Goal: Task Accomplishment & Management: Manage account settings

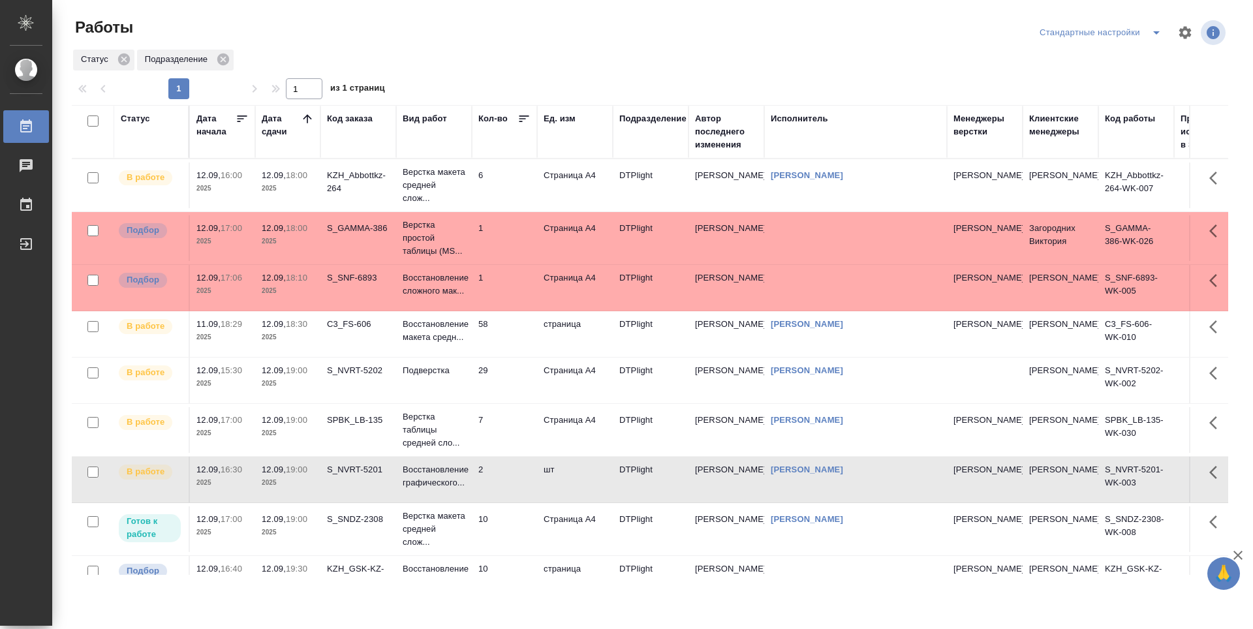
click at [518, 193] on td "6" at bounding box center [504, 186] width 65 height 46
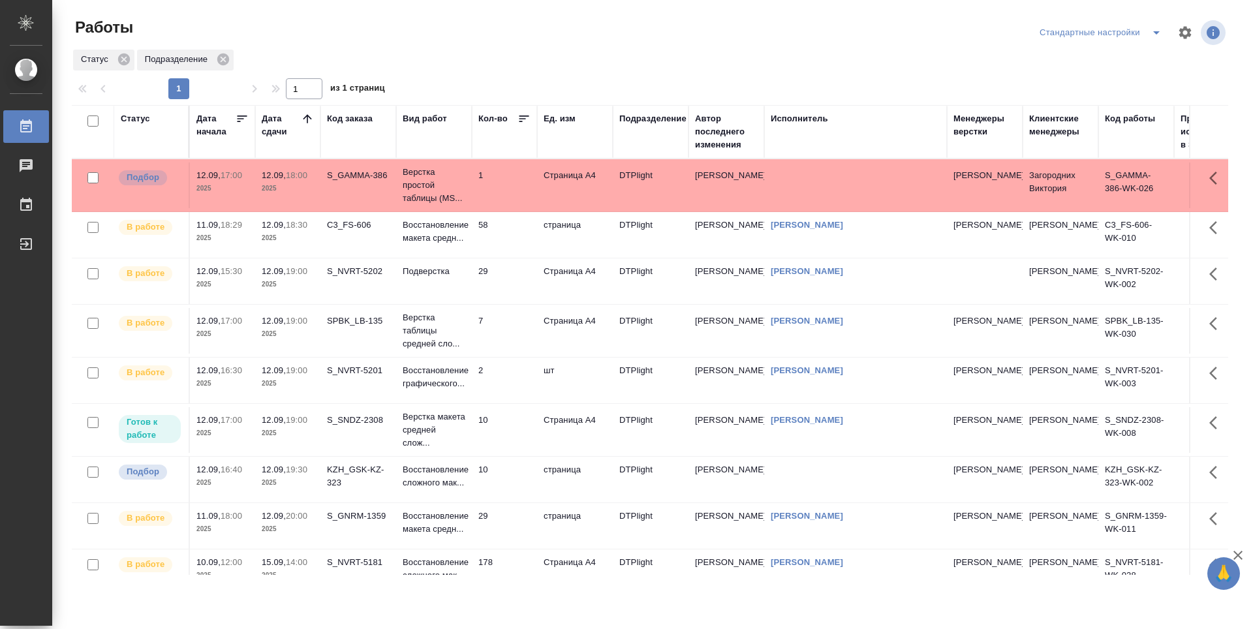
click at [516, 239] on td "58" at bounding box center [504, 235] width 65 height 46
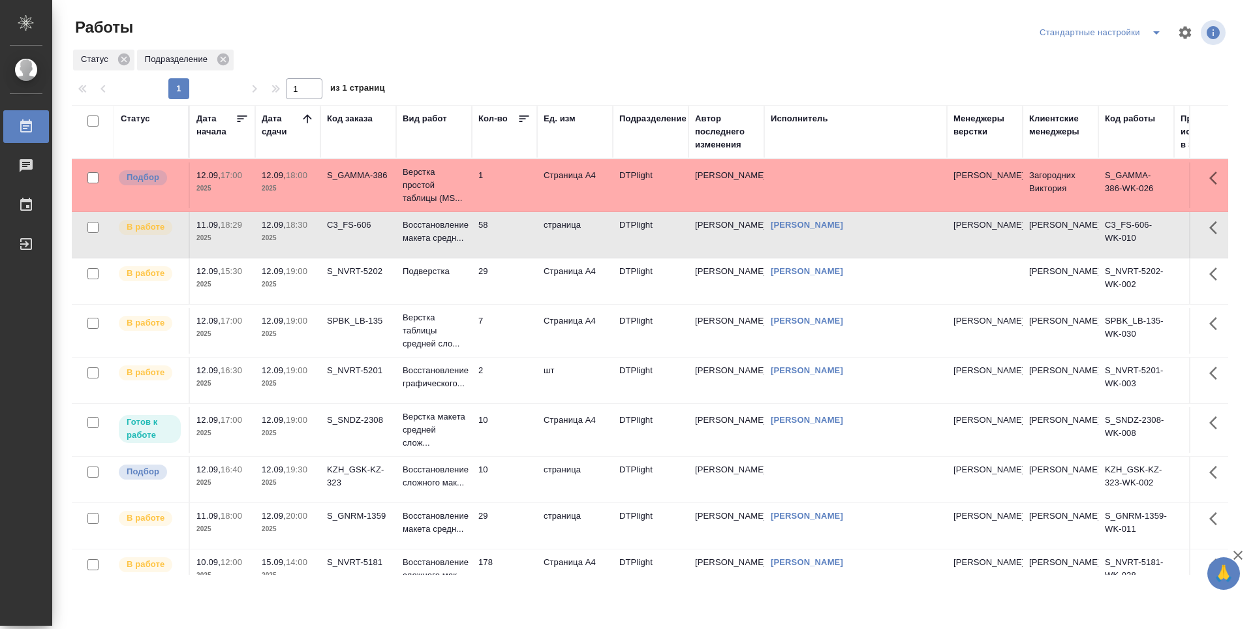
click at [516, 239] on td "58" at bounding box center [504, 235] width 65 height 46
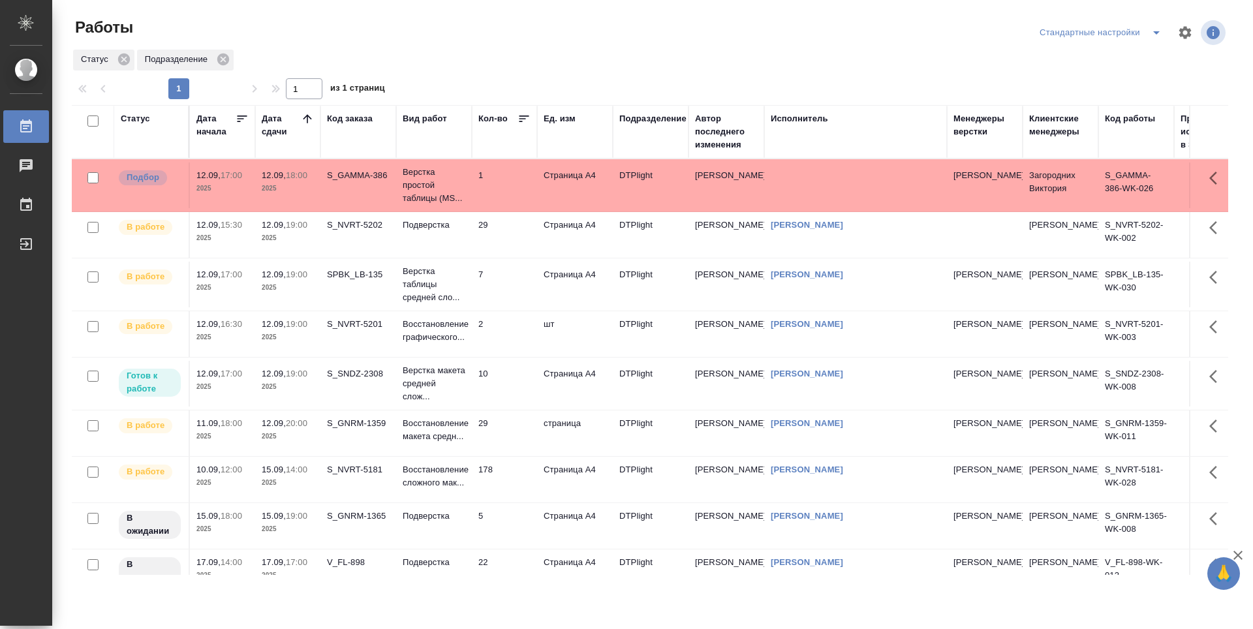
click at [504, 238] on td "29" at bounding box center [504, 235] width 65 height 46
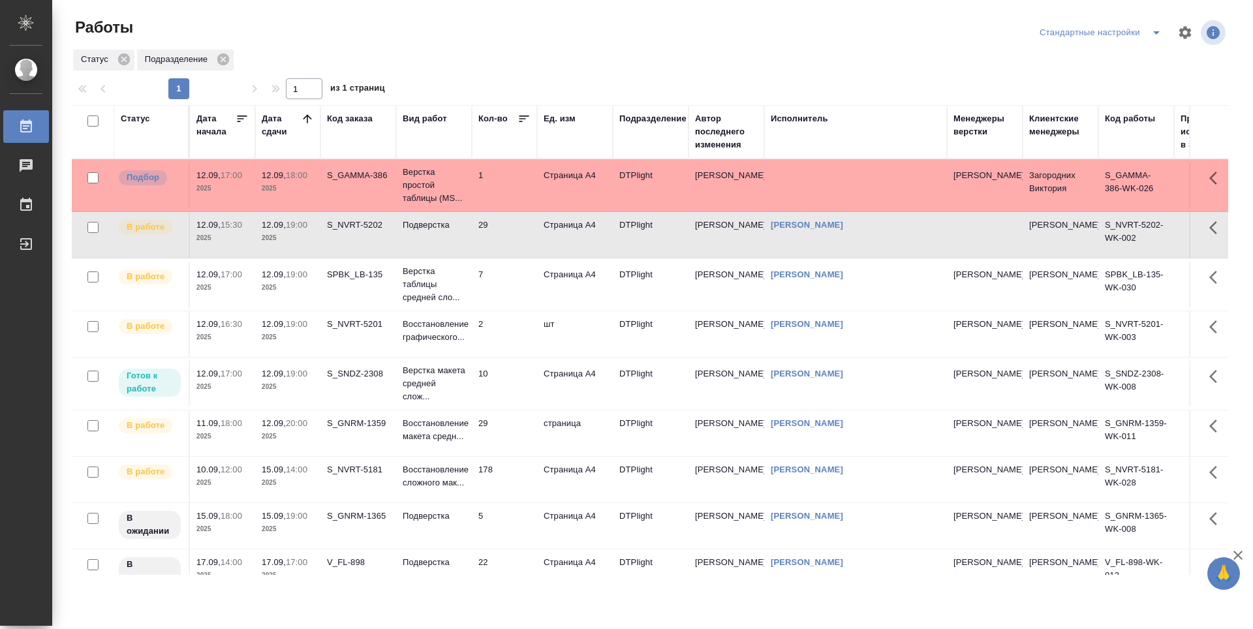
click at [519, 284] on td "7" at bounding box center [504, 285] width 65 height 46
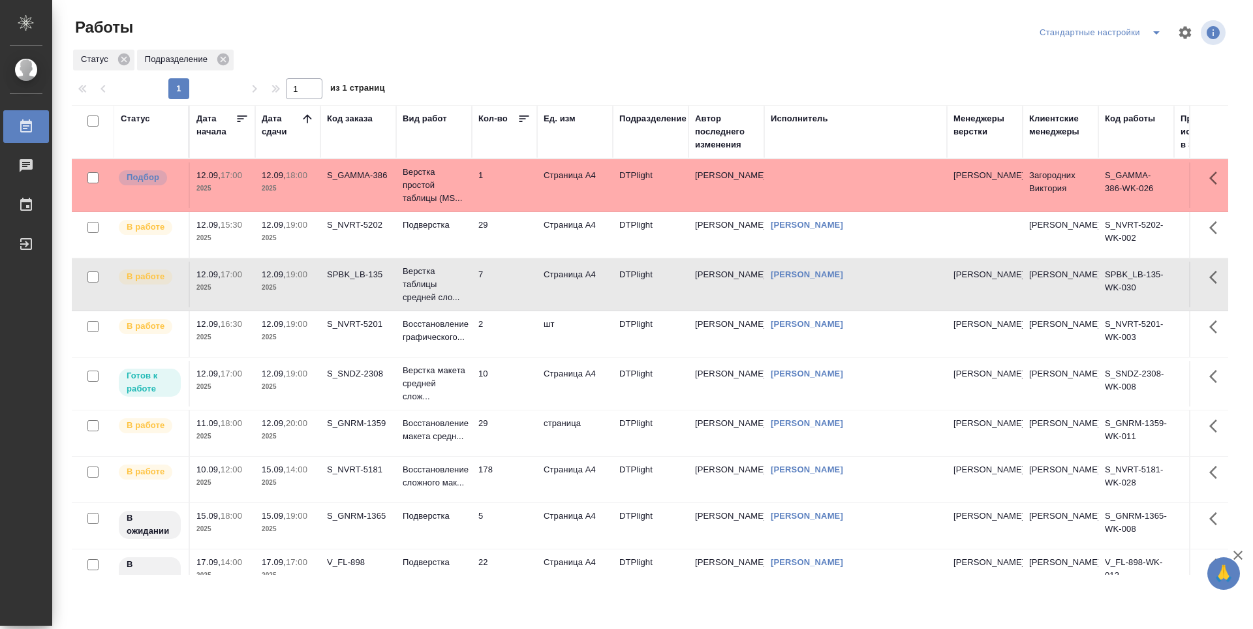
click at [512, 337] on td "2" at bounding box center [504, 334] width 65 height 46
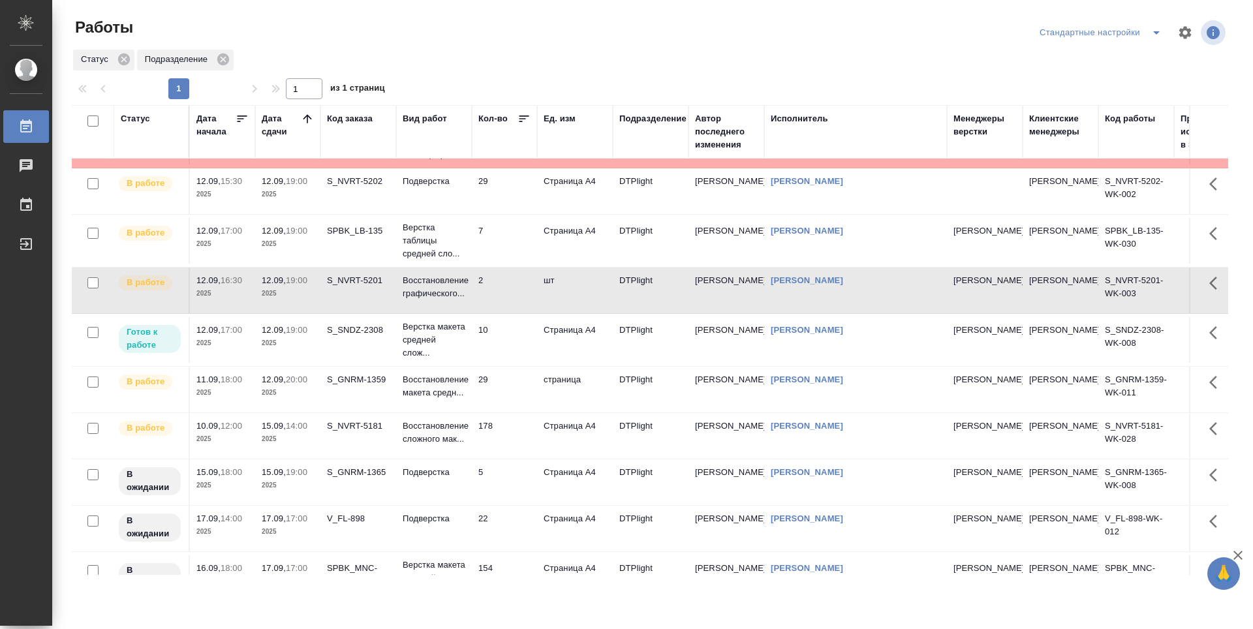
scroll to position [65, 0]
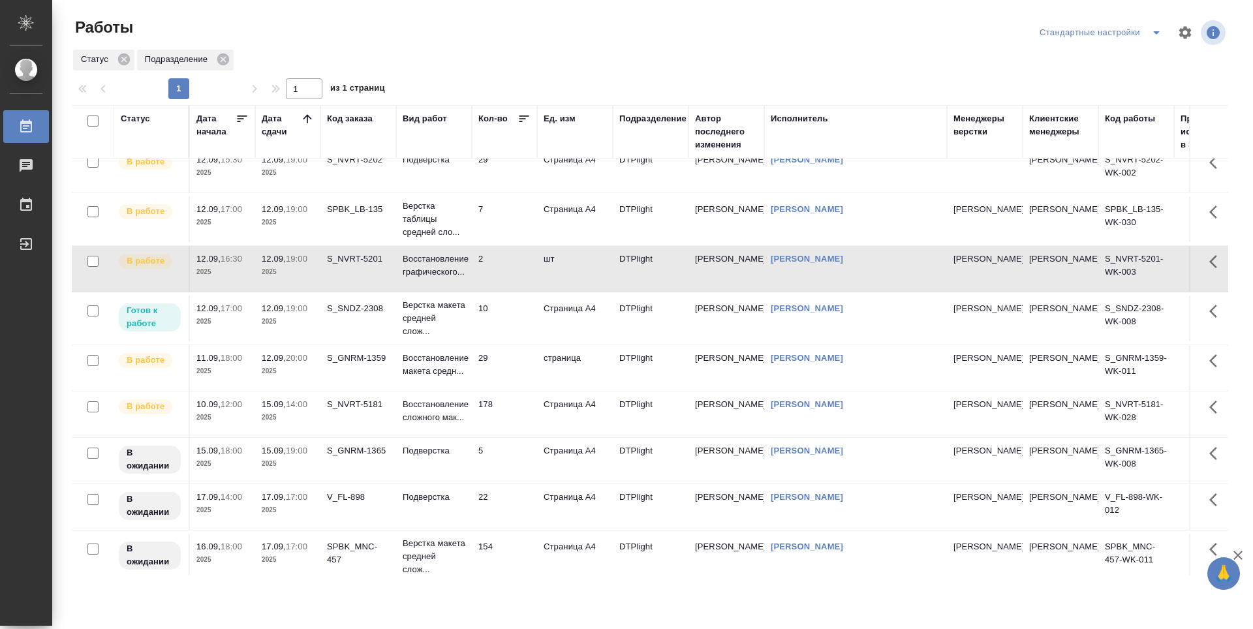
click at [510, 279] on td "2" at bounding box center [504, 269] width 65 height 46
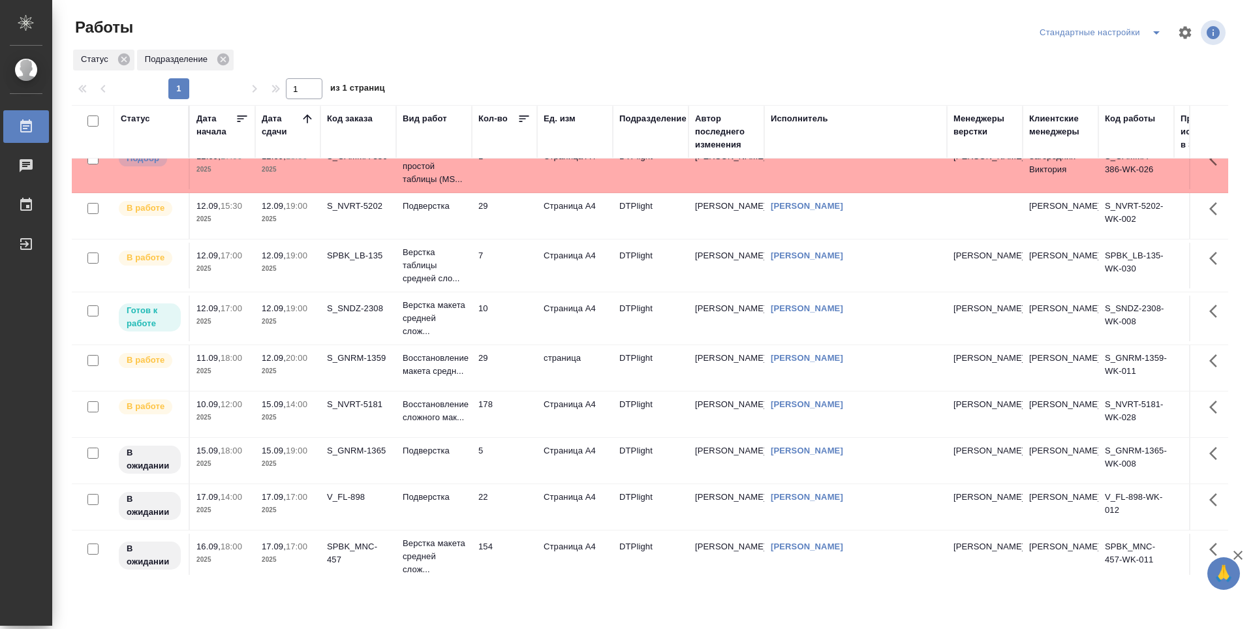
scroll to position [0, 0]
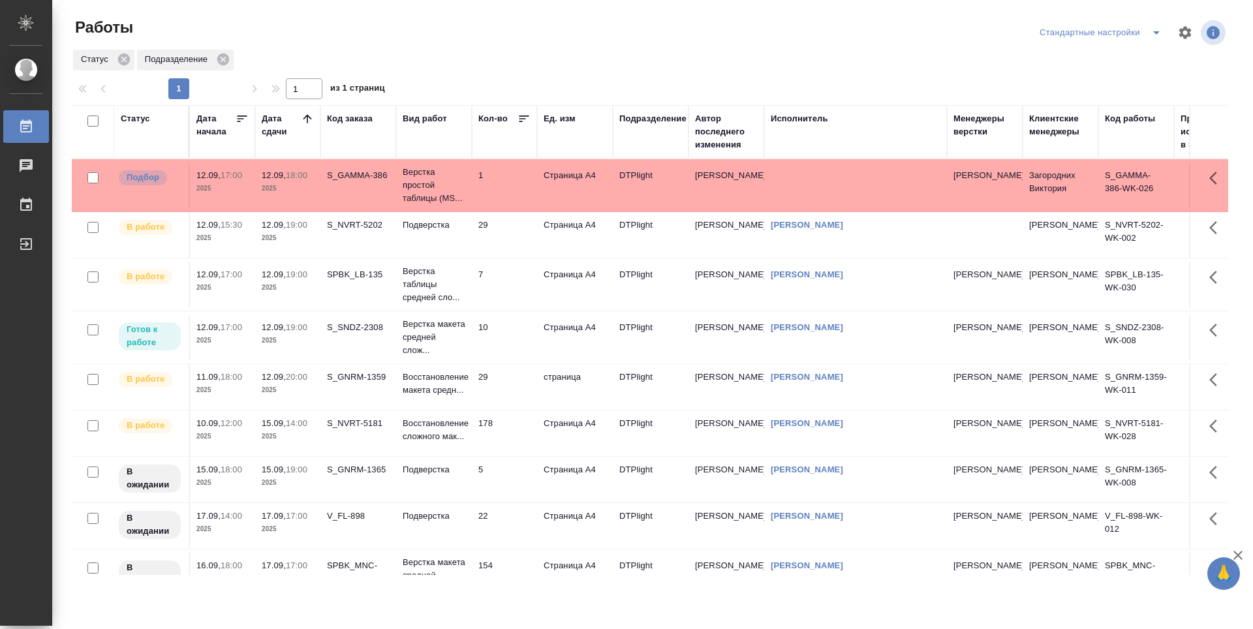
click at [509, 344] on td "10" at bounding box center [504, 338] width 65 height 46
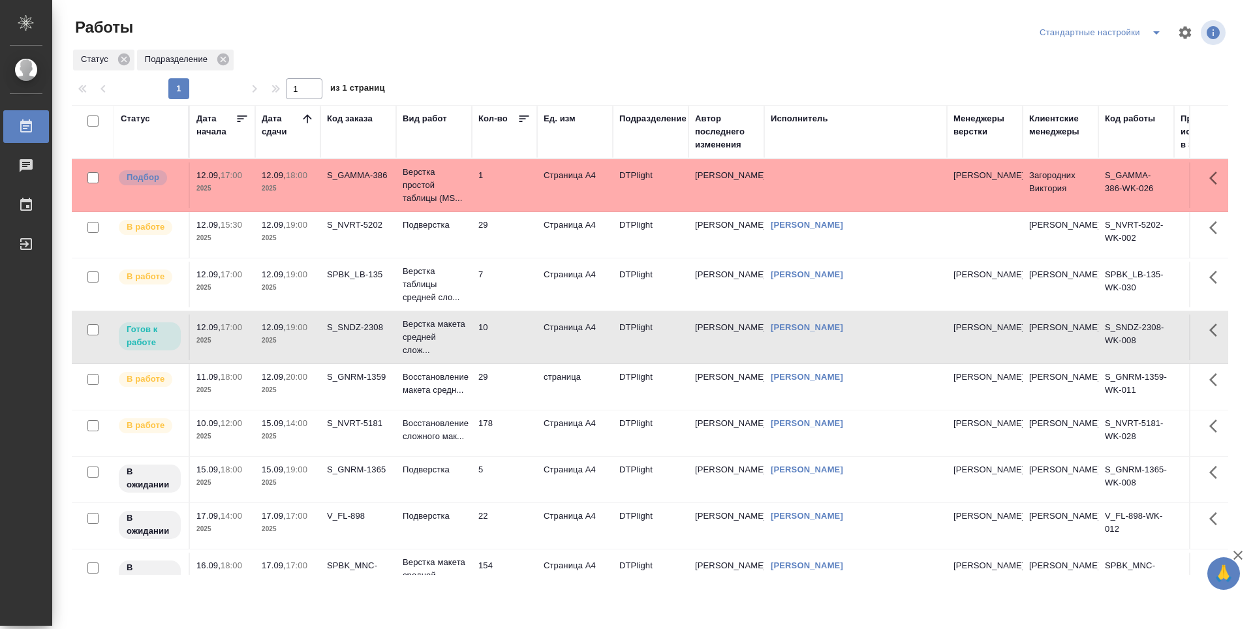
click at [505, 339] on td "10" at bounding box center [504, 338] width 65 height 46
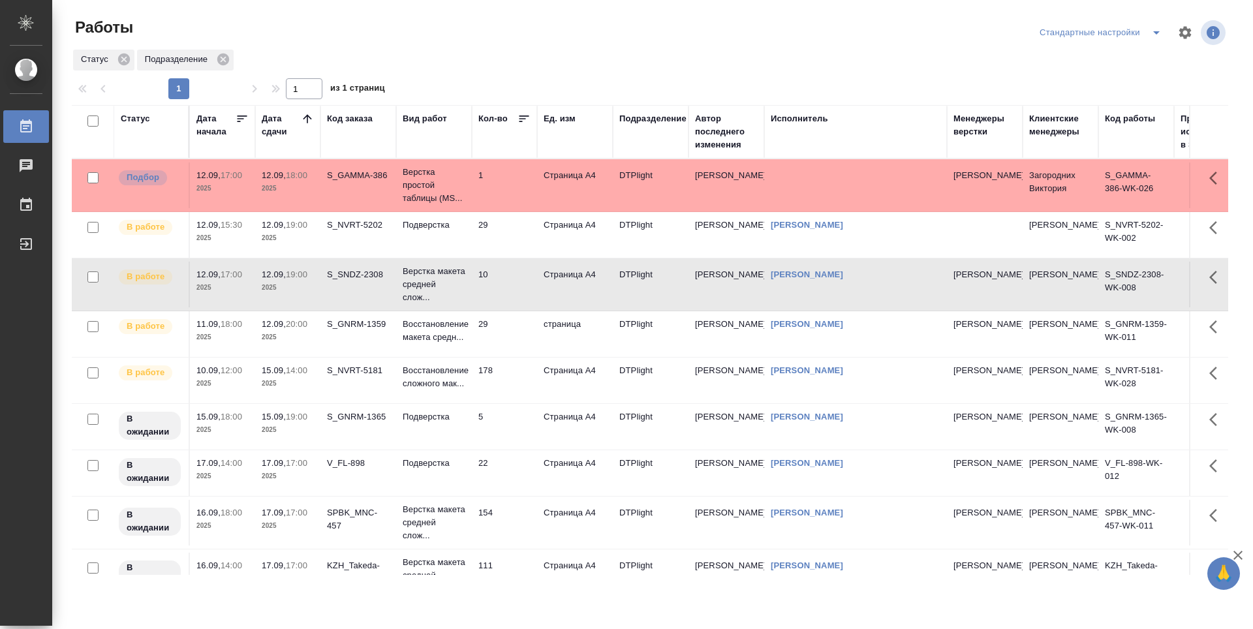
click at [514, 225] on td "29" at bounding box center [504, 235] width 65 height 46
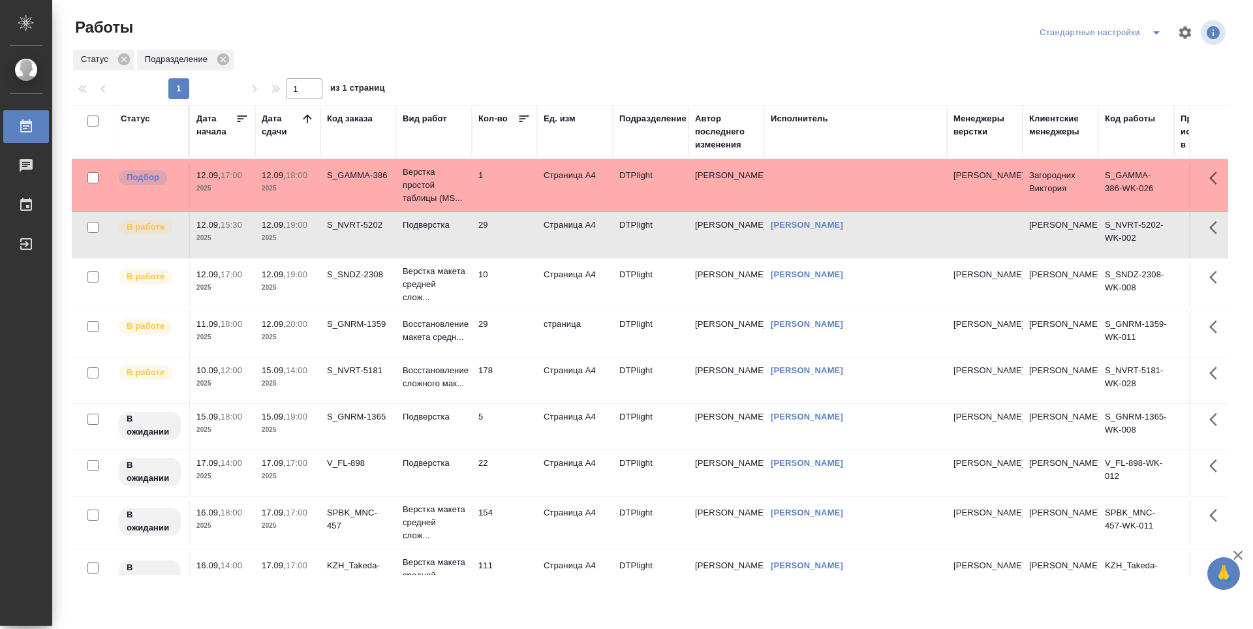
click at [508, 272] on td "10" at bounding box center [504, 285] width 65 height 46
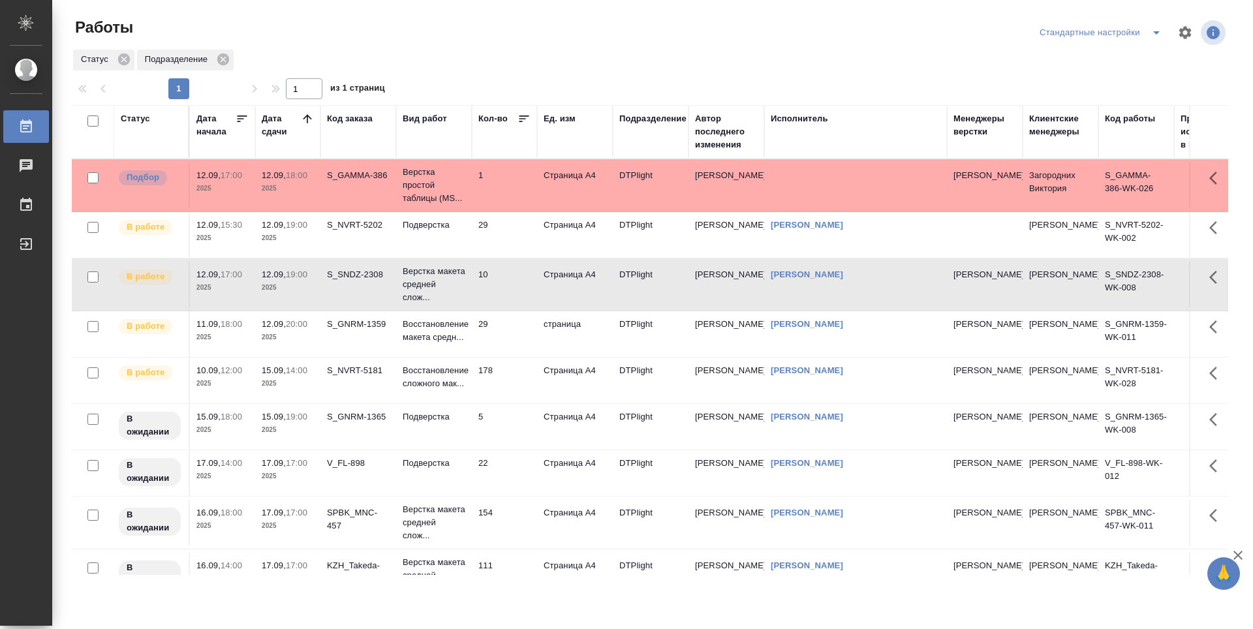
click at [501, 328] on td "29" at bounding box center [504, 334] width 65 height 46
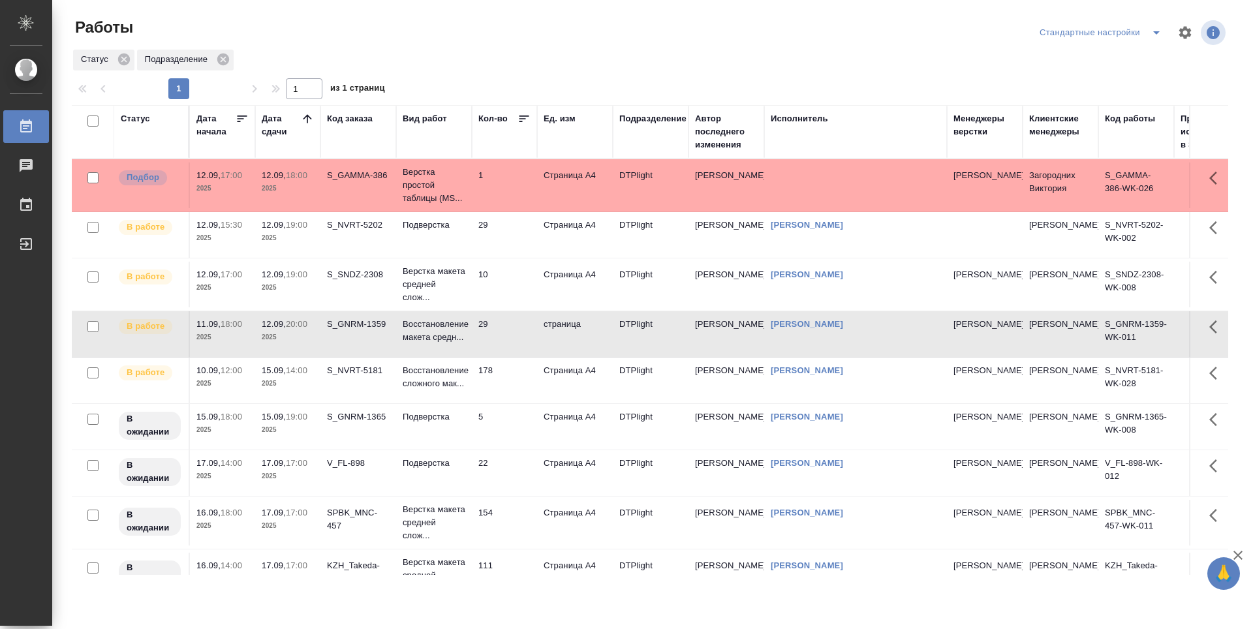
click at [505, 294] on td "10" at bounding box center [504, 285] width 65 height 46
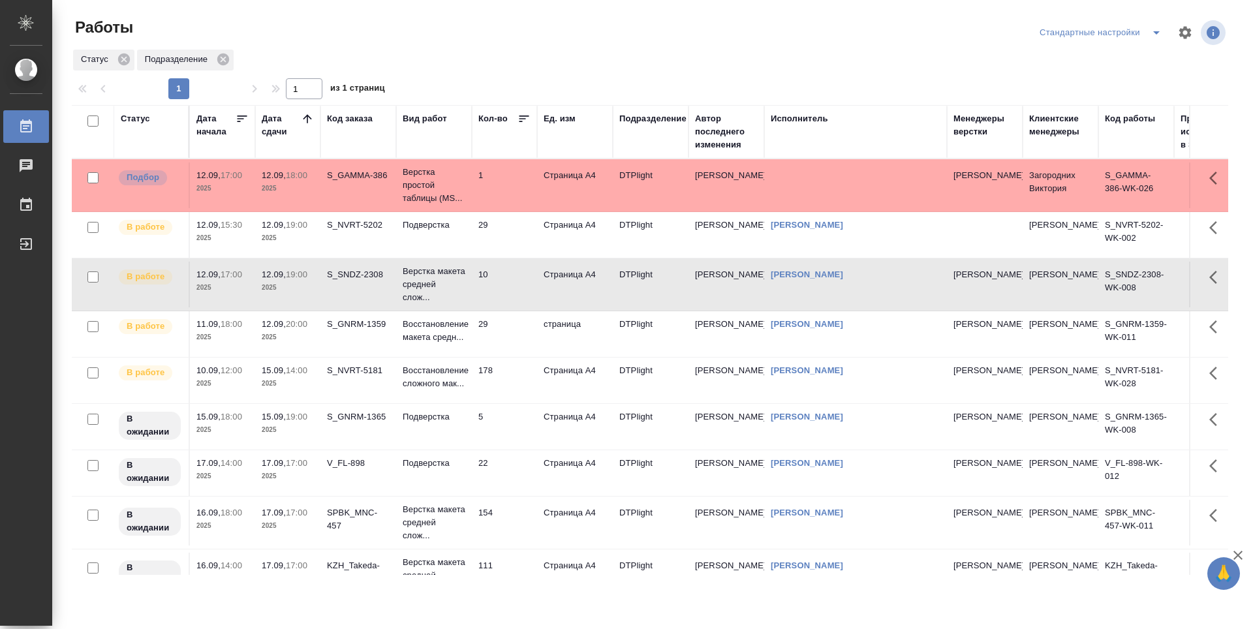
click at [510, 330] on td "29" at bounding box center [504, 334] width 65 height 46
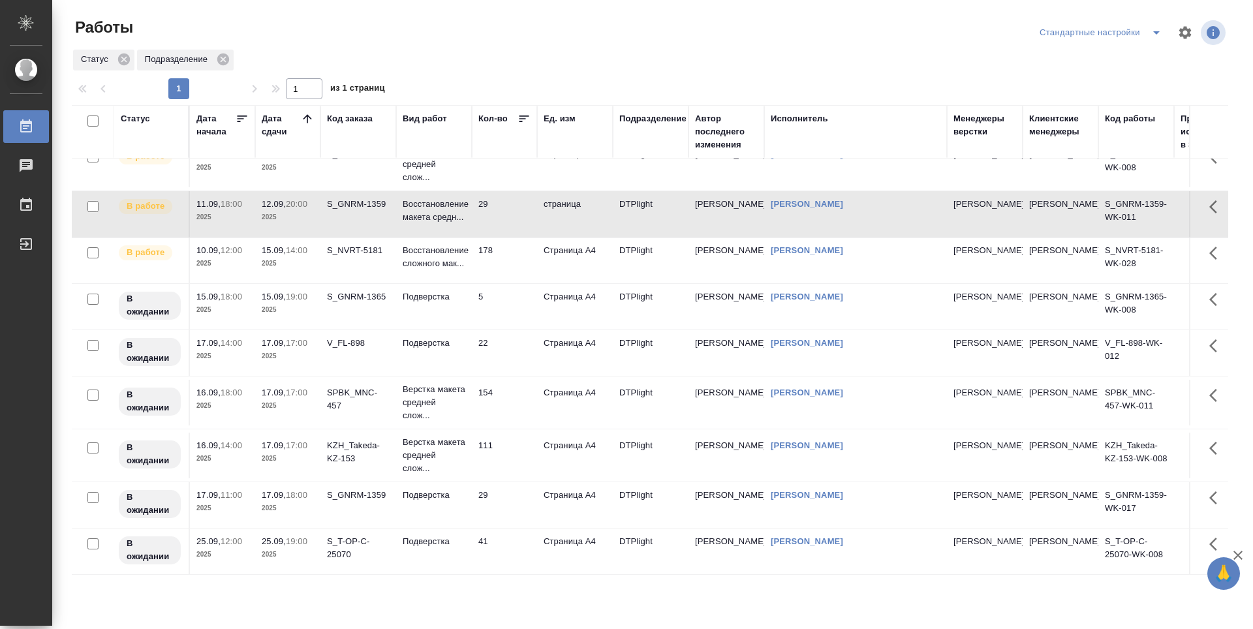
scroll to position [65, 0]
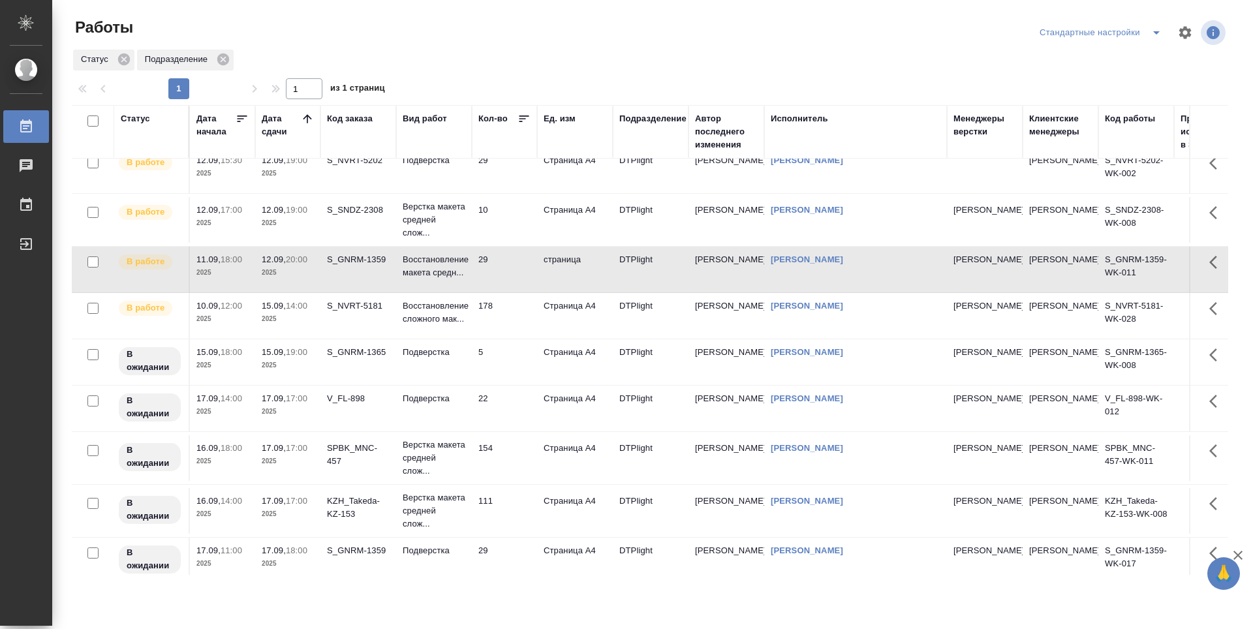
click at [514, 319] on td "178" at bounding box center [504, 316] width 65 height 46
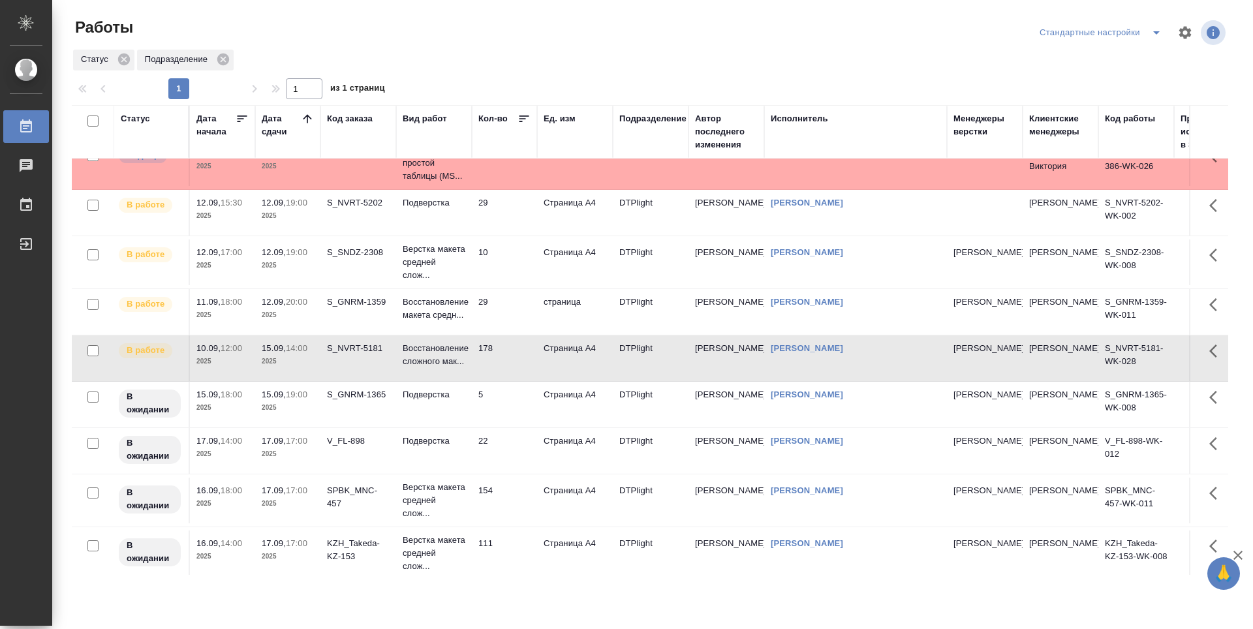
scroll to position [0, 0]
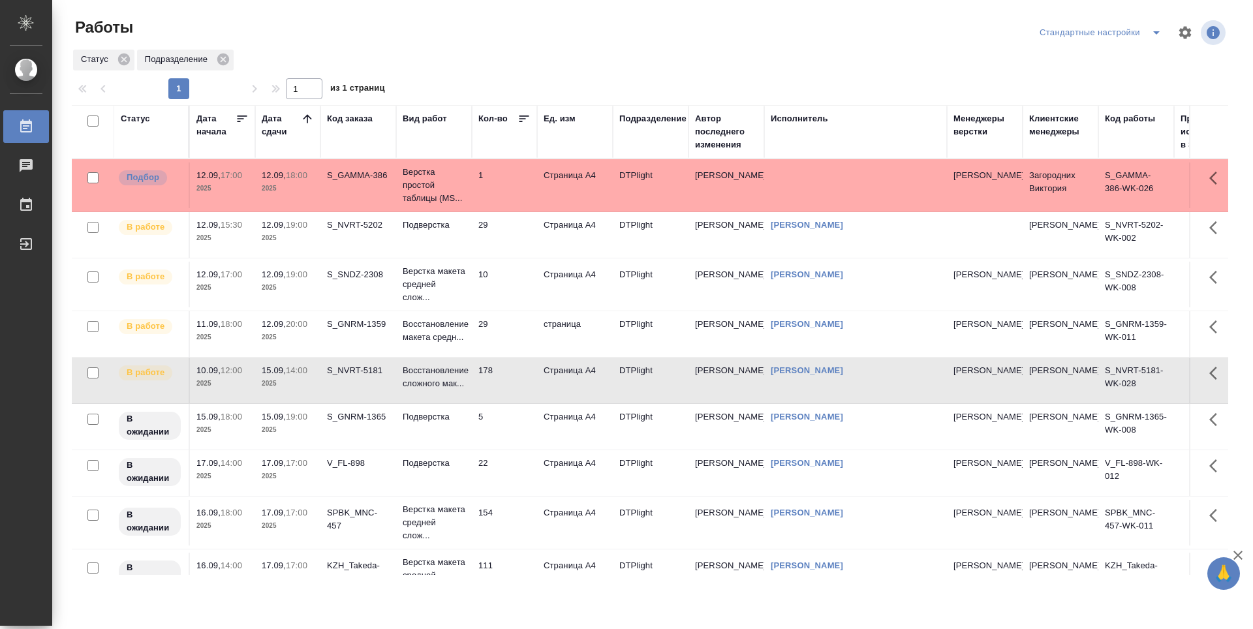
click at [522, 236] on td "29" at bounding box center [504, 235] width 65 height 46
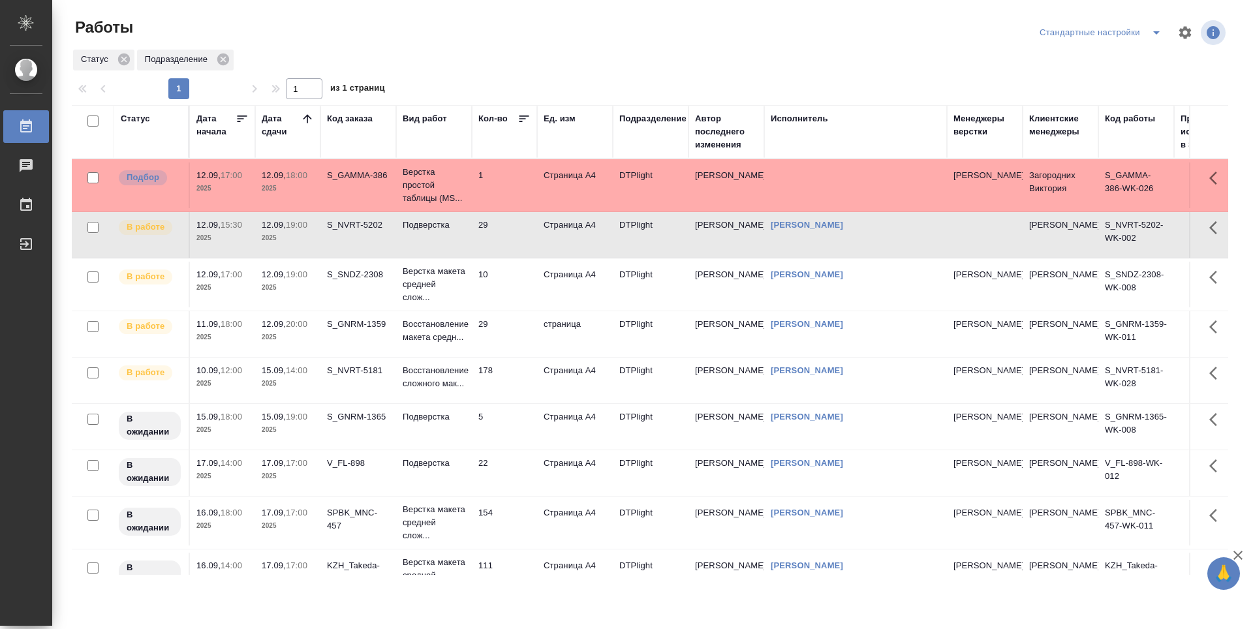
click at [504, 239] on td "29" at bounding box center [504, 235] width 65 height 46
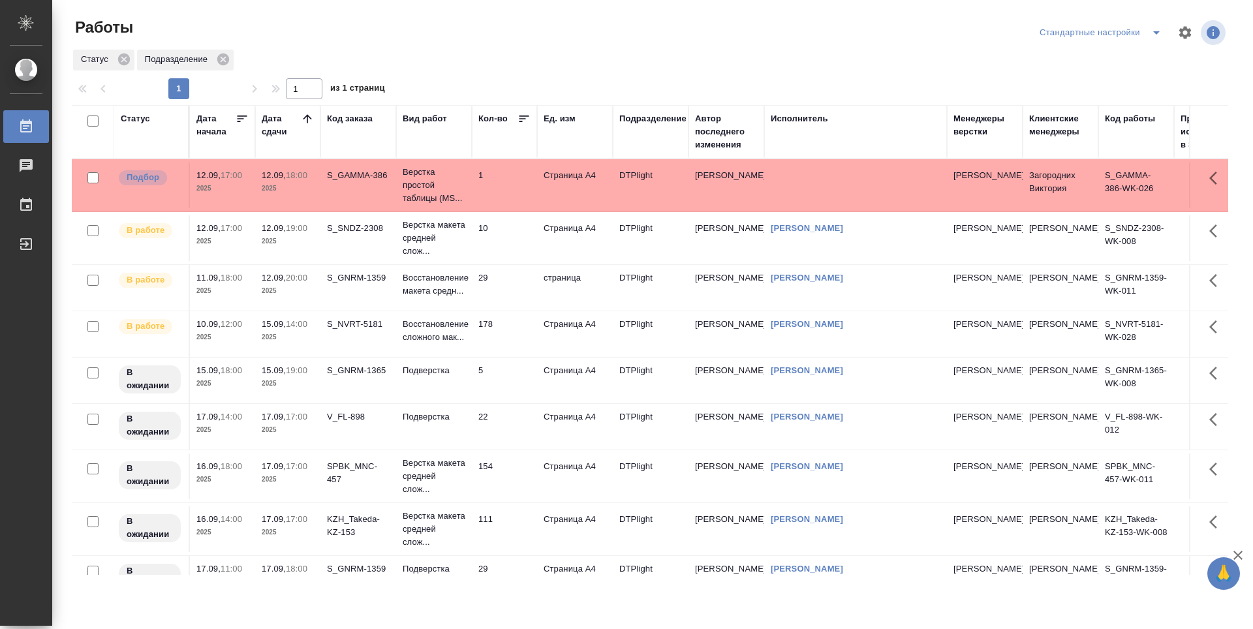
click at [504, 246] on td "10" at bounding box center [504, 238] width 65 height 46
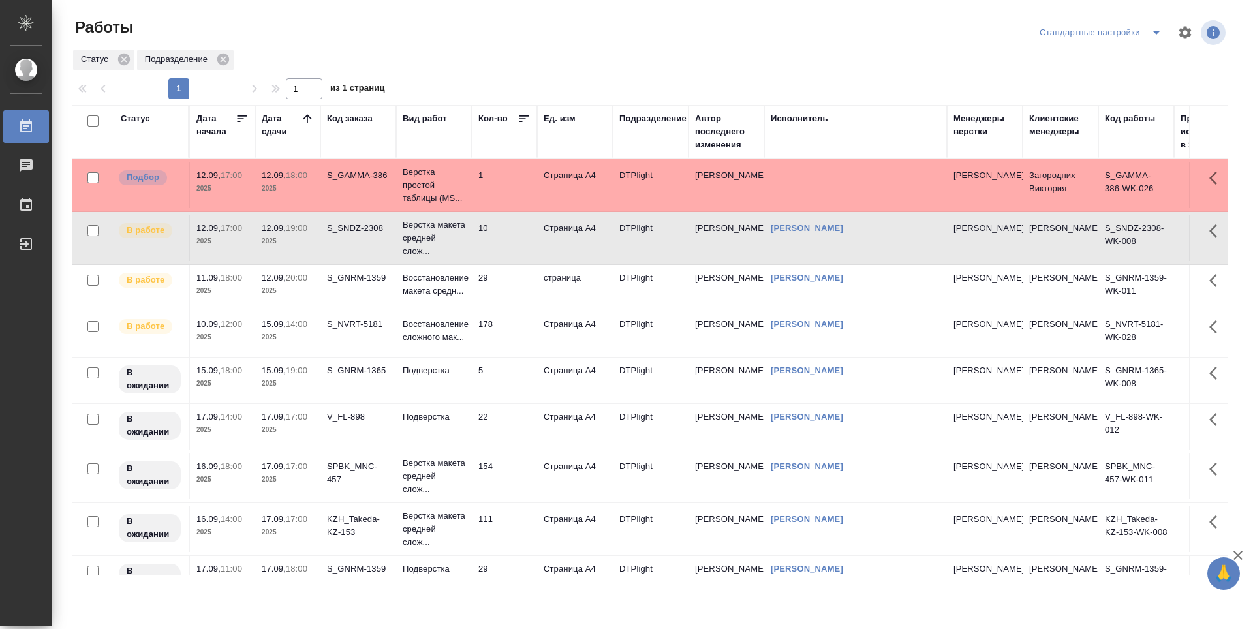
click at [501, 300] on td "29" at bounding box center [504, 288] width 65 height 46
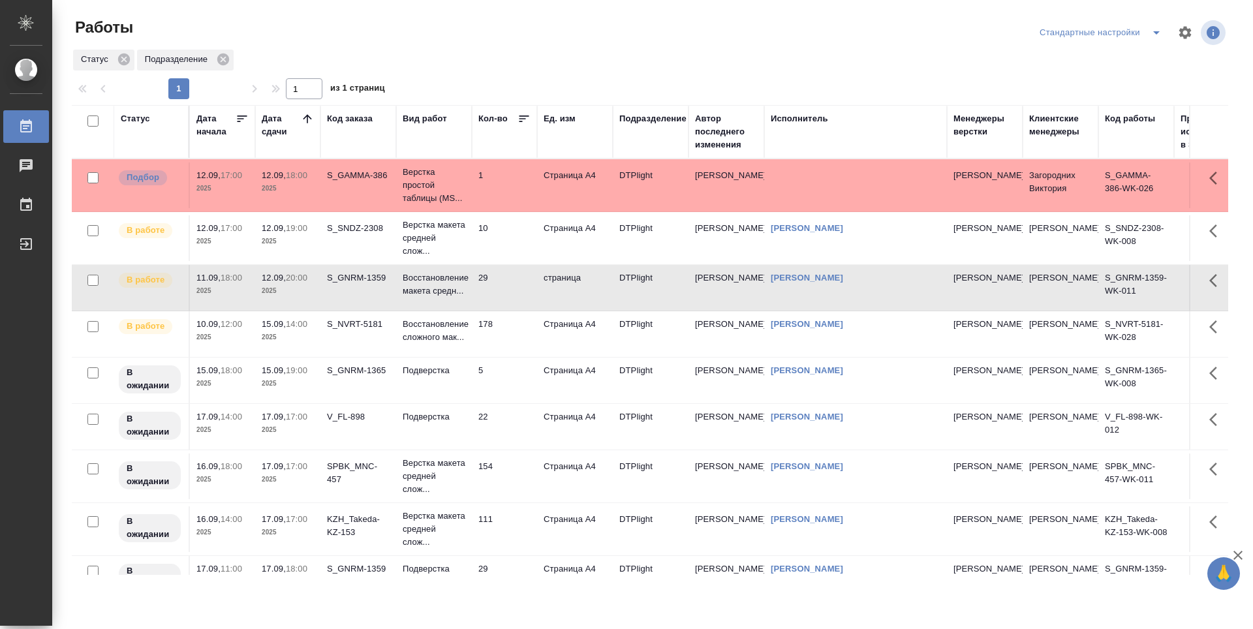
click at [501, 328] on td "178" at bounding box center [504, 334] width 65 height 46
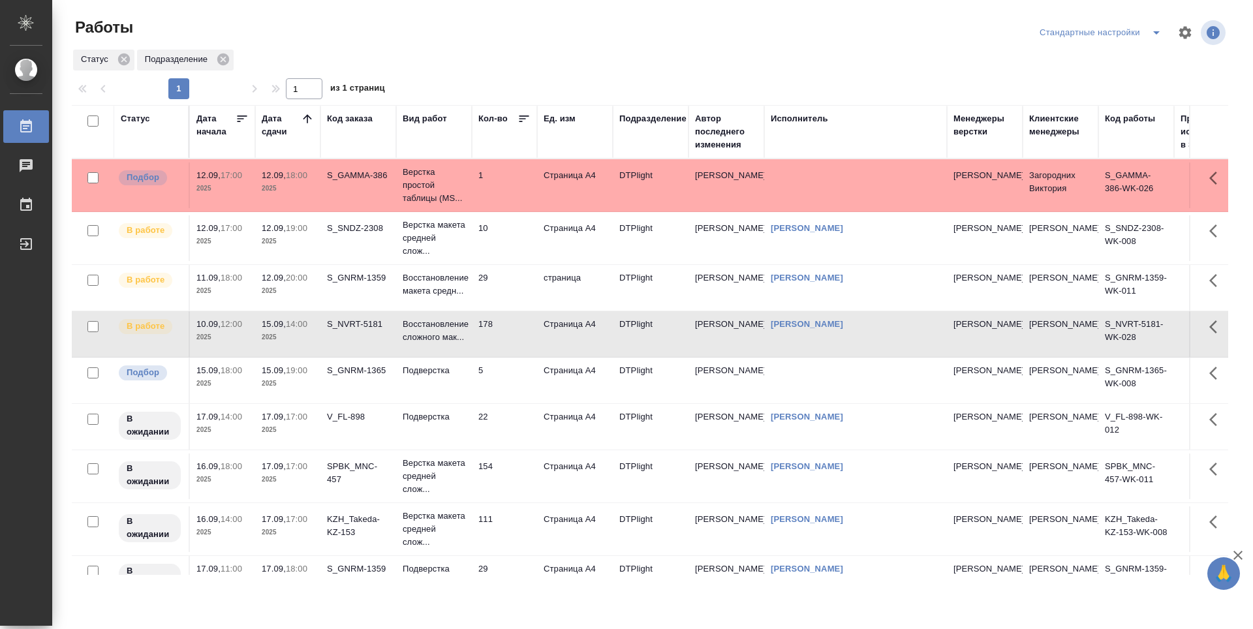
click at [580, 69] on div "Статус Подразделение" at bounding box center [650, 60] width 1157 height 24
click at [507, 375] on td "5" at bounding box center [504, 381] width 65 height 46
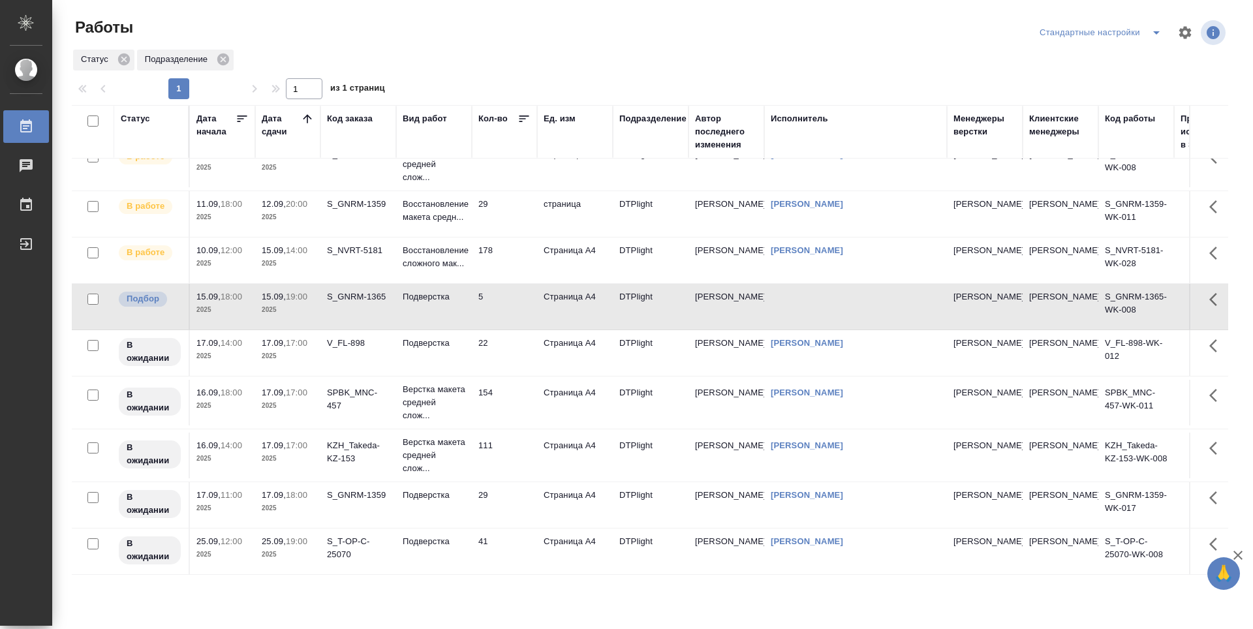
scroll to position [84, 0]
click at [509, 336] on td "22" at bounding box center [504, 353] width 65 height 46
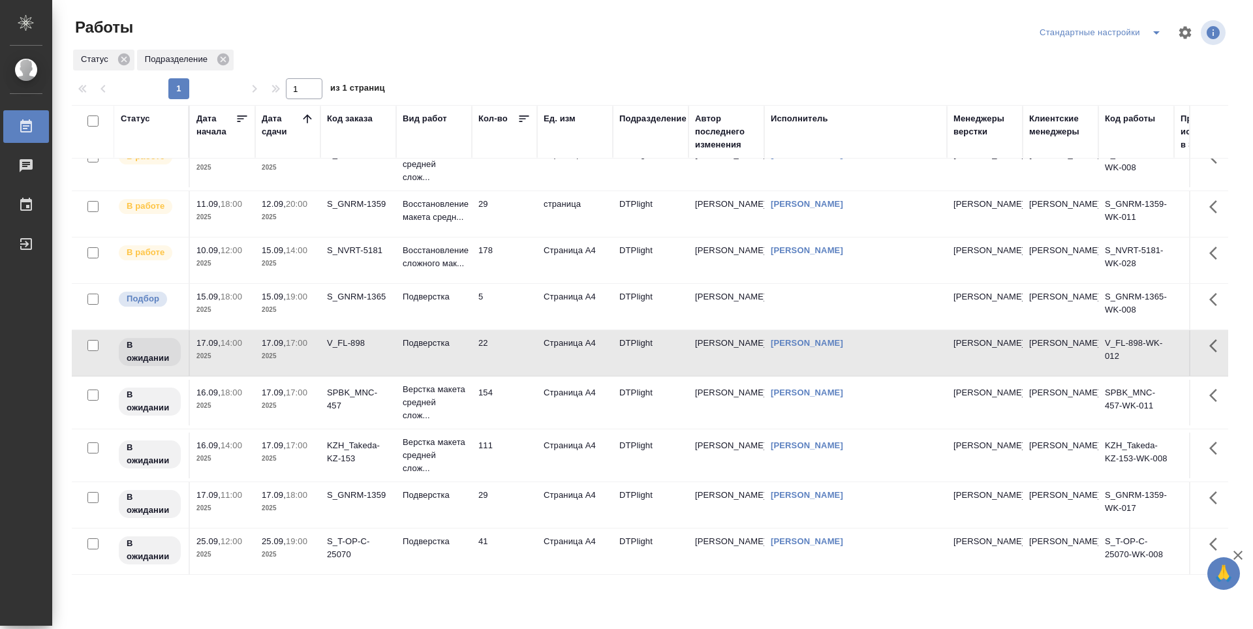
click at [504, 398] on td "154" at bounding box center [504, 403] width 65 height 46
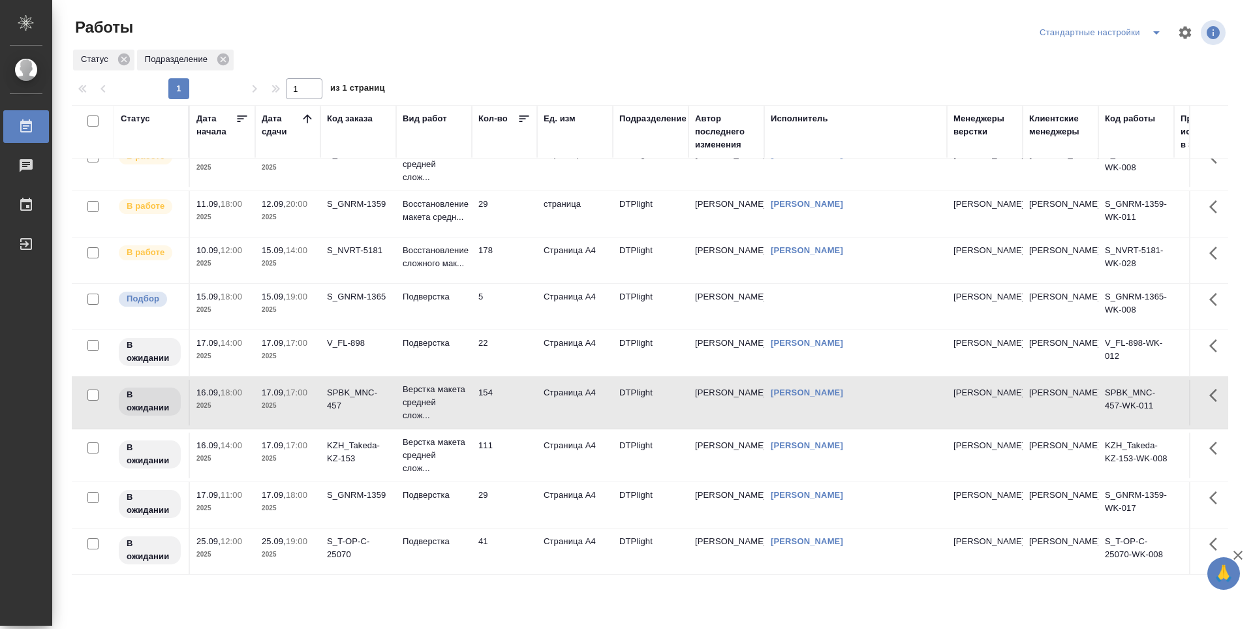
click at [503, 447] on td "111" at bounding box center [504, 456] width 65 height 46
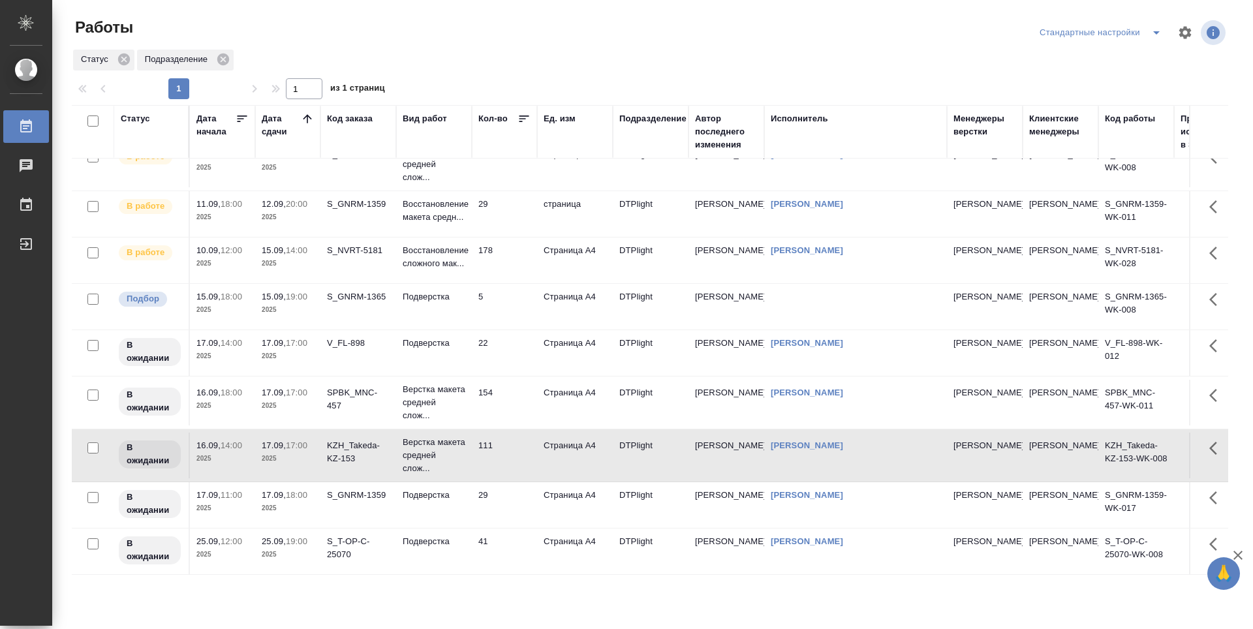
click at [506, 499] on td "29" at bounding box center [504, 505] width 65 height 46
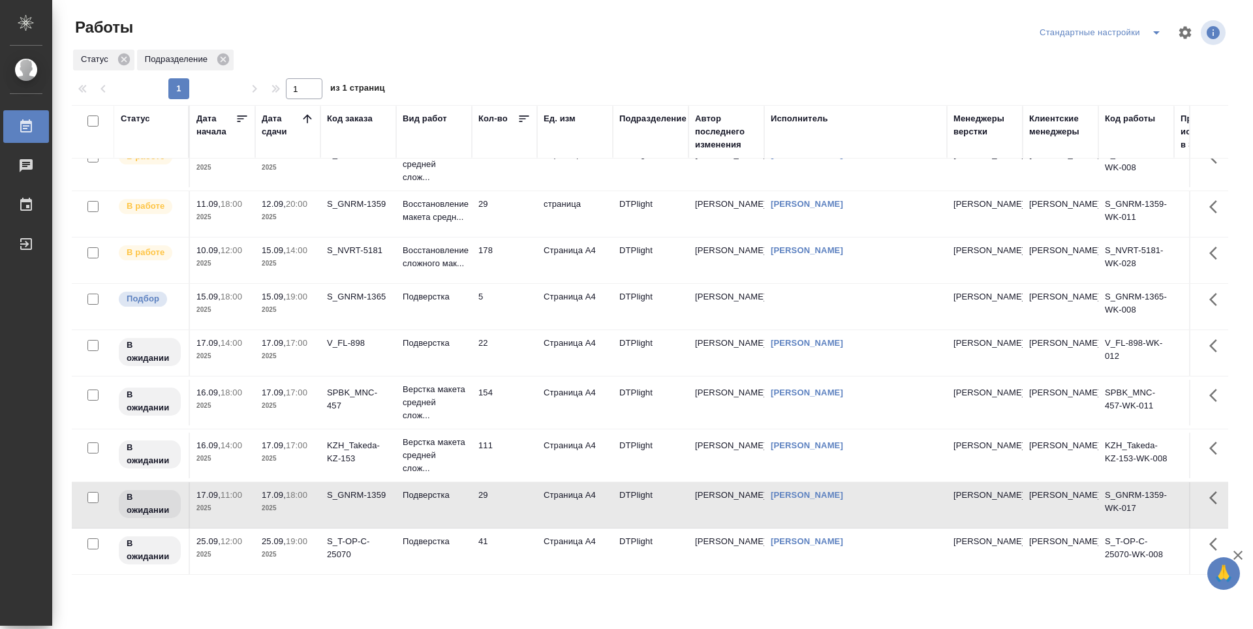
click at [507, 531] on td "41" at bounding box center [504, 552] width 65 height 46
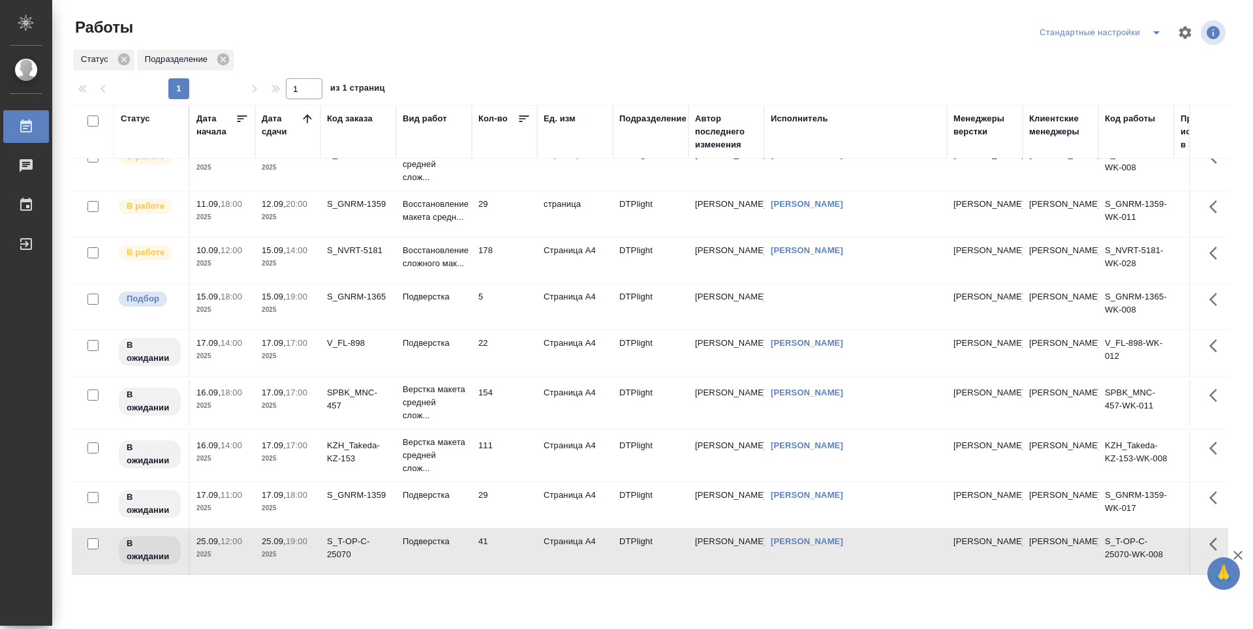
click at [506, 250] on td "178" at bounding box center [504, 261] width 65 height 46
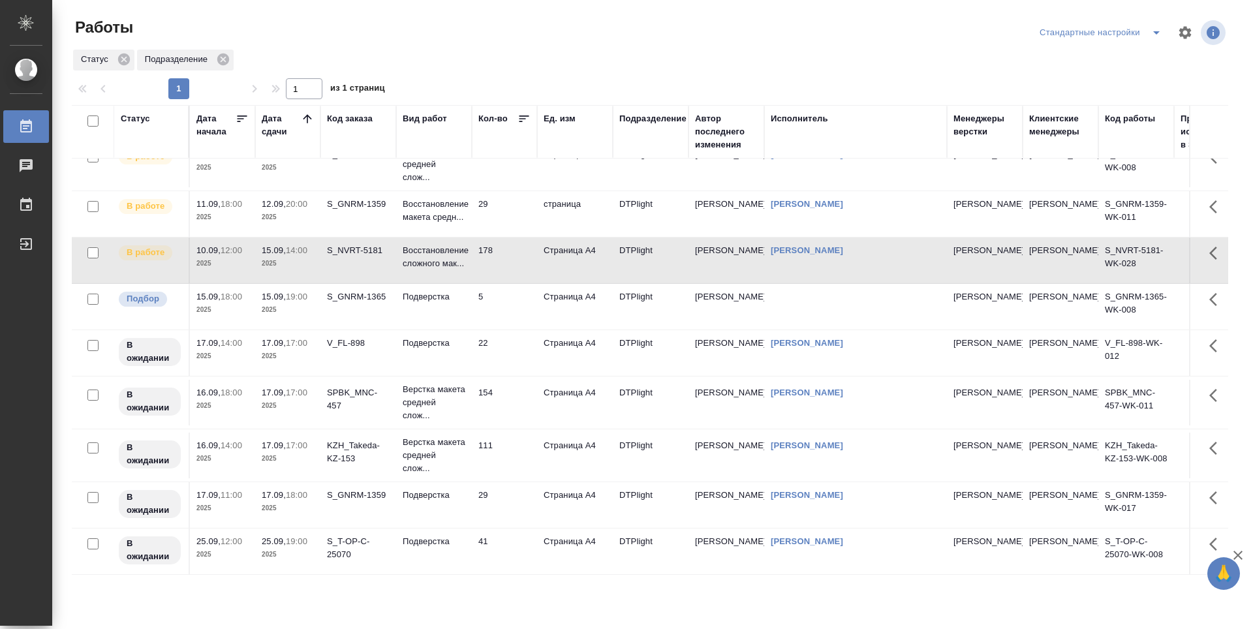
click at [500, 503] on td "29" at bounding box center [504, 505] width 65 height 46
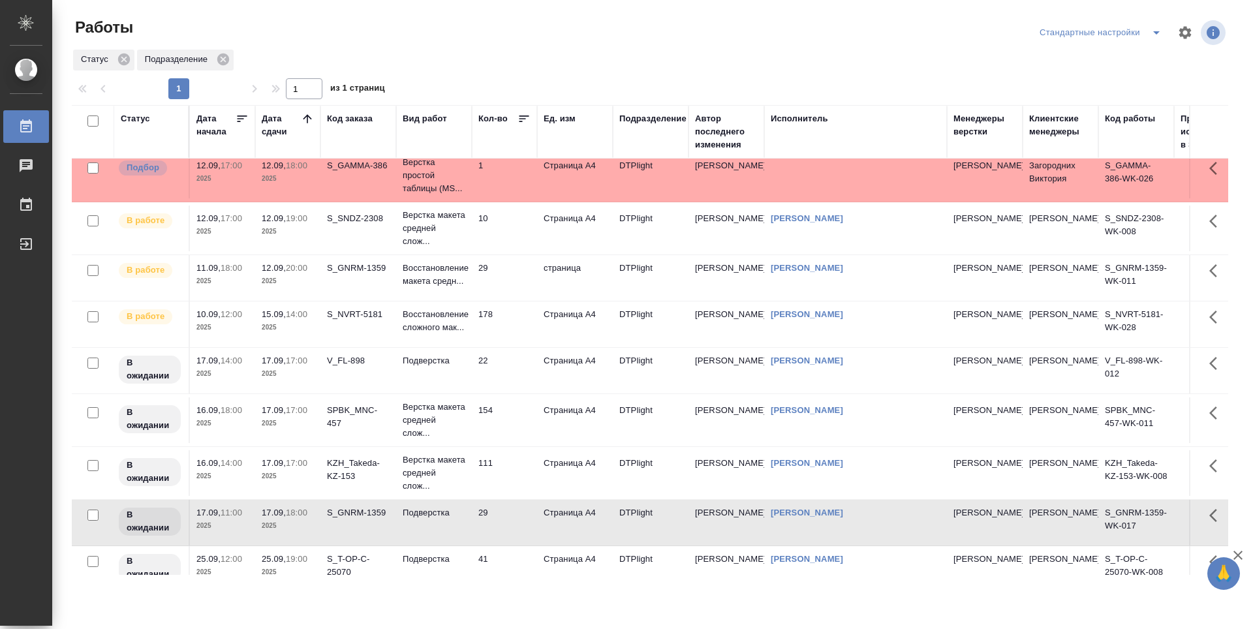
scroll to position [0, 0]
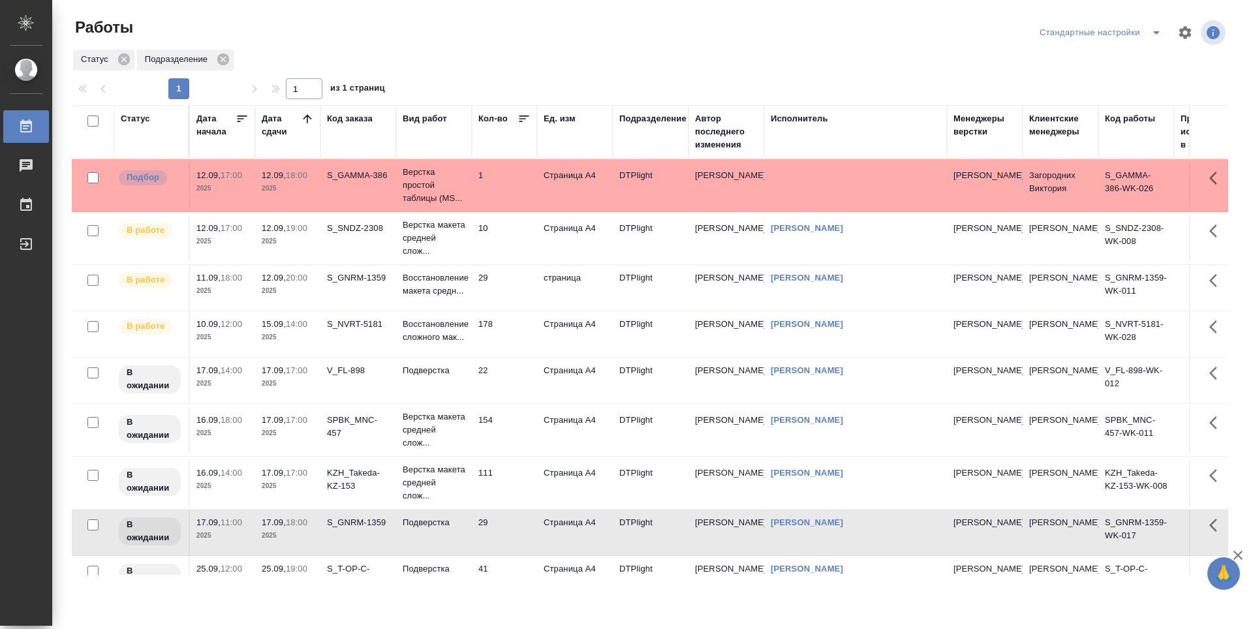
click at [514, 245] on td "10" at bounding box center [504, 238] width 65 height 46
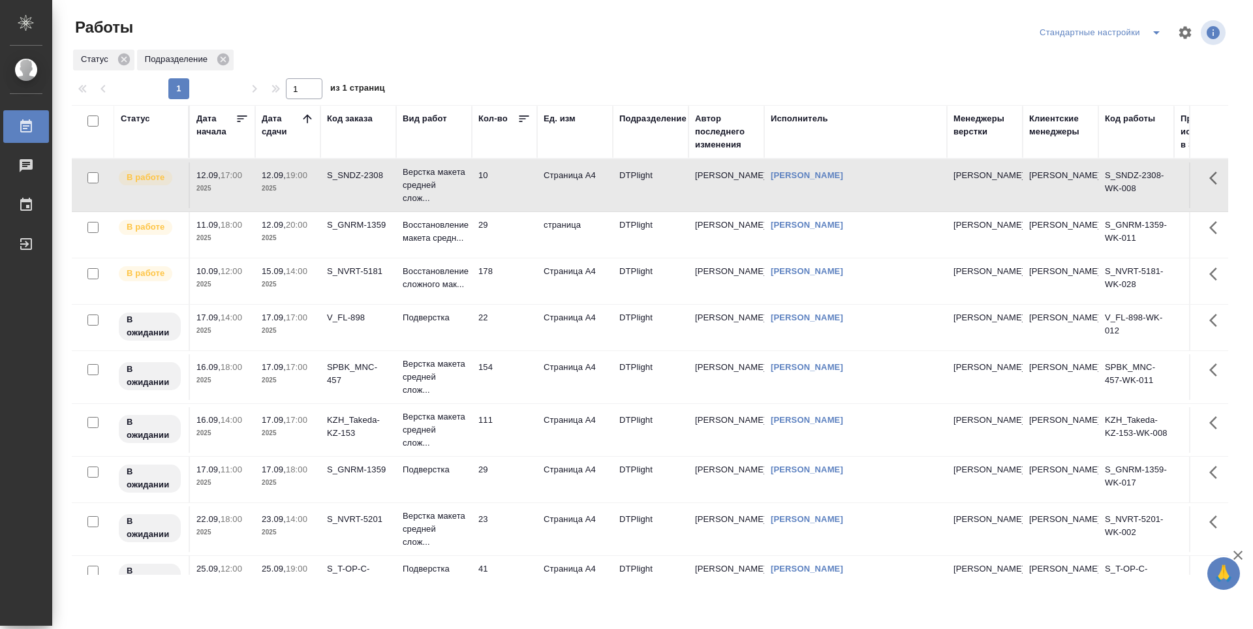
click at [507, 194] on td "10" at bounding box center [504, 186] width 65 height 46
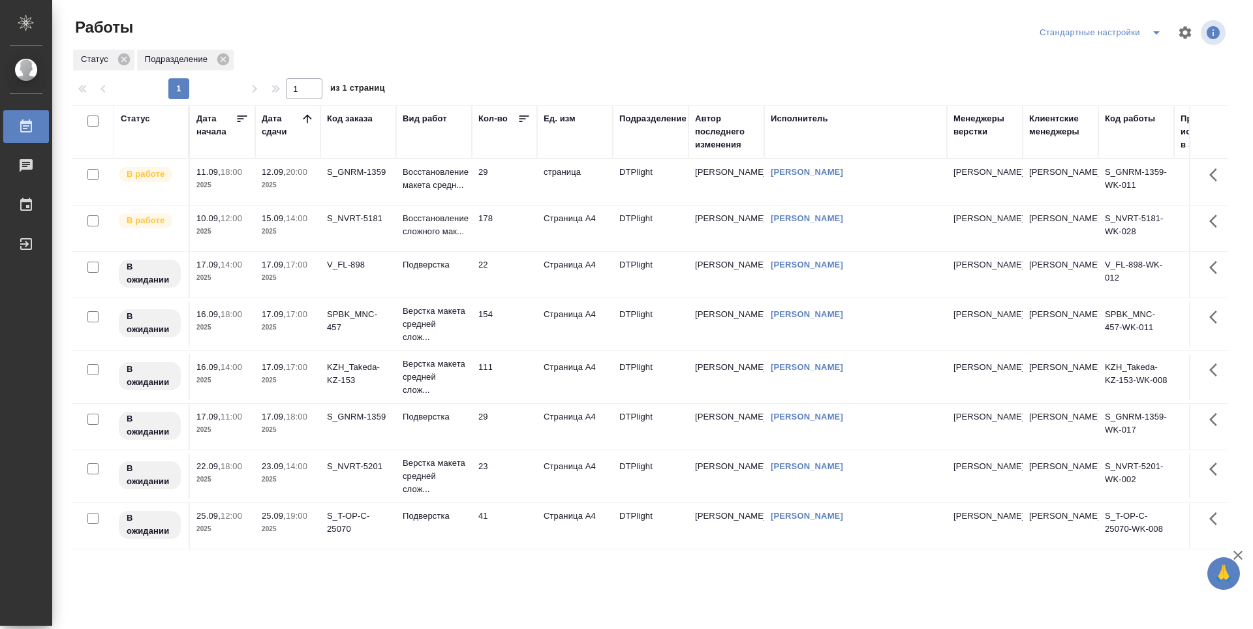
click at [509, 196] on td "29" at bounding box center [504, 182] width 65 height 46
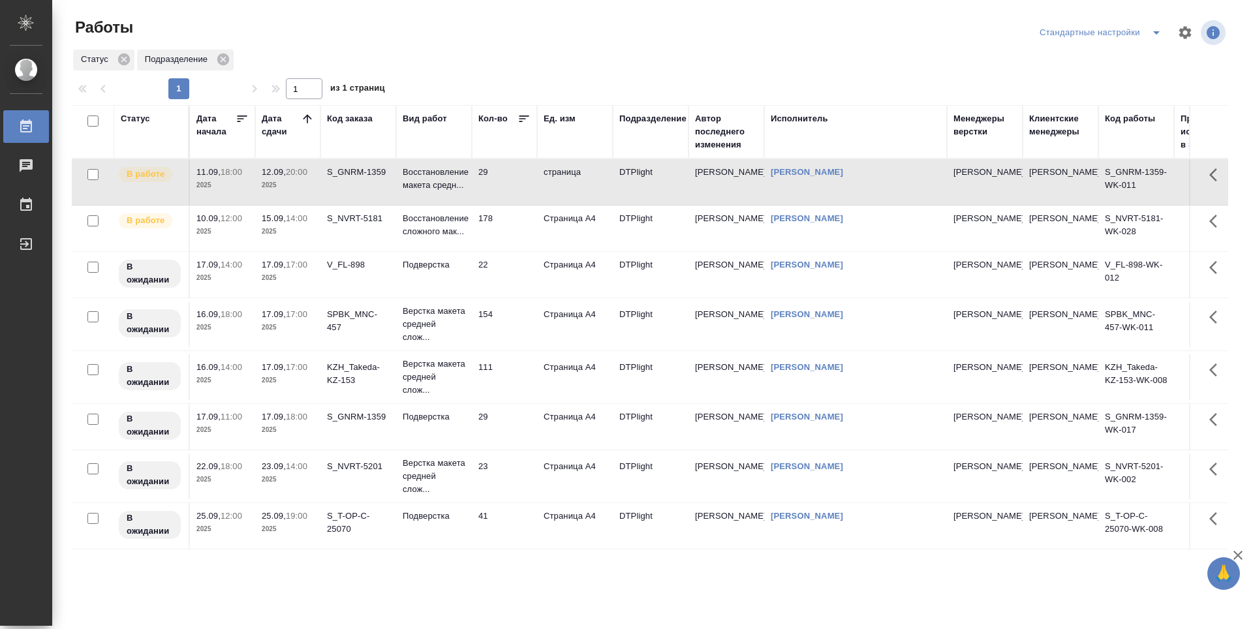
click at [514, 228] on td "178" at bounding box center [504, 229] width 65 height 46
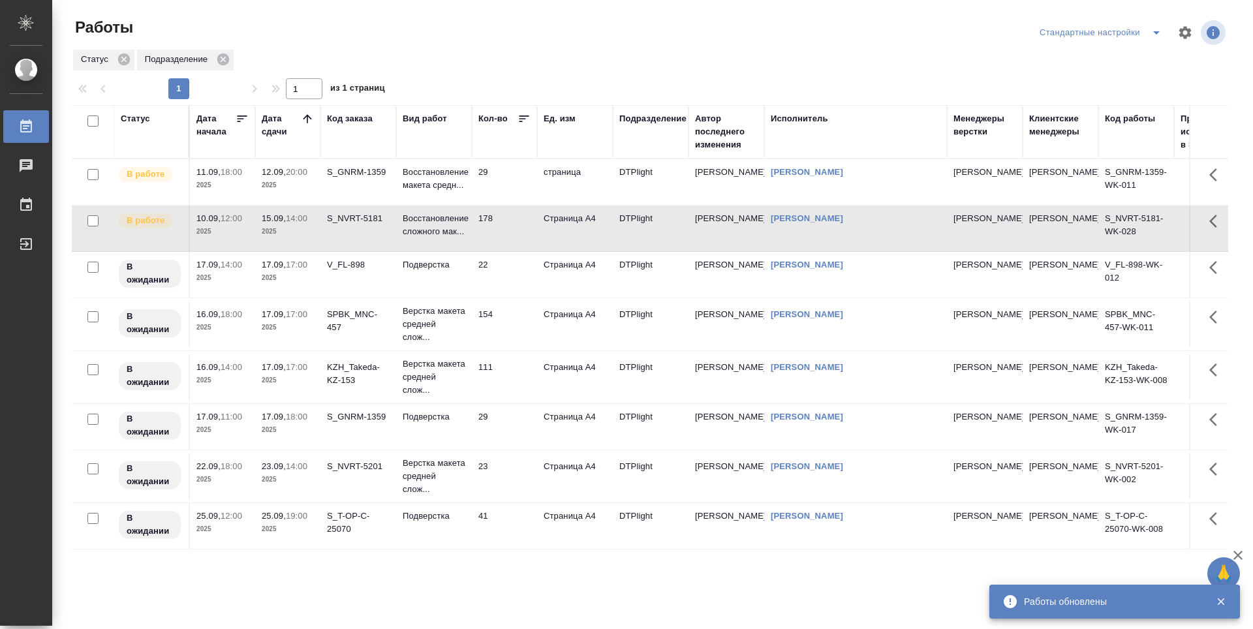
click at [504, 186] on td "29" at bounding box center [504, 182] width 65 height 46
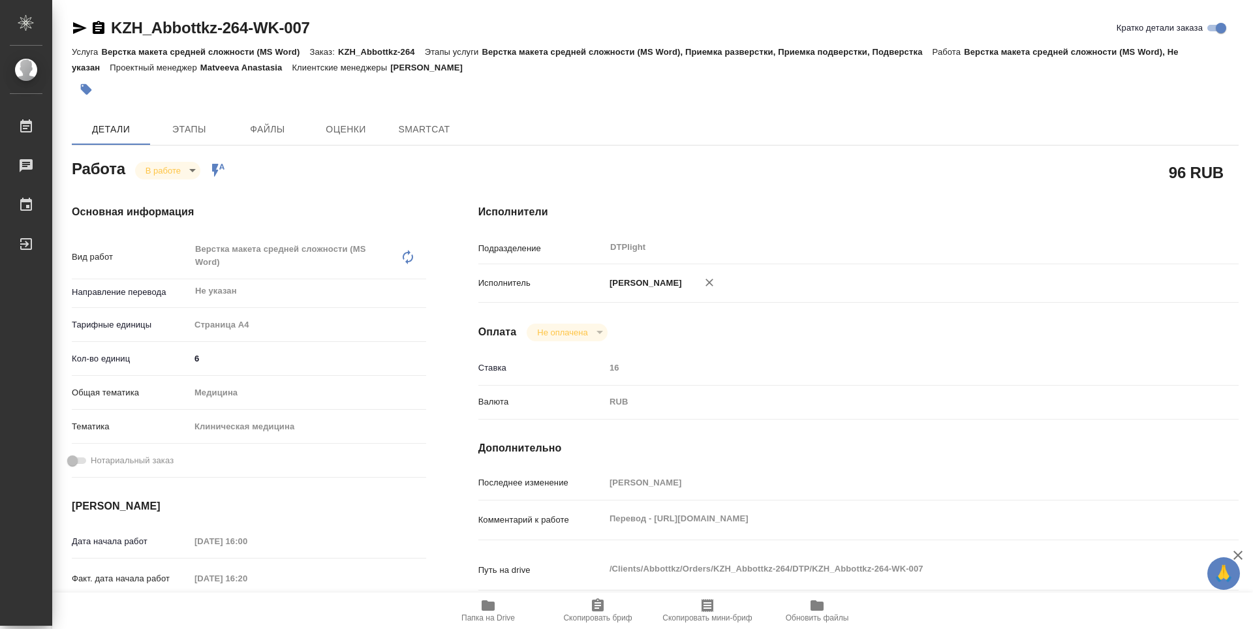
type textarea "x"
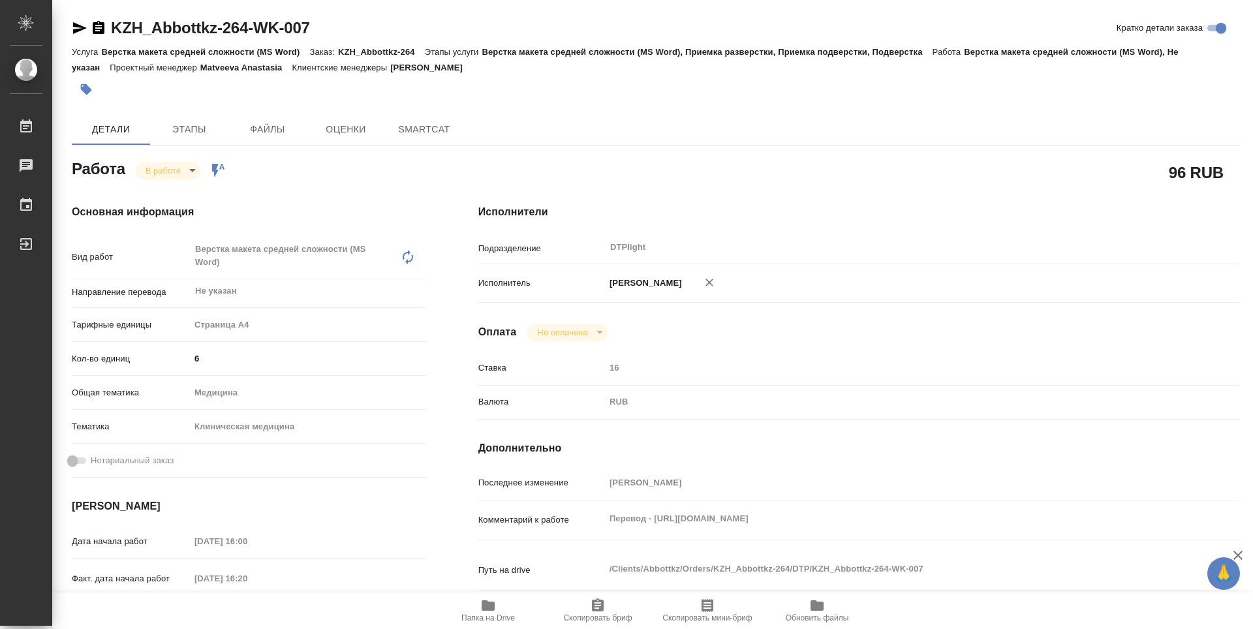
type textarea "x"
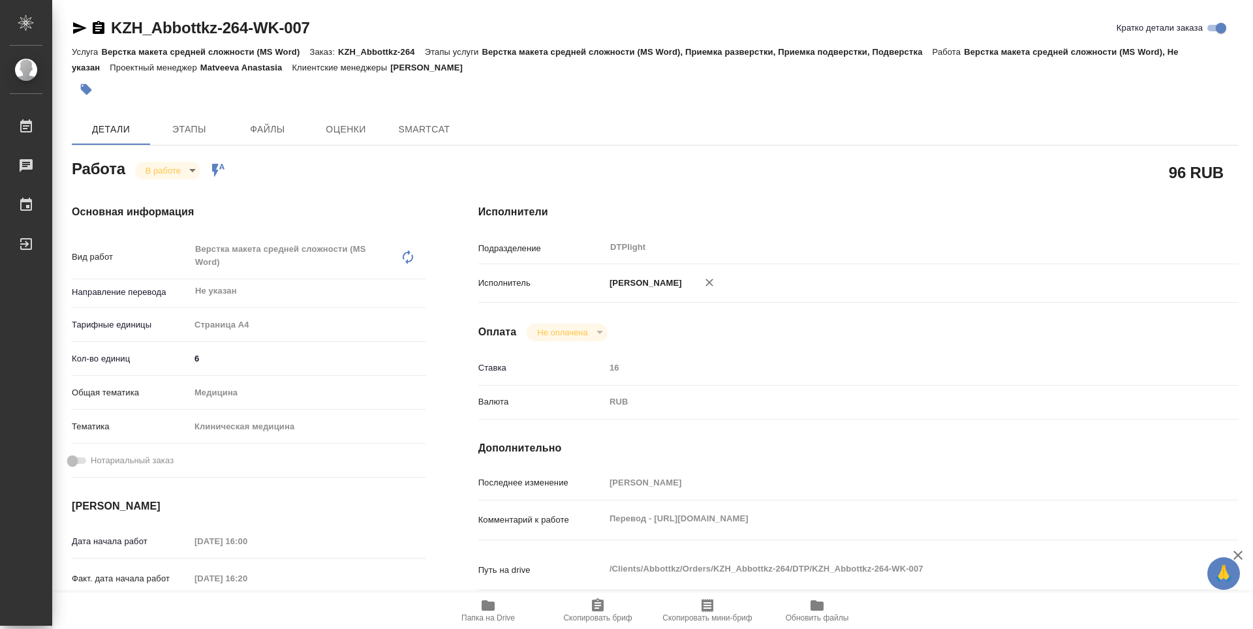
type textarea "x"
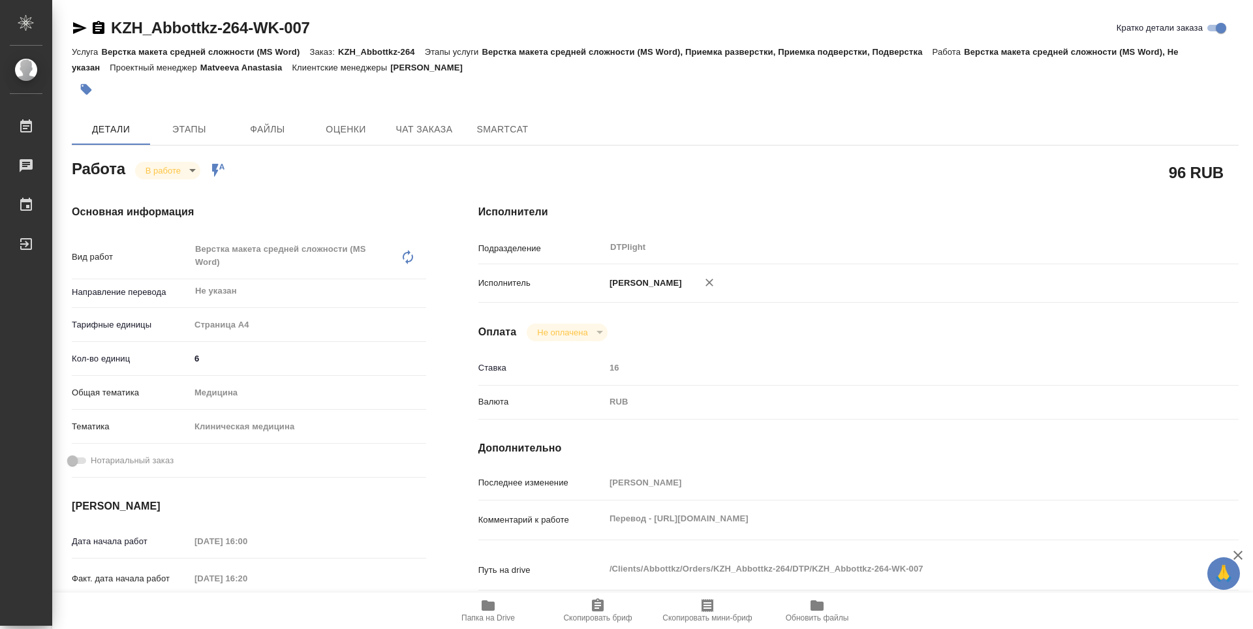
type textarea "x"
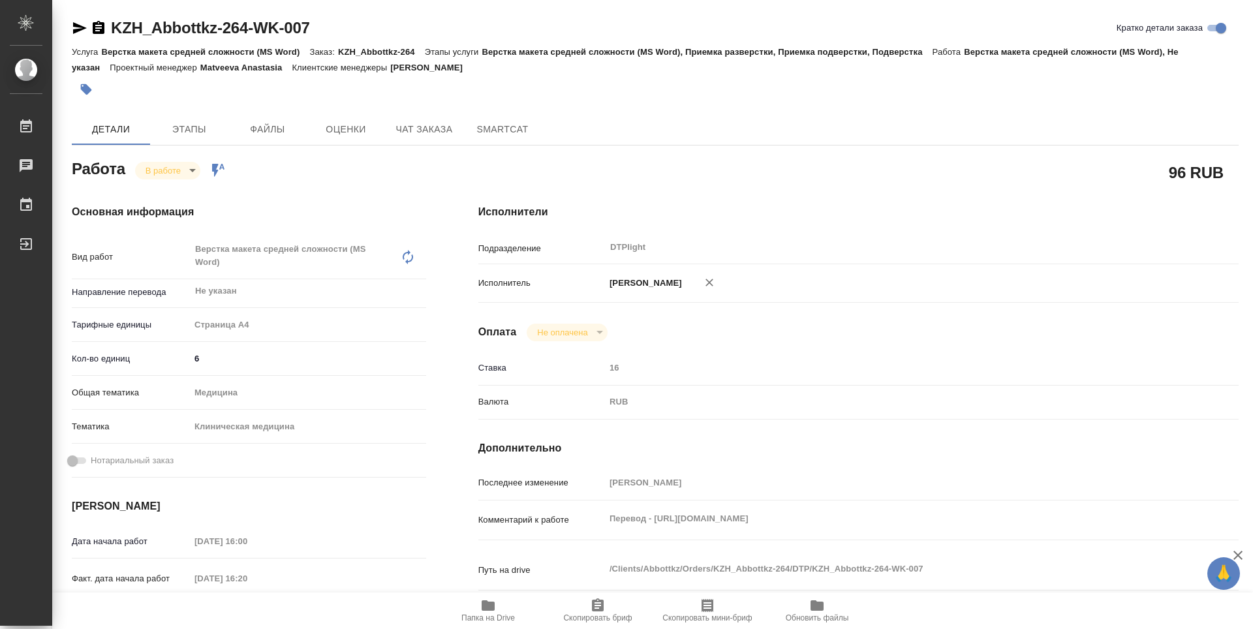
click at [489, 616] on span "Папка на Drive" at bounding box center [489, 618] width 54 height 9
type textarea "x"
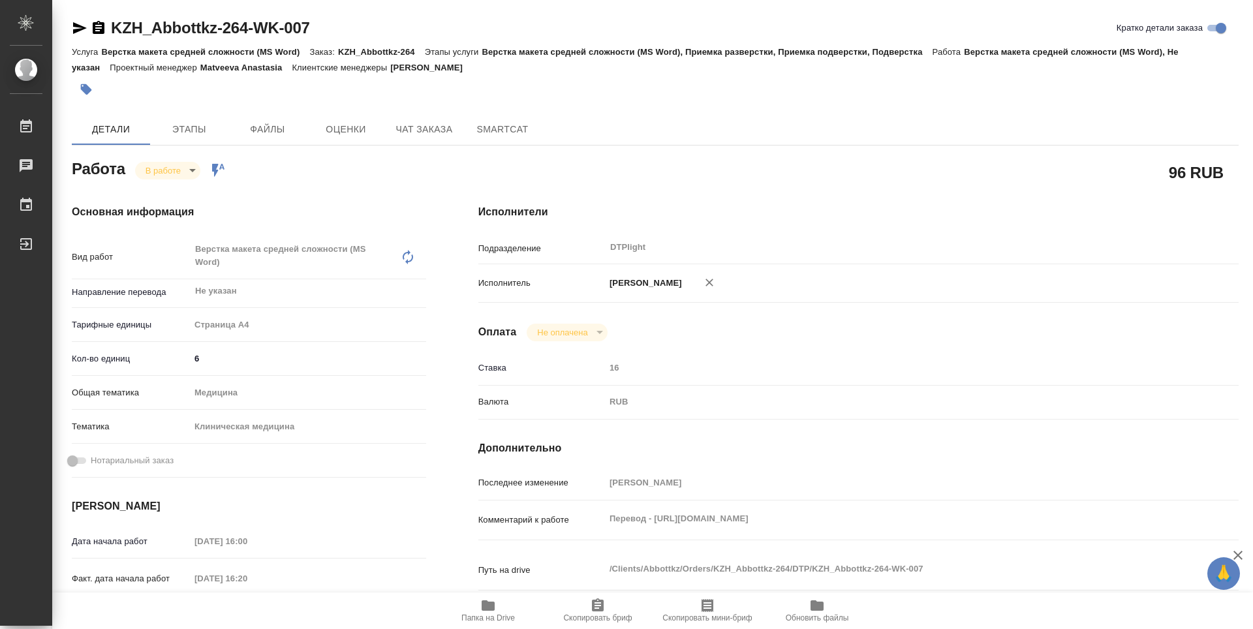
type textarea "x"
click at [186, 171] on body "🙏 .cls-1 fill:#fff; AWATERA Guselnikov Roman Работы 0 Чаты График Выйти KZH_Abb…" at bounding box center [626, 314] width 1253 height 629
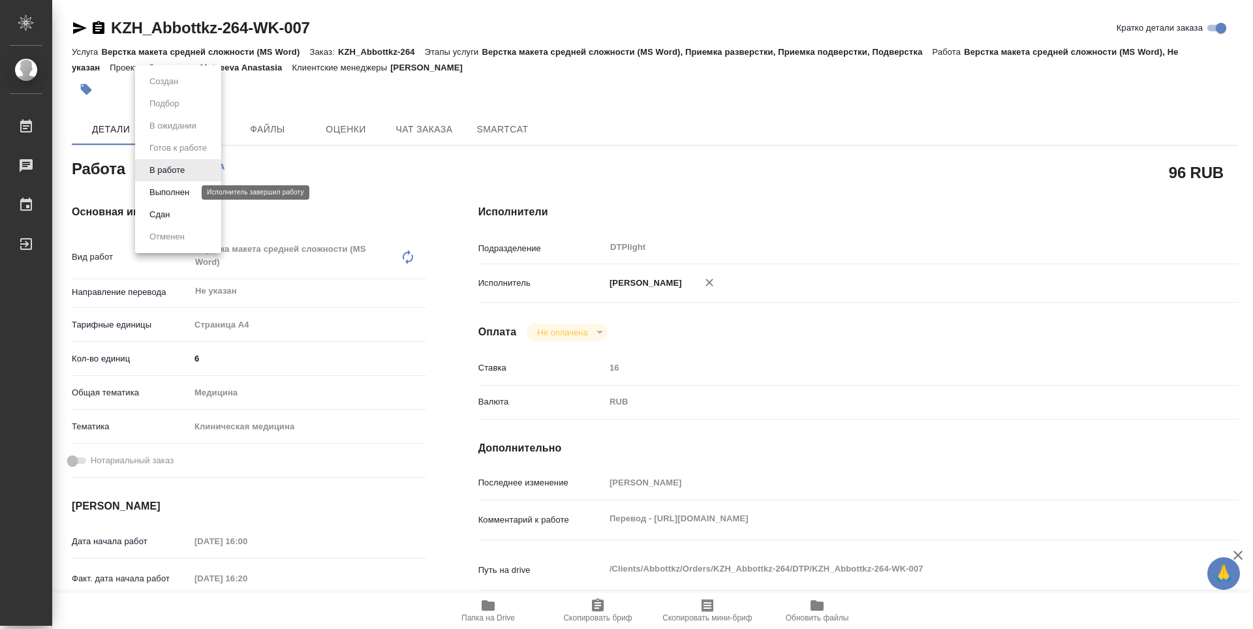
click at [174, 194] on button "Выполнен" at bounding box center [170, 192] width 48 height 14
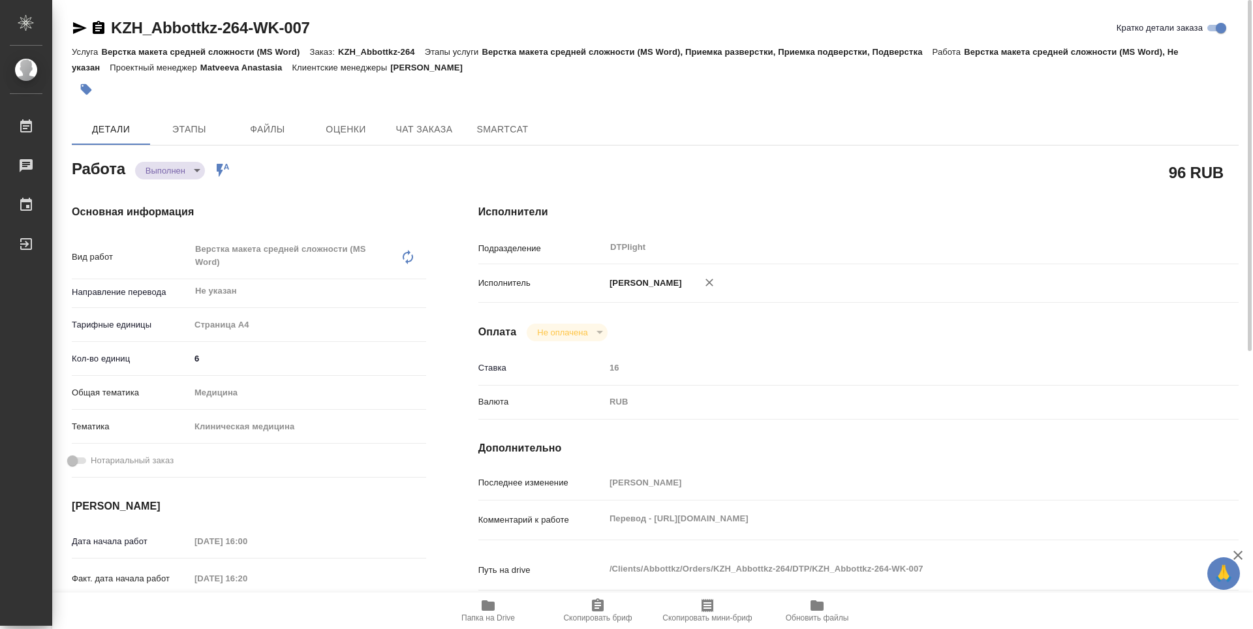
type textarea "x"
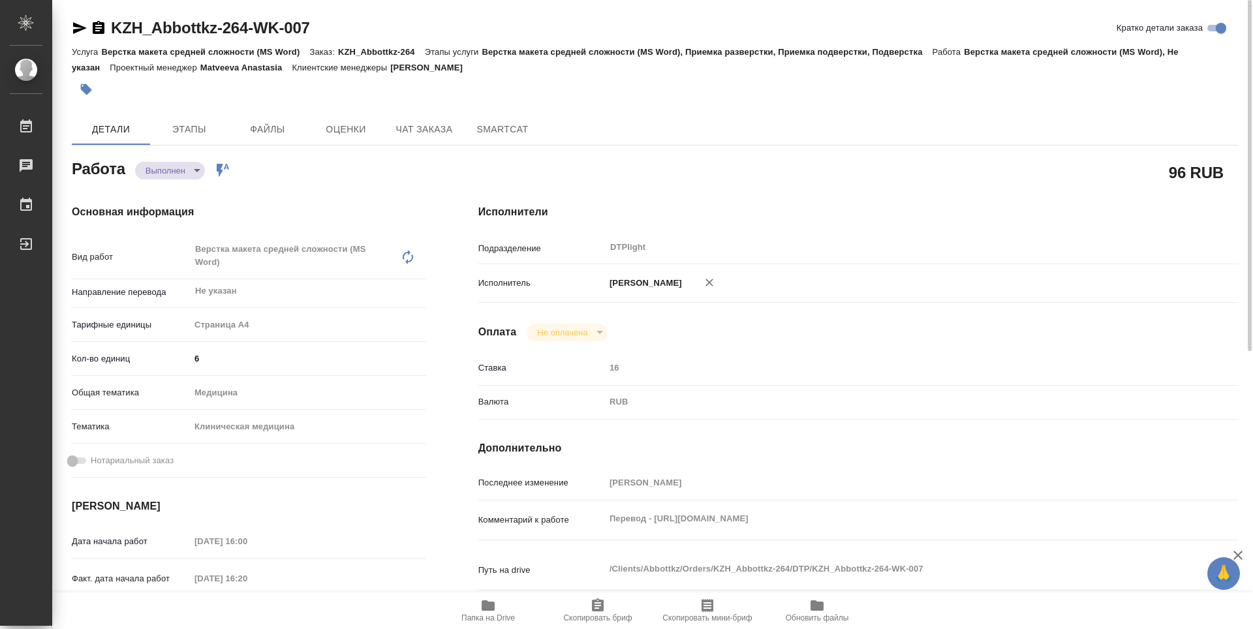
type textarea "x"
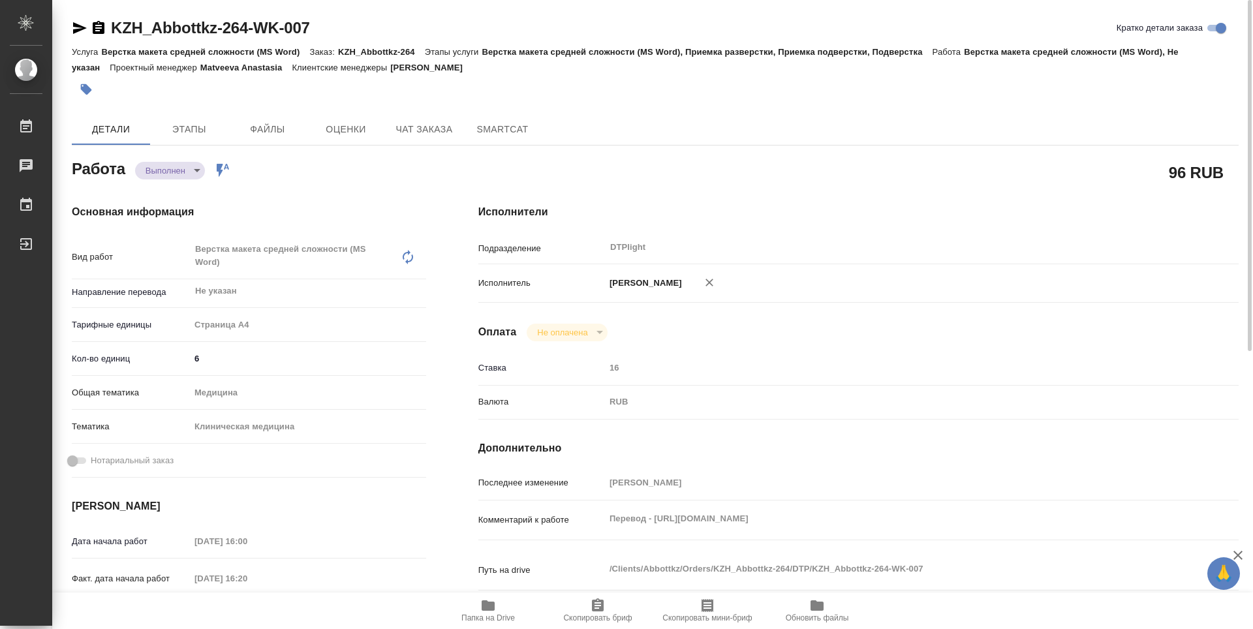
type textarea "x"
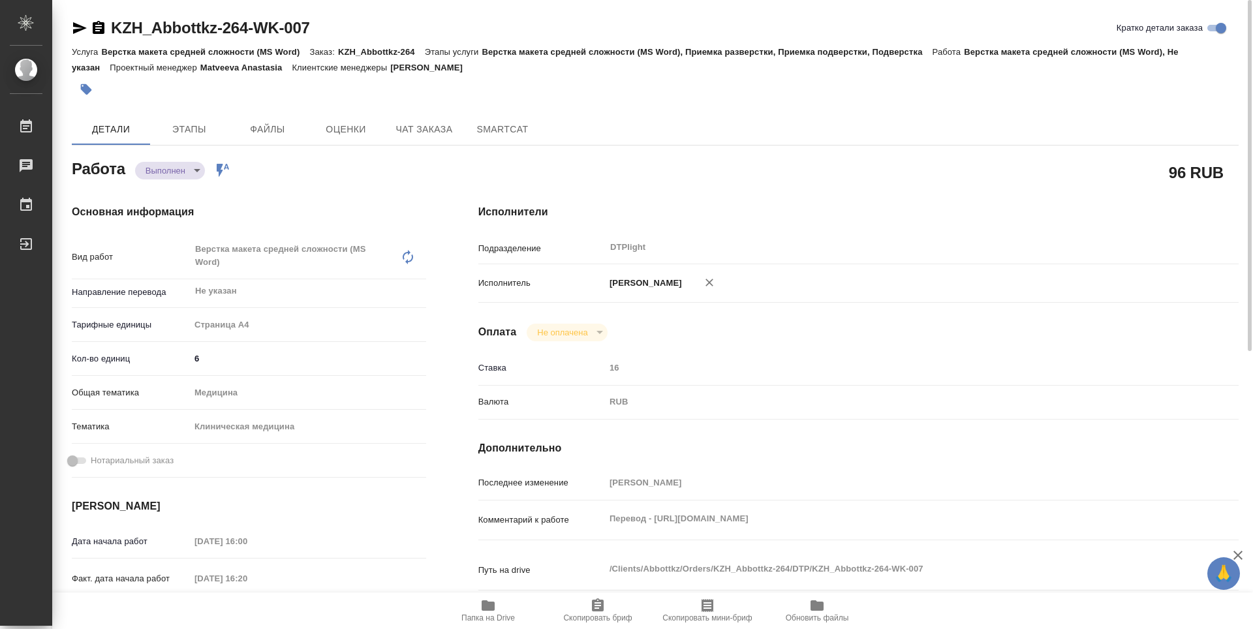
type textarea "x"
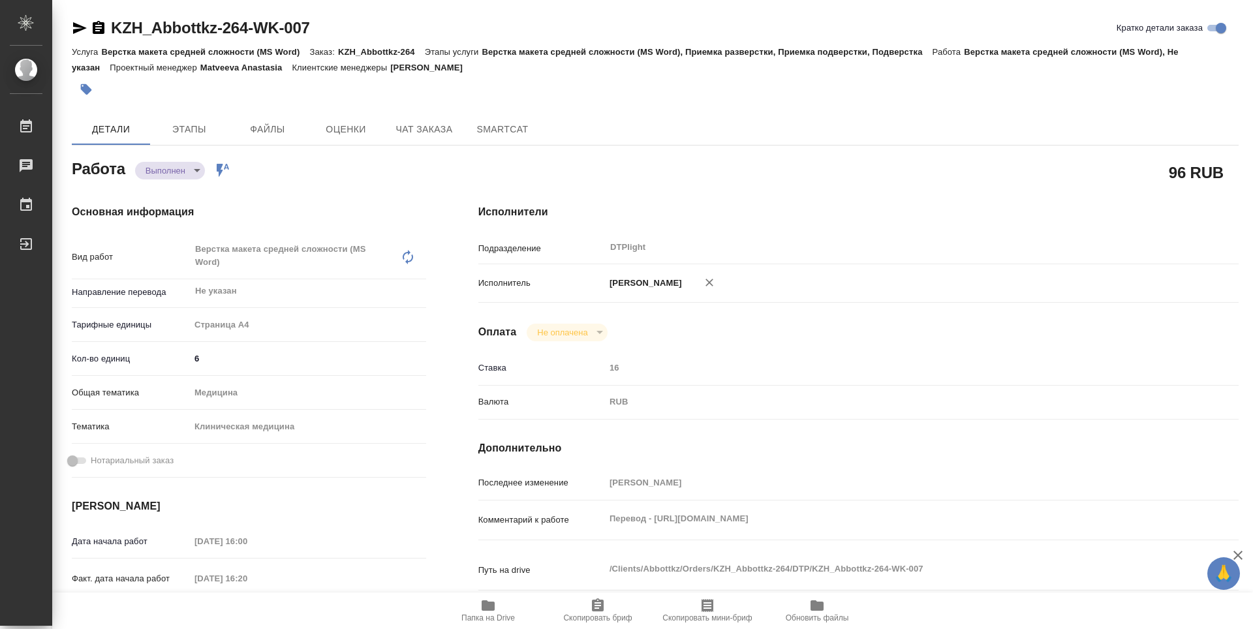
type textarea "x"
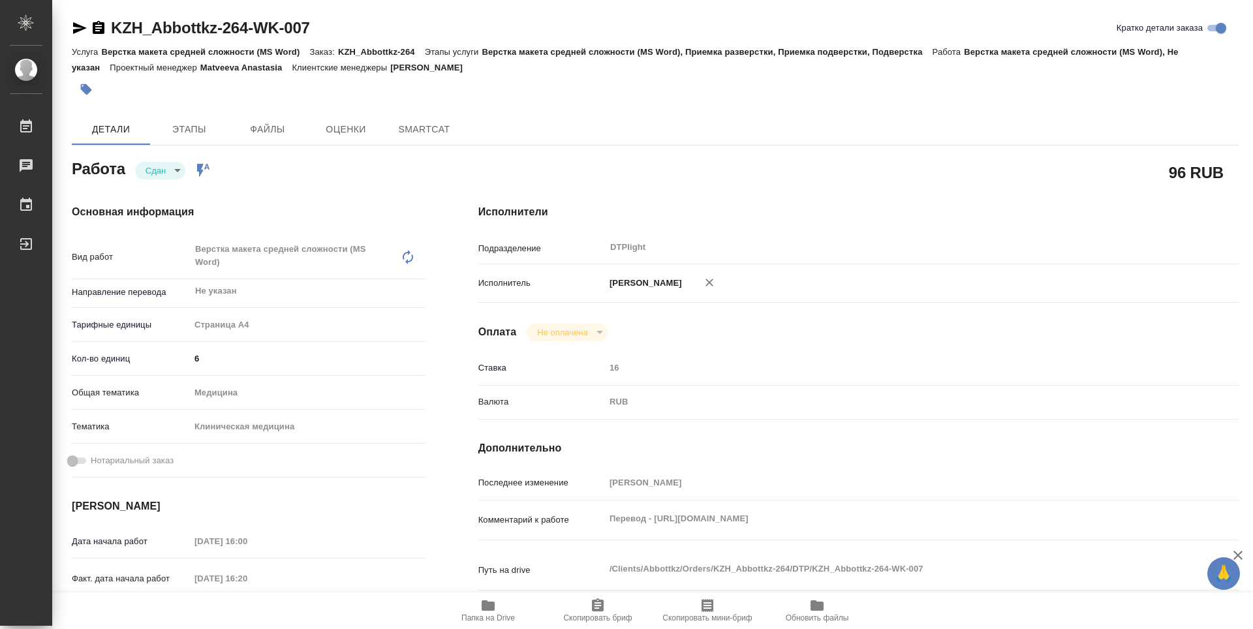
type textarea "x"
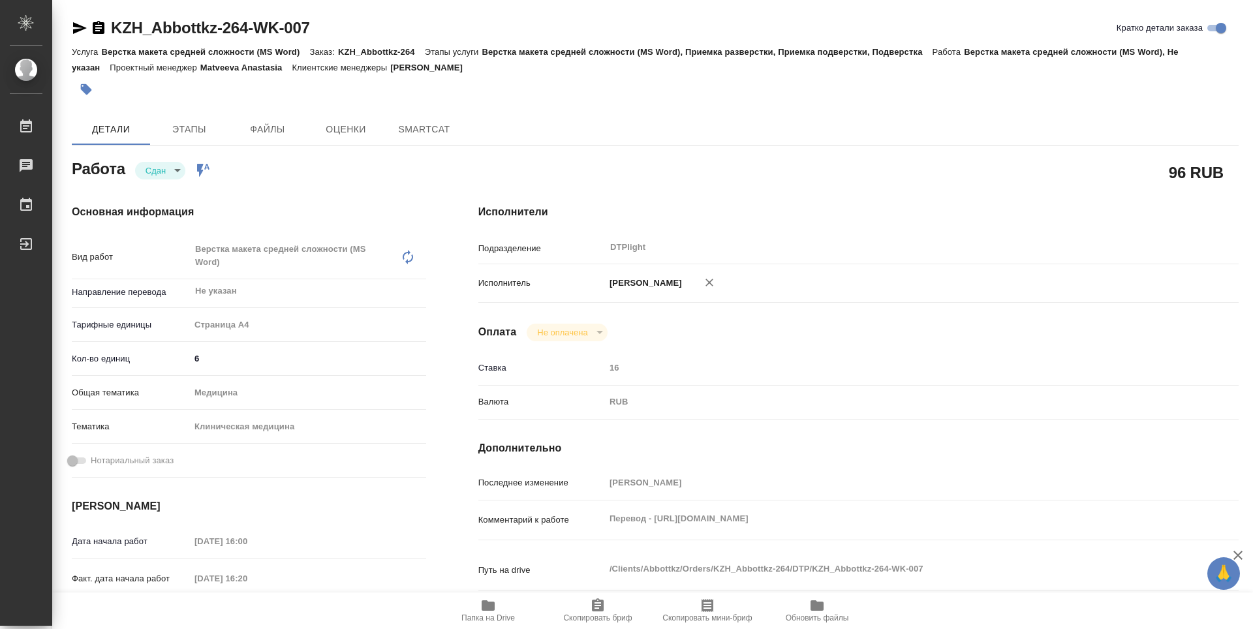
type textarea "x"
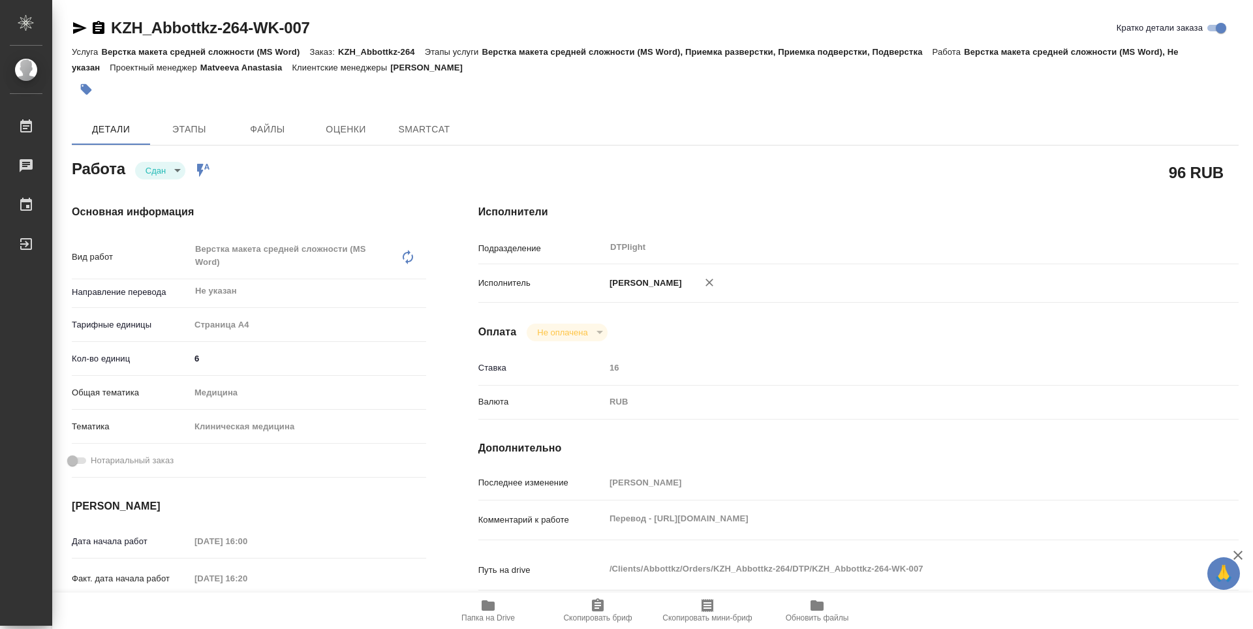
type textarea "x"
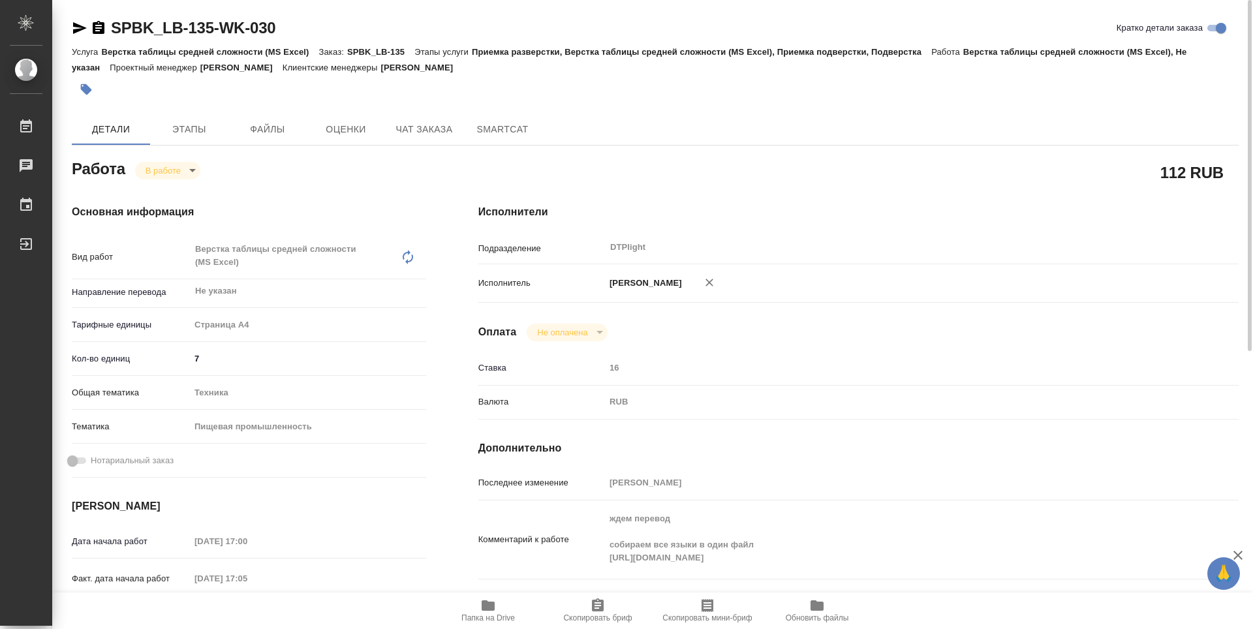
scroll to position [196, 0]
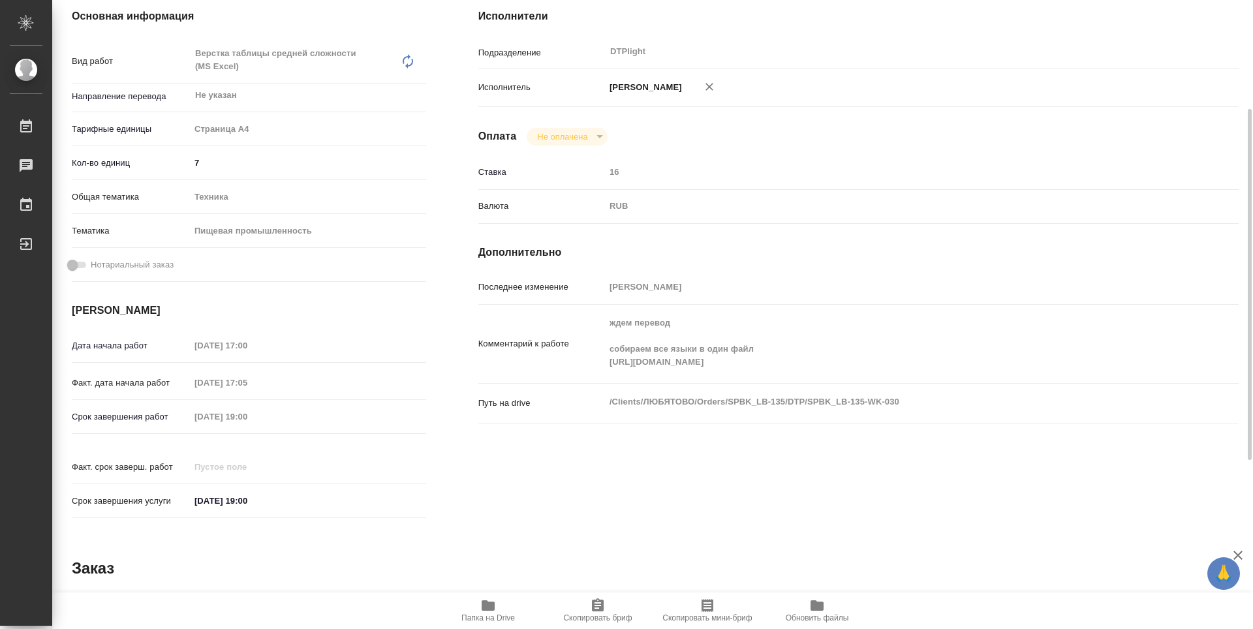
click at [493, 620] on span "Папка на Drive" at bounding box center [489, 618] width 54 height 9
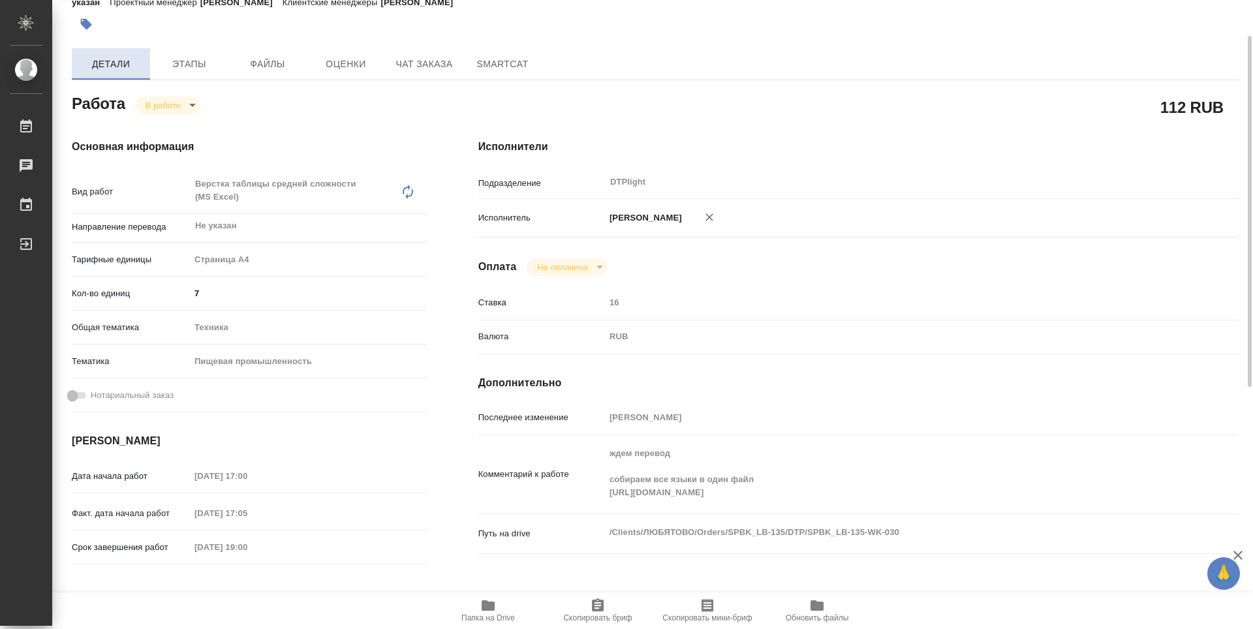
scroll to position [0, 0]
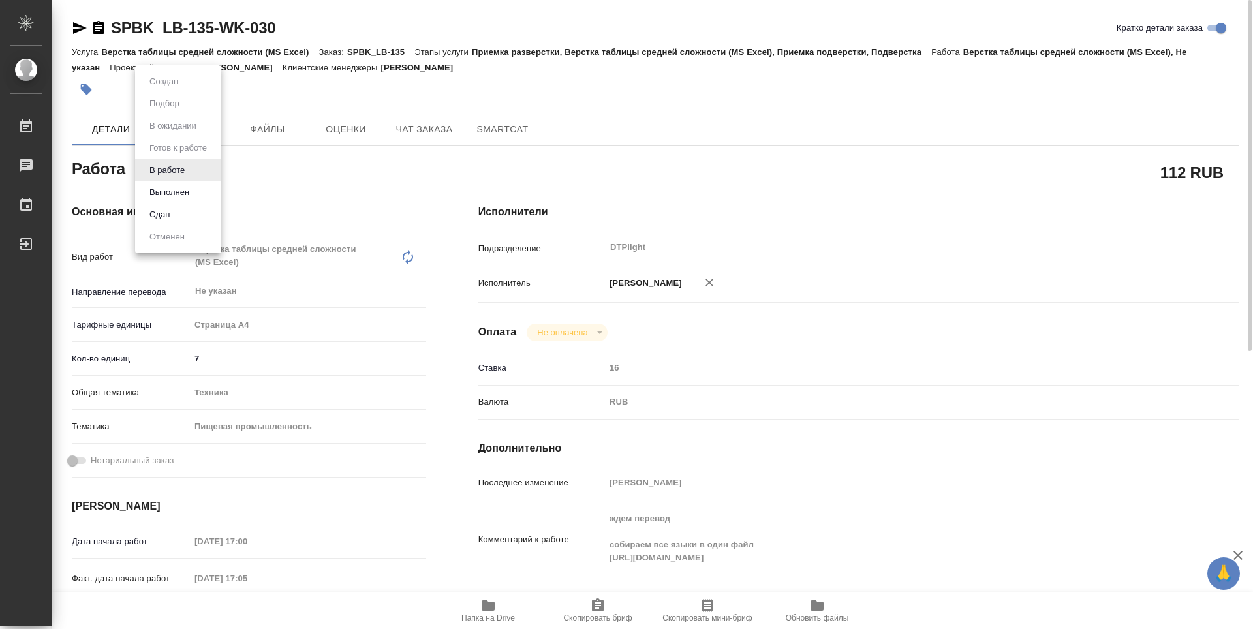
click at [186, 170] on body "🙏 .cls-1 fill:#fff; AWATERA Guselnikov Roman Работы 0 Чаты График Выйти SPBK_LB…" at bounding box center [626, 314] width 1253 height 629
click at [174, 195] on button "Выполнен" at bounding box center [170, 192] width 48 height 14
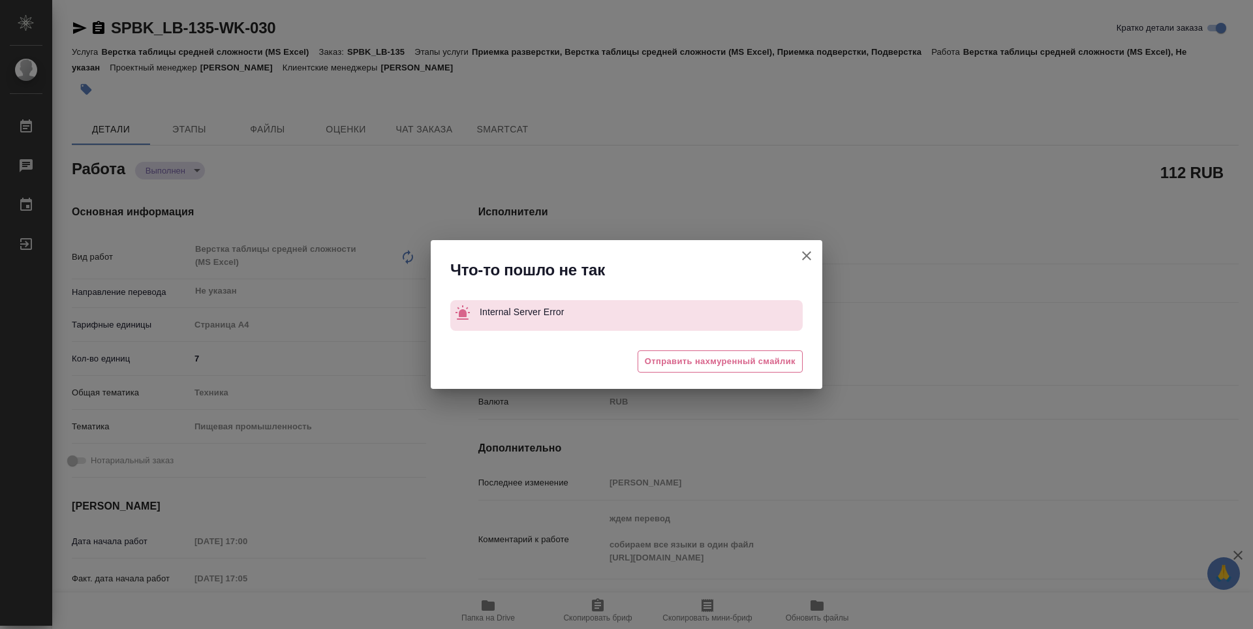
type textarea "x"
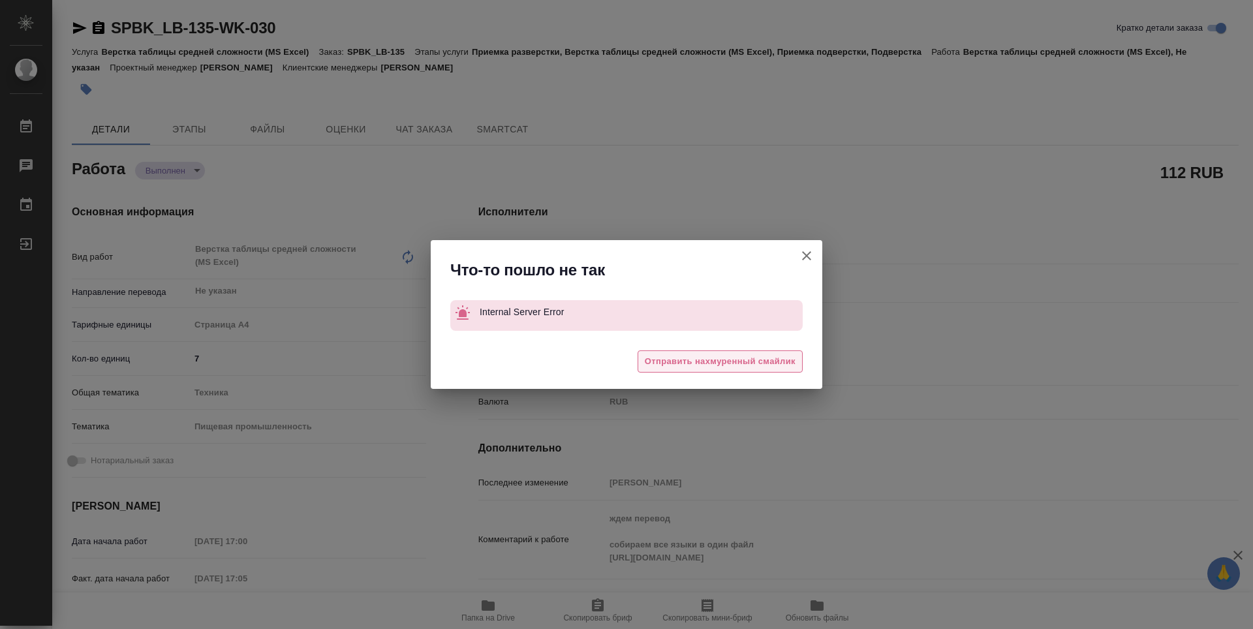
type textarea "x"
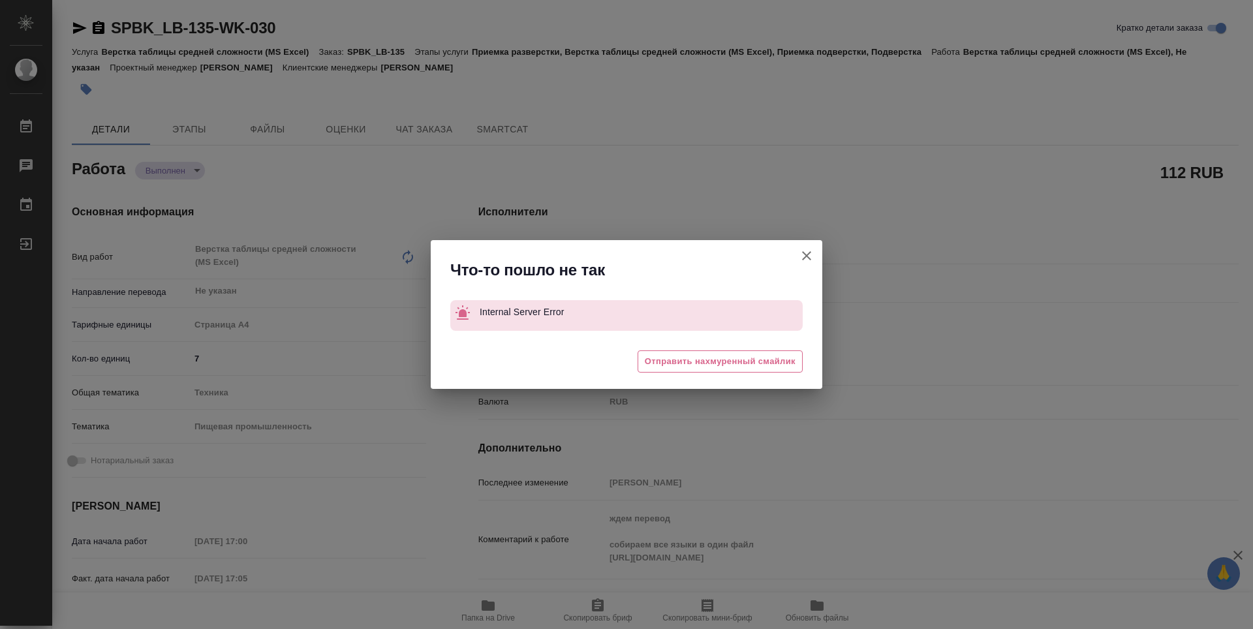
type textarea "x"
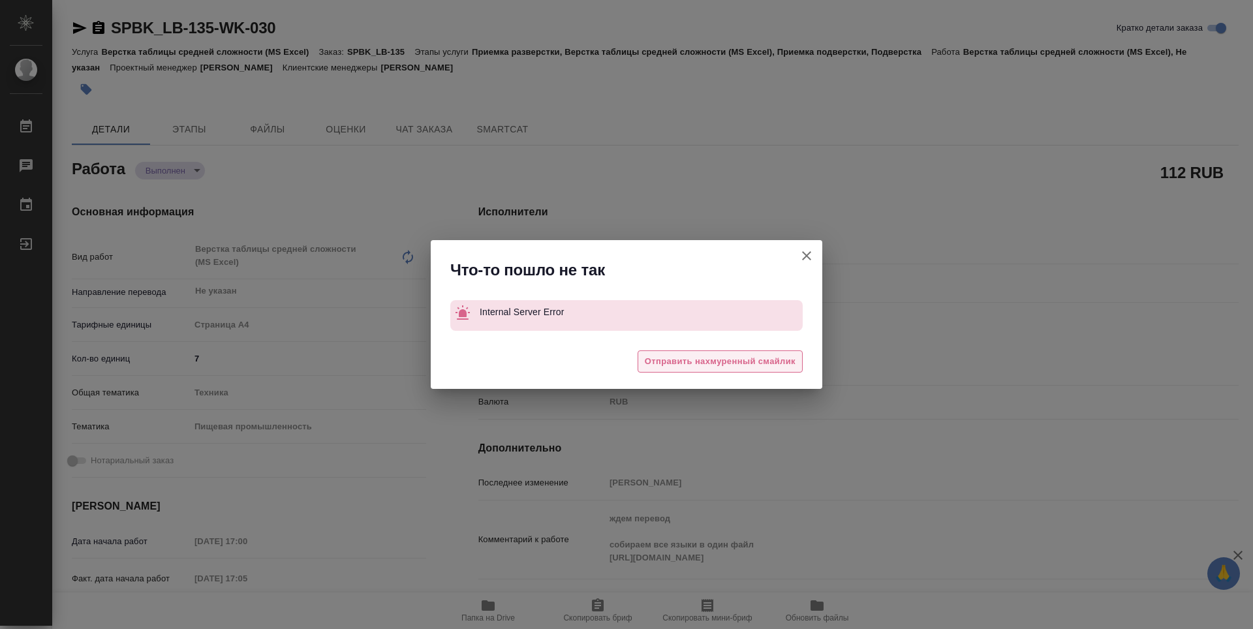
click at [759, 364] on span "Отправить нахмуренный смайлик" at bounding box center [720, 361] width 151 height 15
type textarea "x"
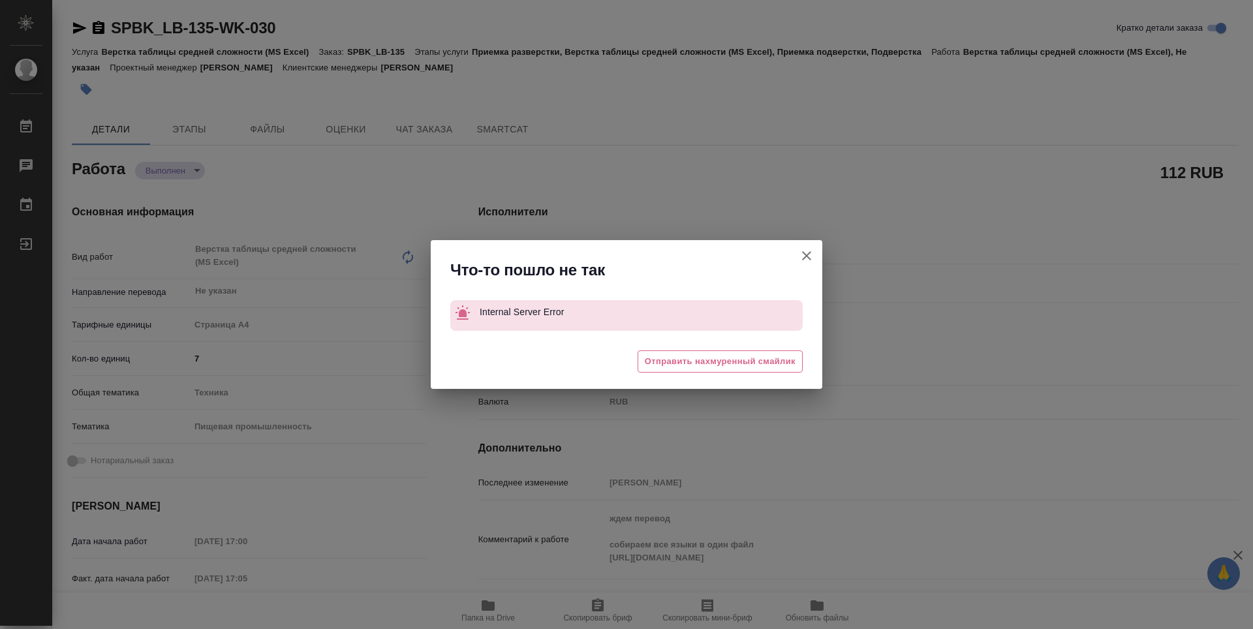
type textarea "x"
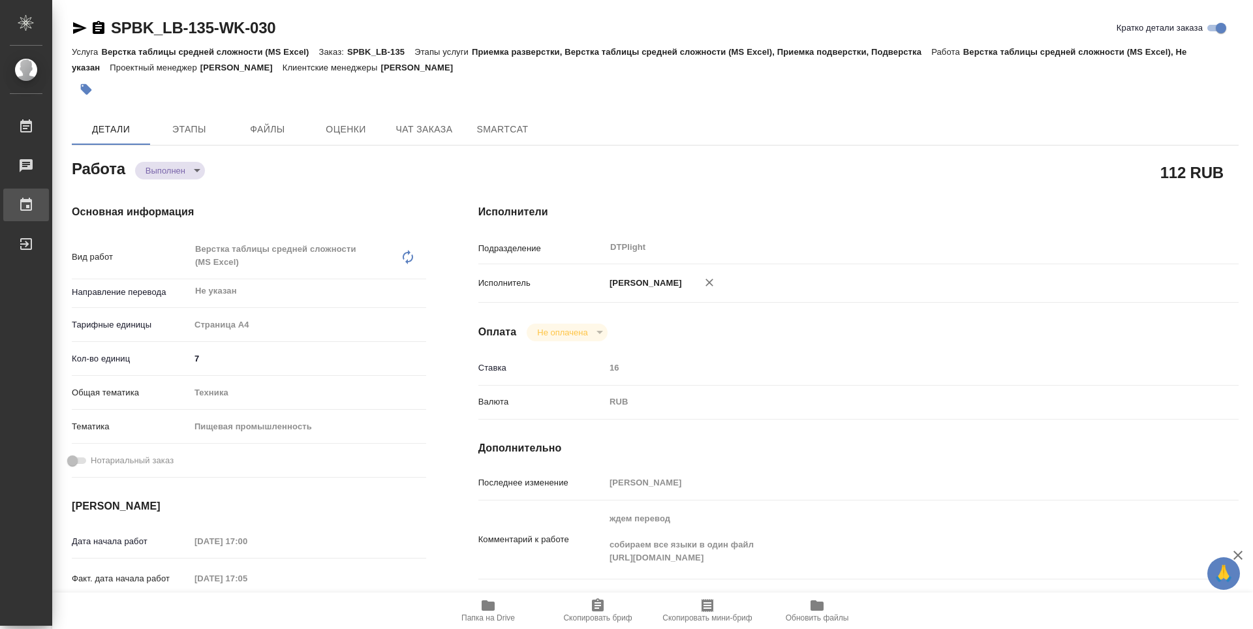
type textarea "x"
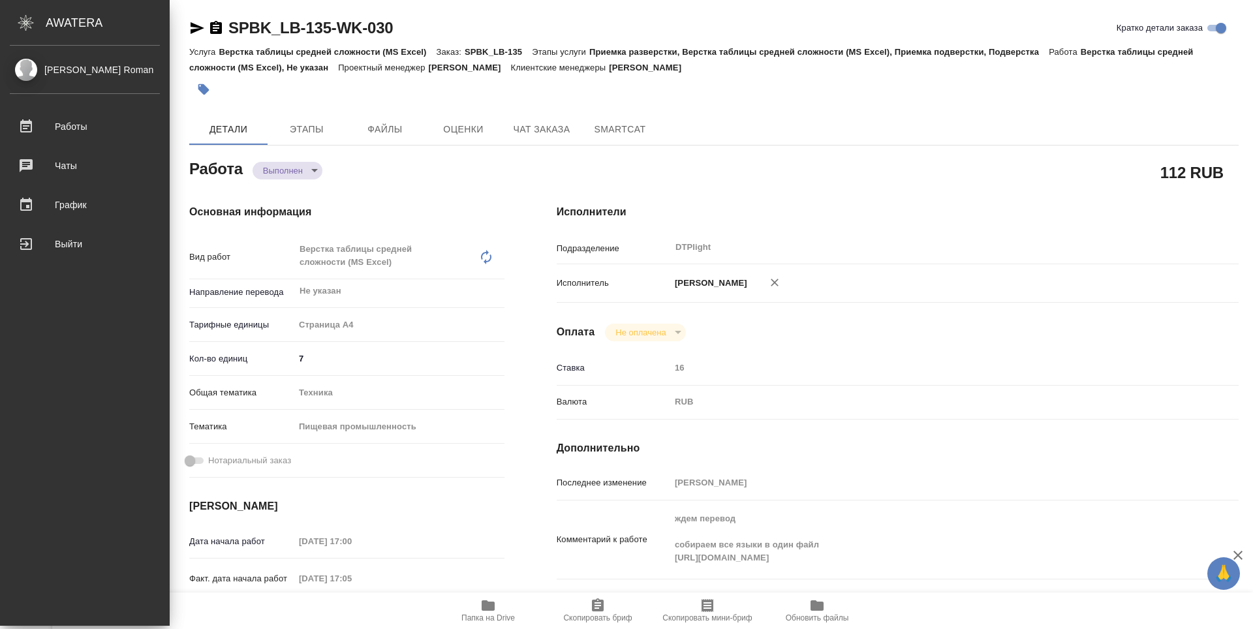
type textarea "x"
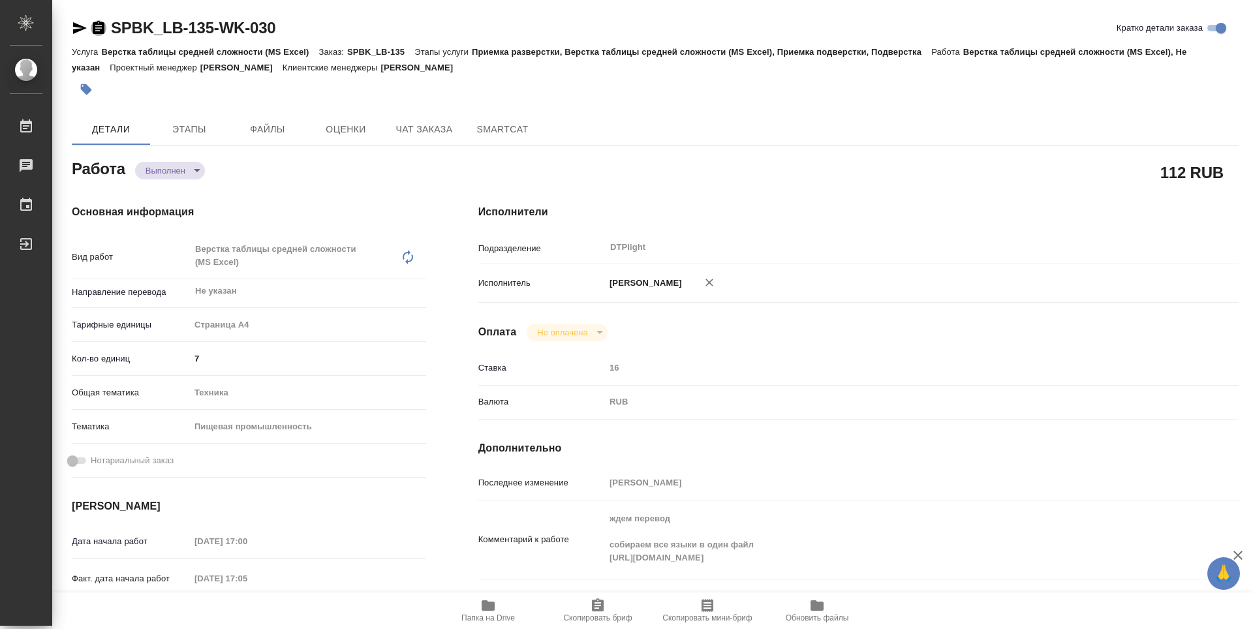
click at [95, 26] on icon "button" at bounding box center [99, 27] width 12 height 13
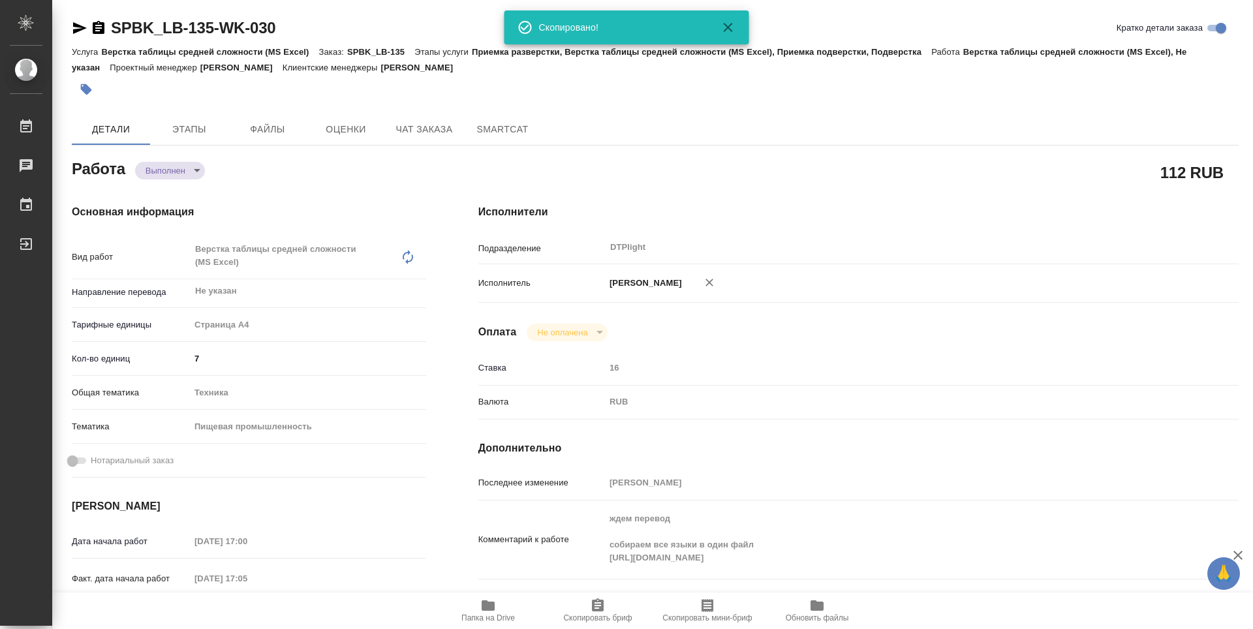
type textarea "x"
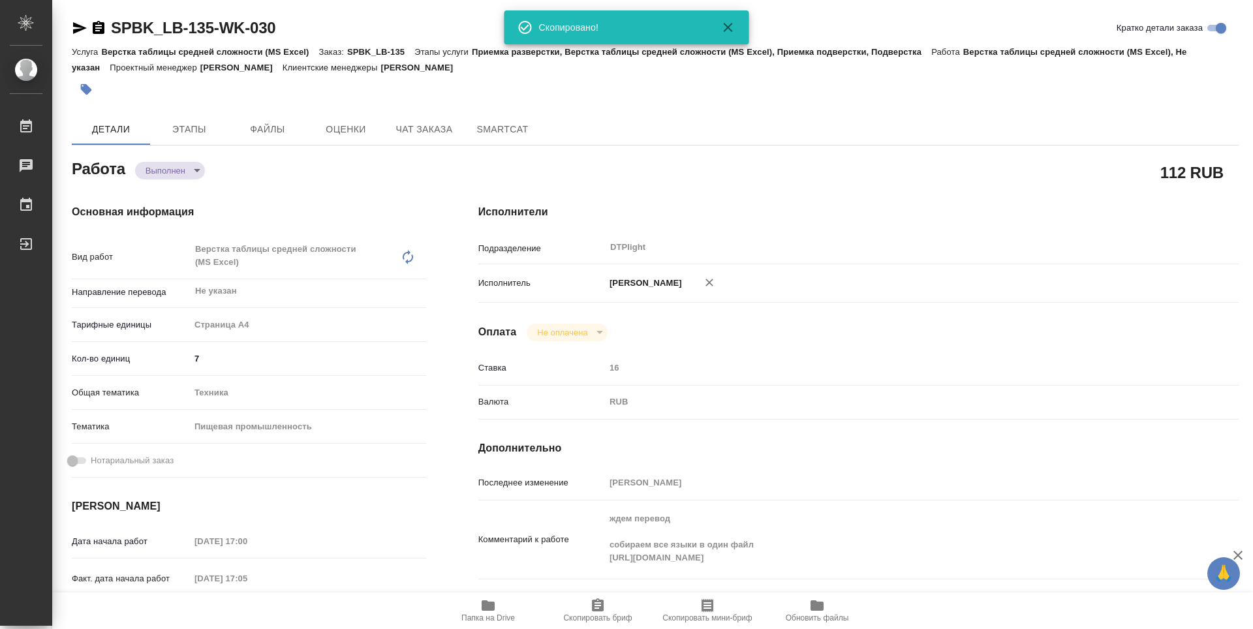
type textarea "x"
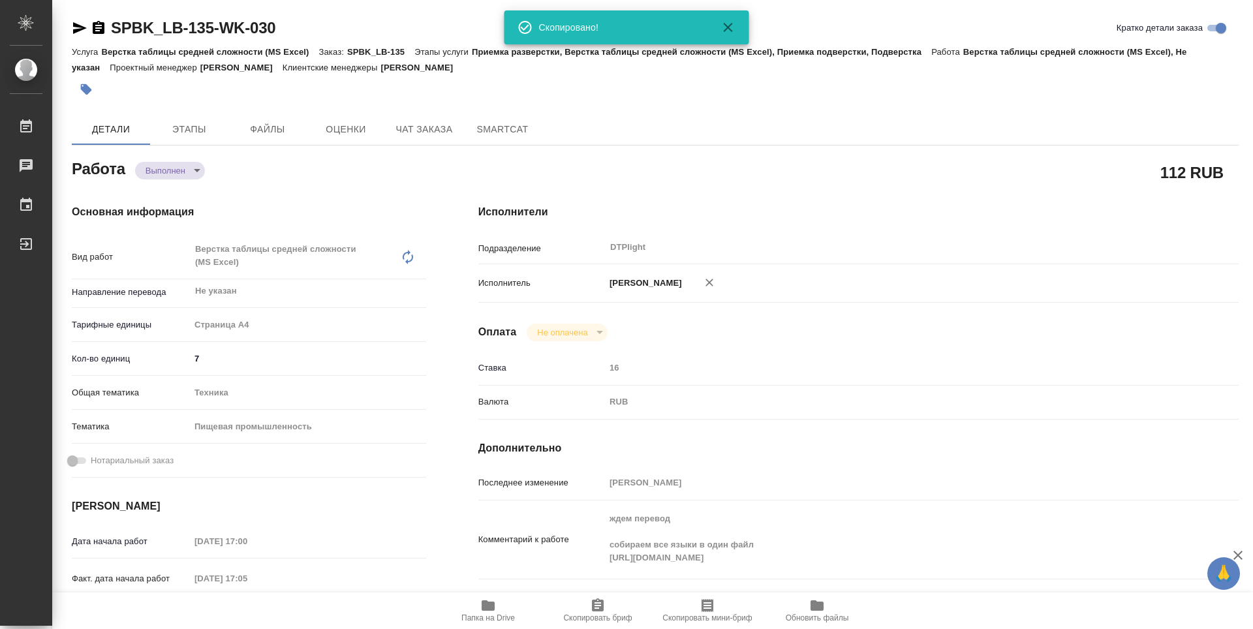
type textarea "x"
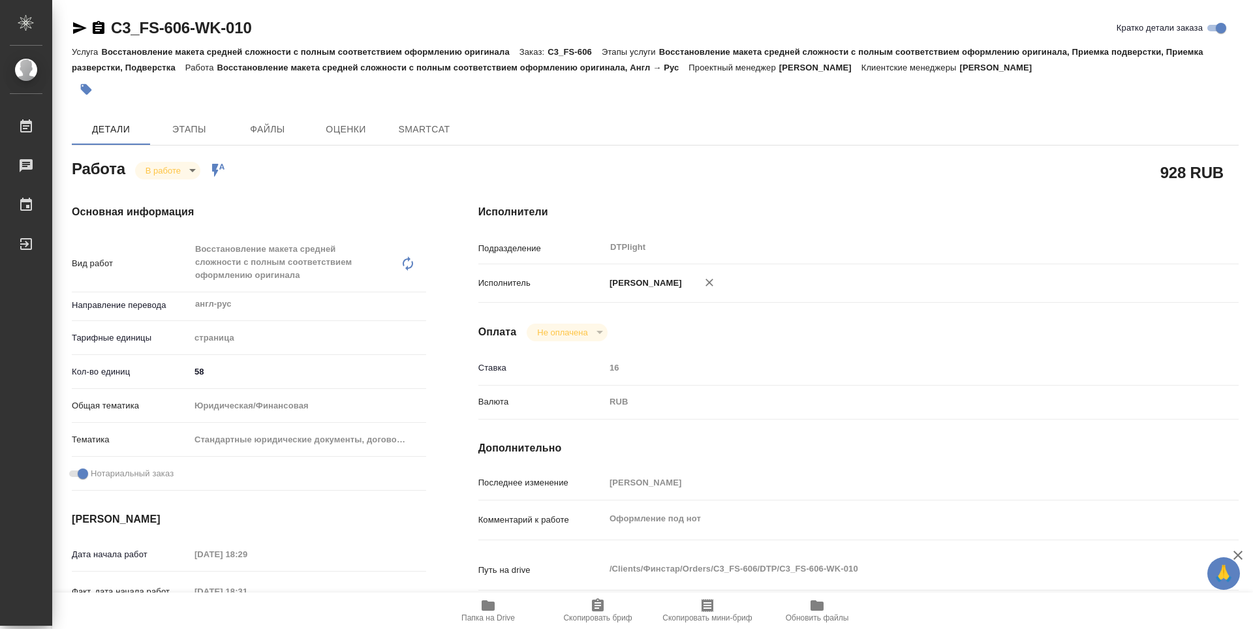
type textarea "x"
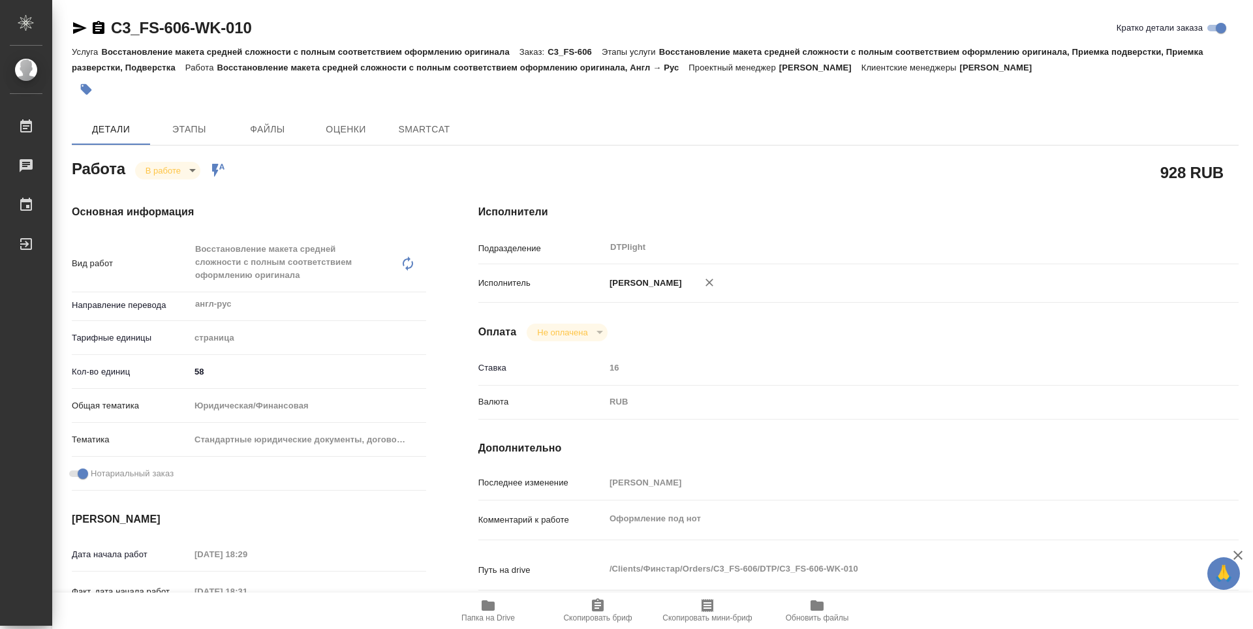
type textarea "x"
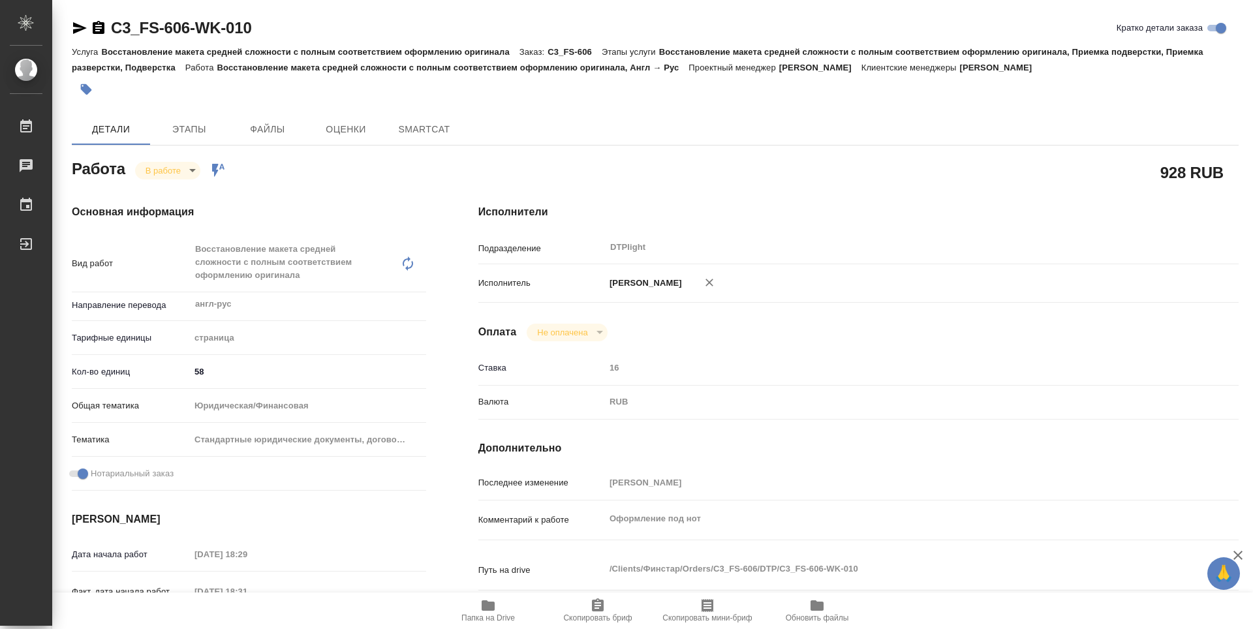
type textarea "x"
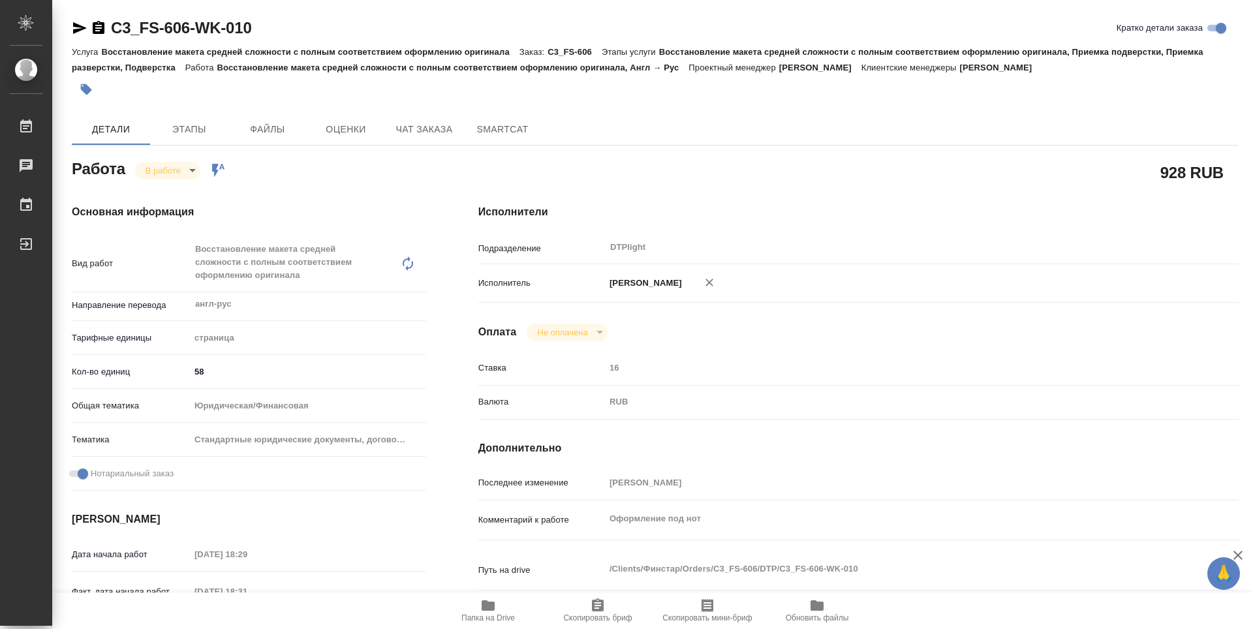
click at [499, 612] on span "Папка на Drive" at bounding box center [488, 610] width 94 height 25
type textarea "x"
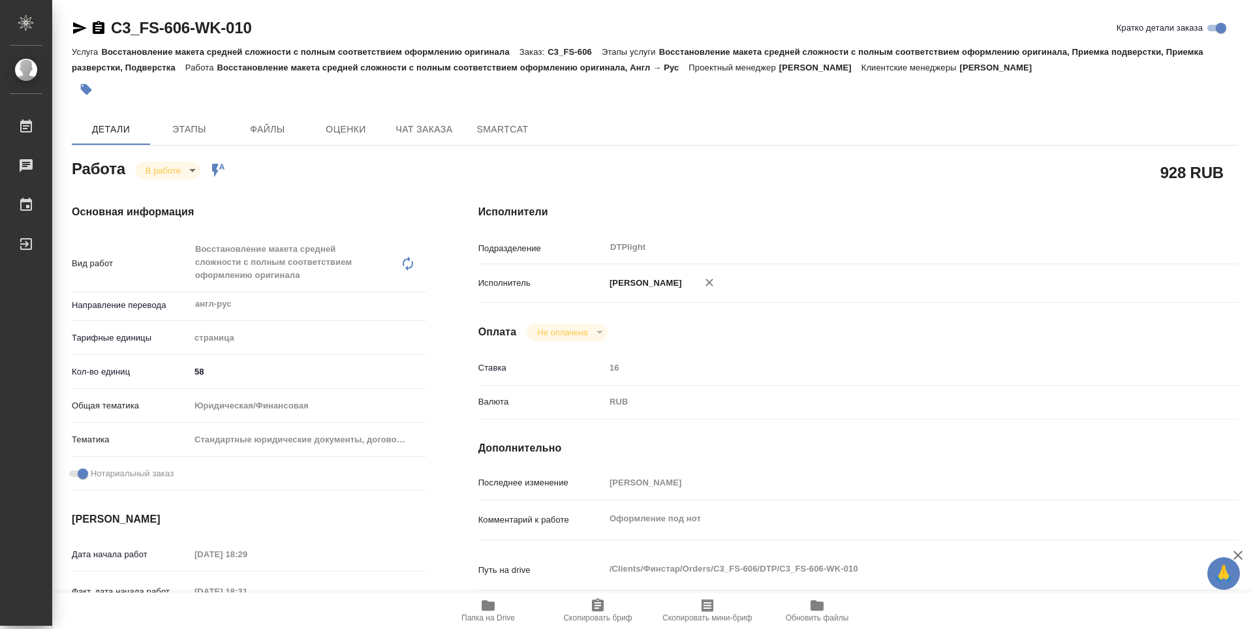
type textarea "x"
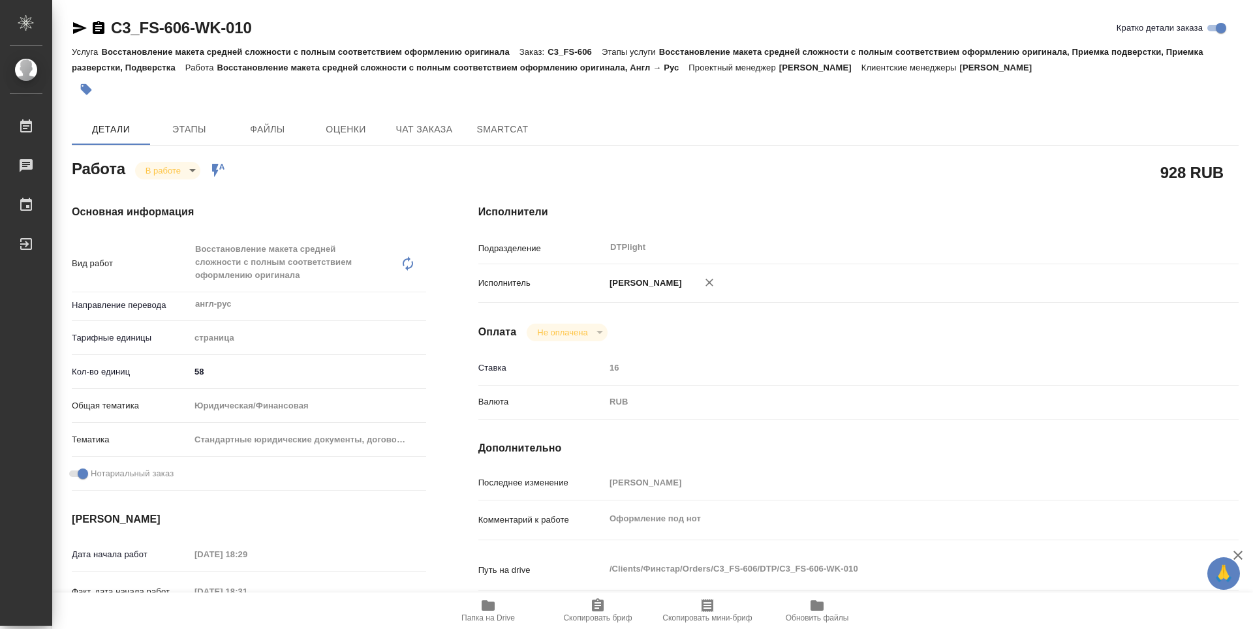
type textarea "x"
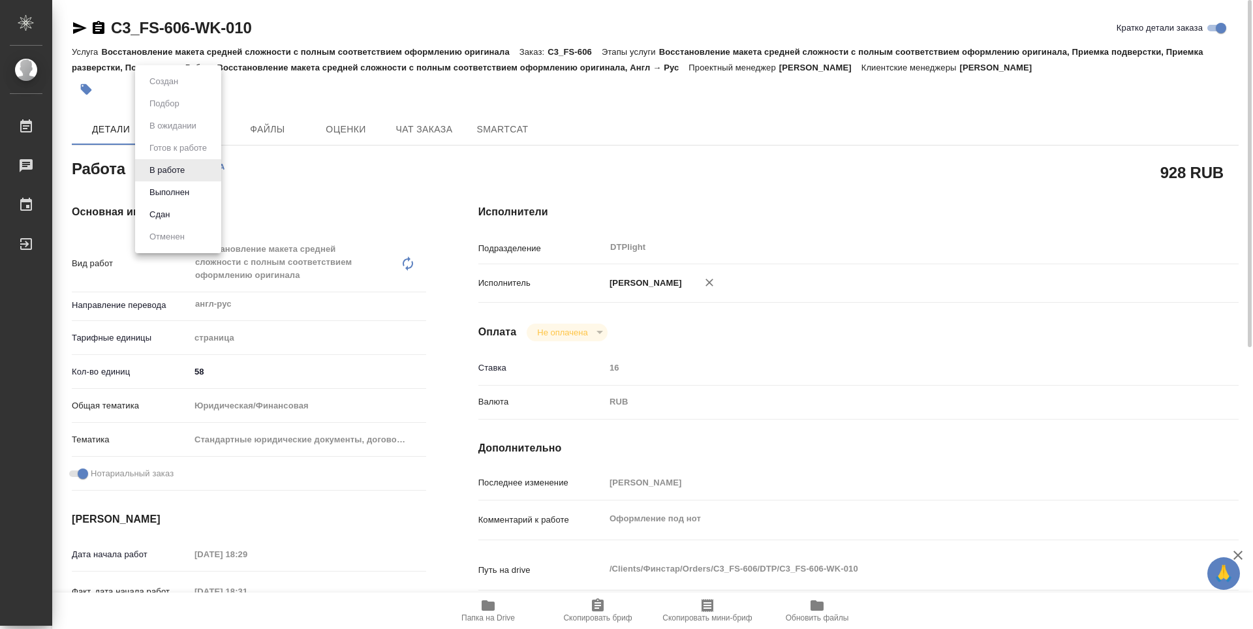
click at [192, 170] on body "🙏 .cls-1 fill:#fff; AWATERA Guselnikov Roman Работы 0 Чаты График Выйти C3_FS-6…" at bounding box center [626, 314] width 1253 height 629
click at [161, 194] on button "Выполнен" at bounding box center [170, 192] width 48 height 14
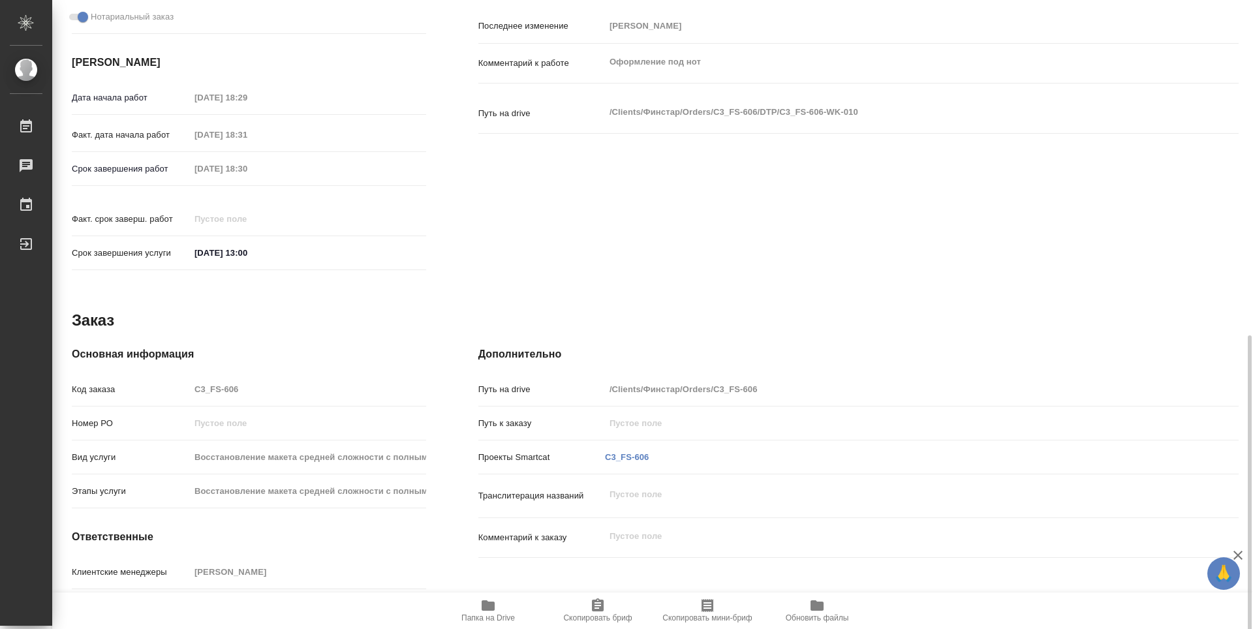
scroll to position [510, 0]
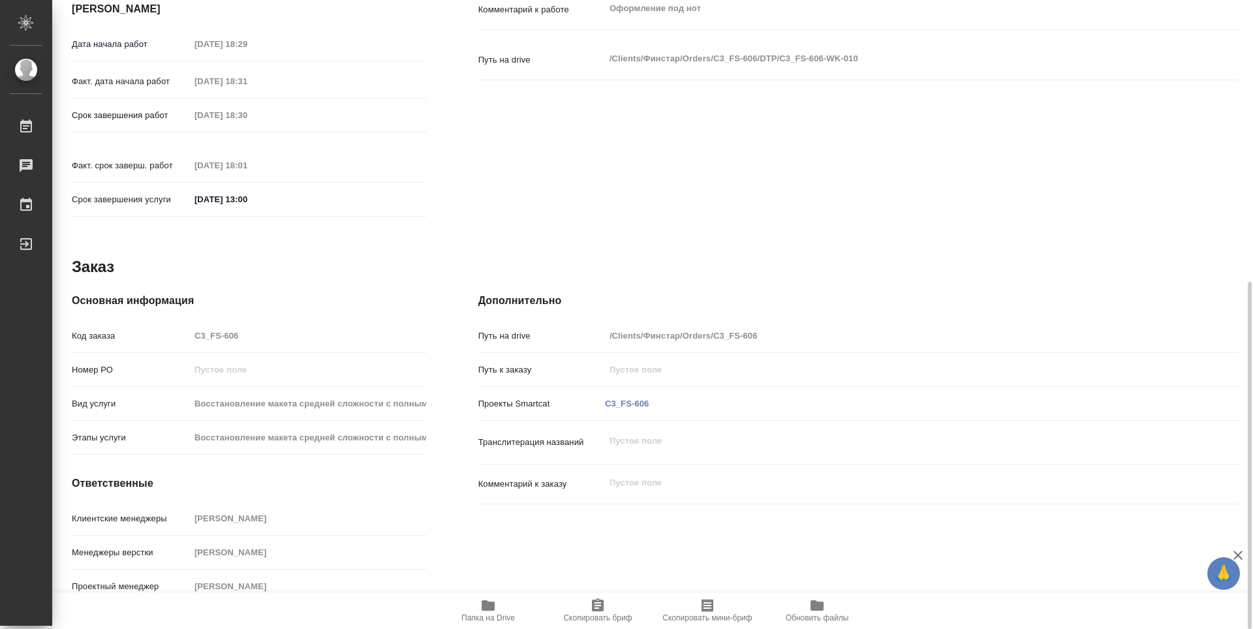
type textarea "x"
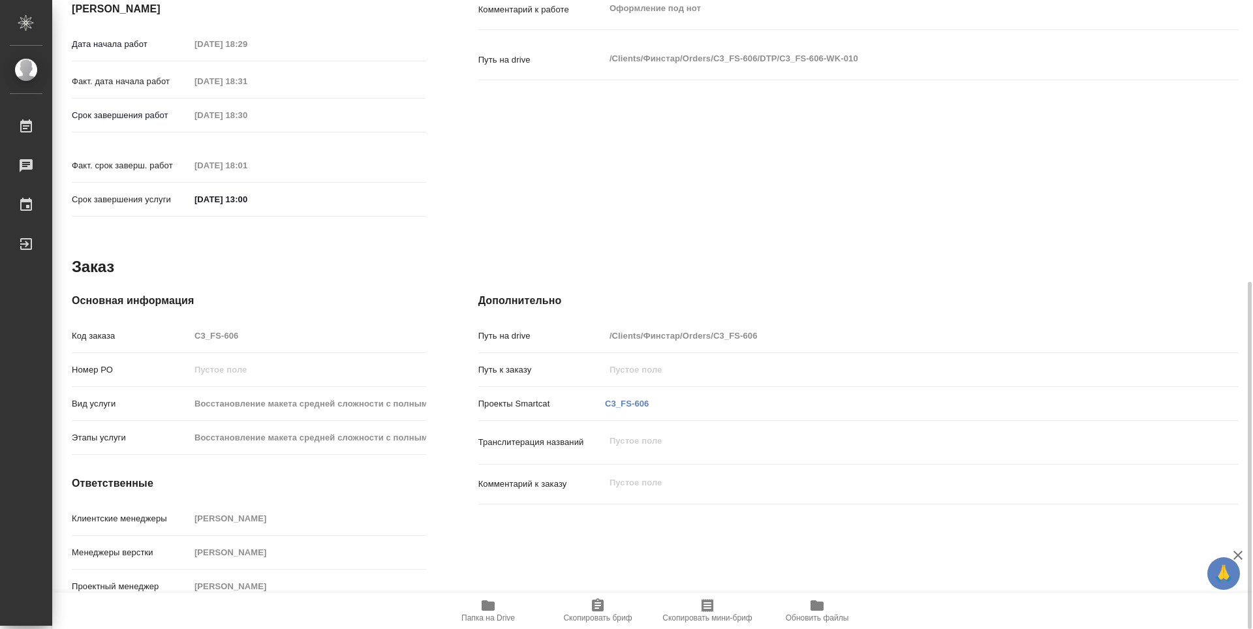
type textarea "x"
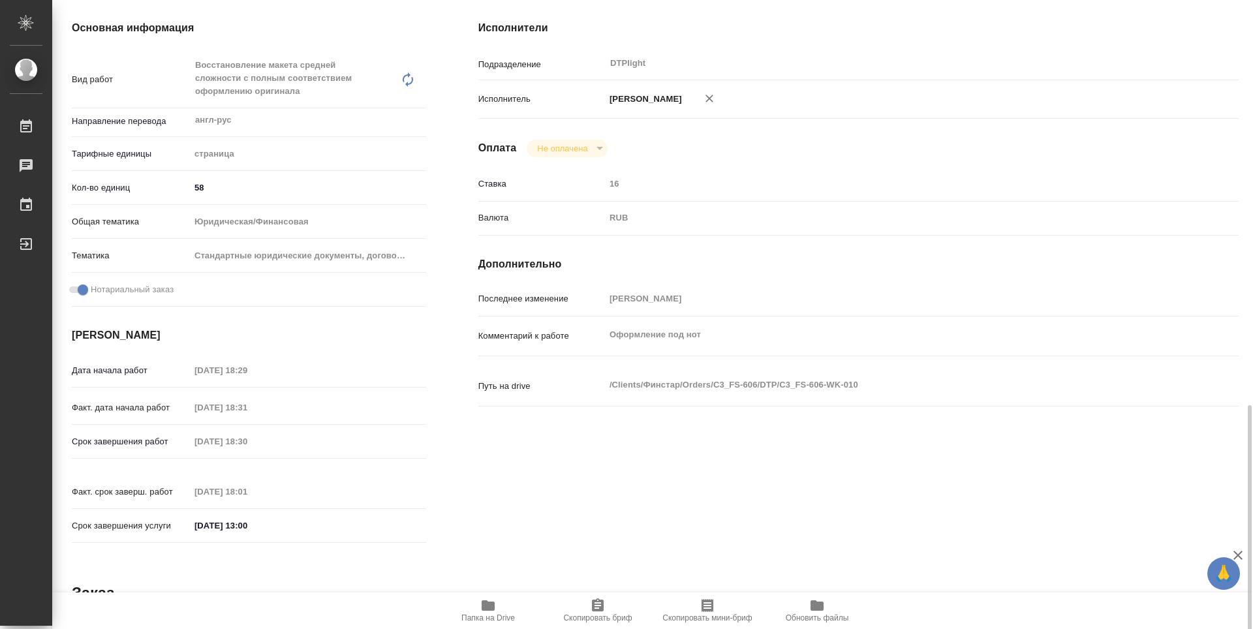
scroll to position [119, 0]
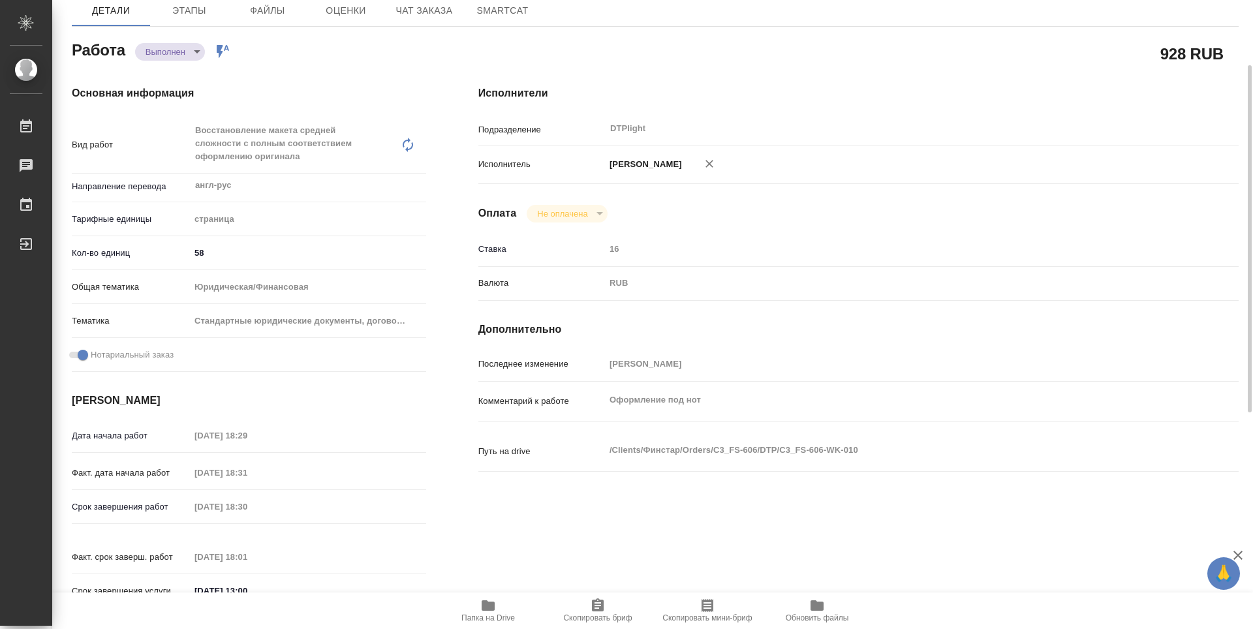
type textarea "x"
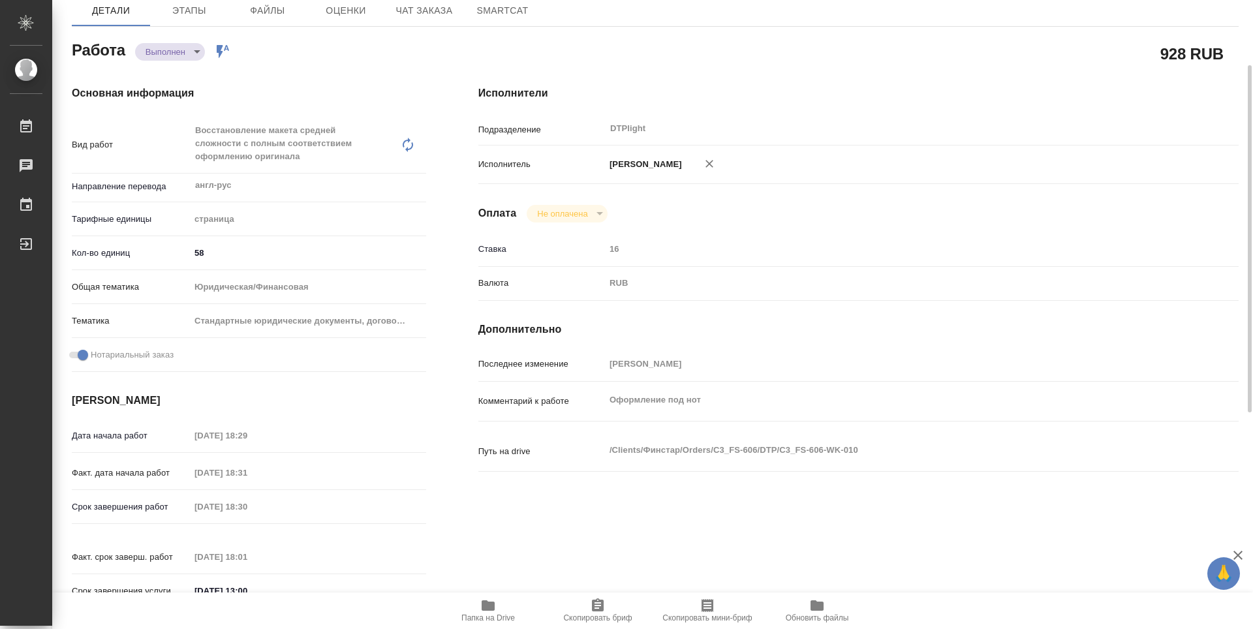
scroll to position [0, 0]
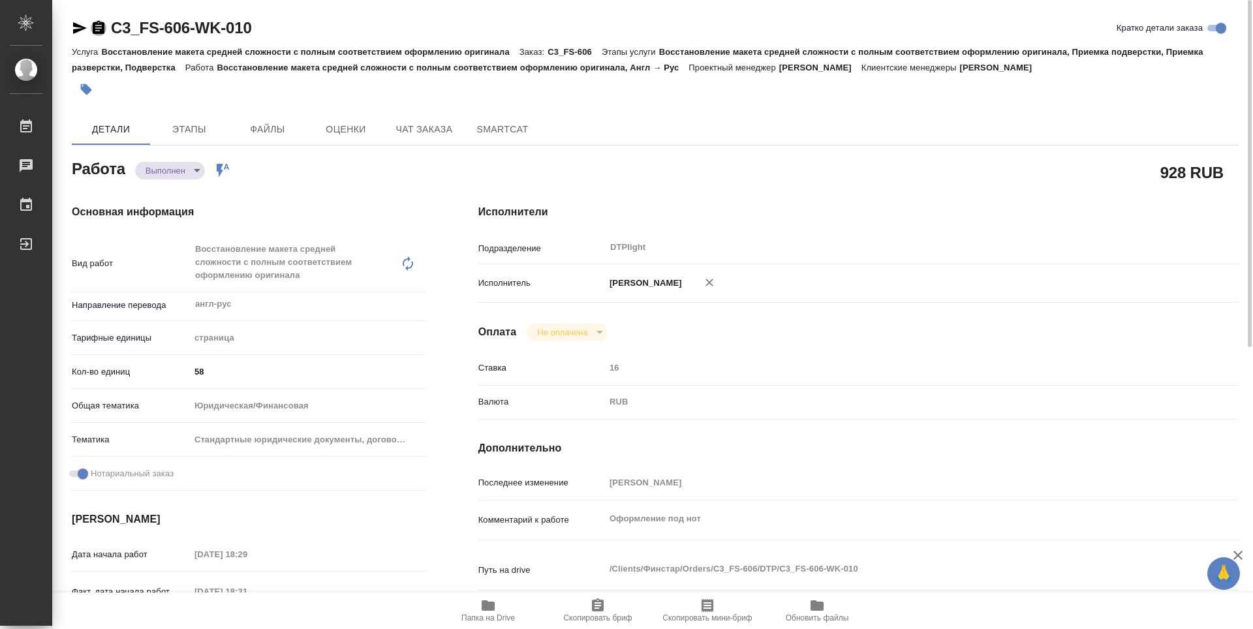
click at [103, 27] on icon "button" at bounding box center [99, 27] width 12 height 13
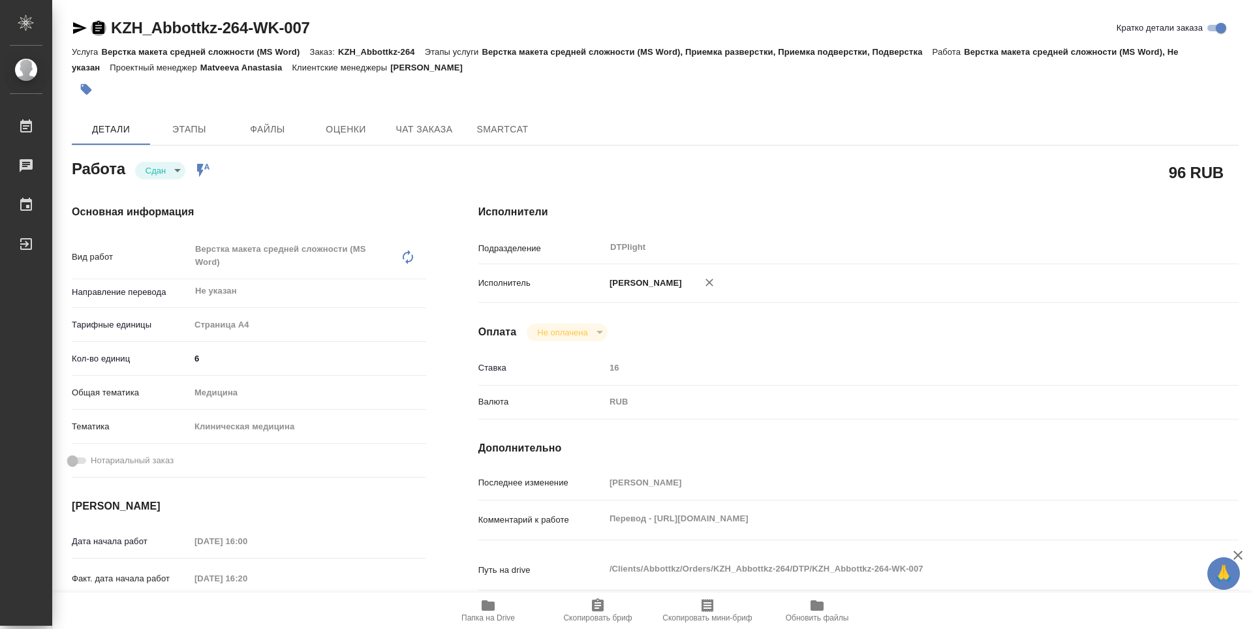
click at [96, 25] on icon "button" at bounding box center [99, 27] width 12 height 13
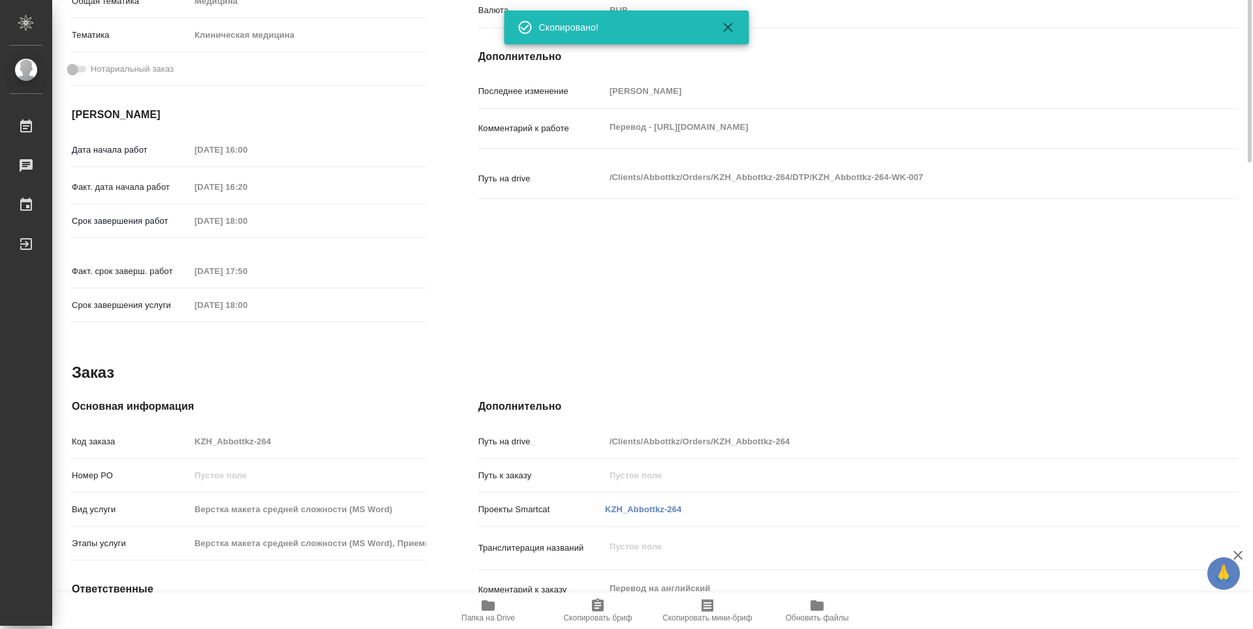
scroll to position [131, 0]
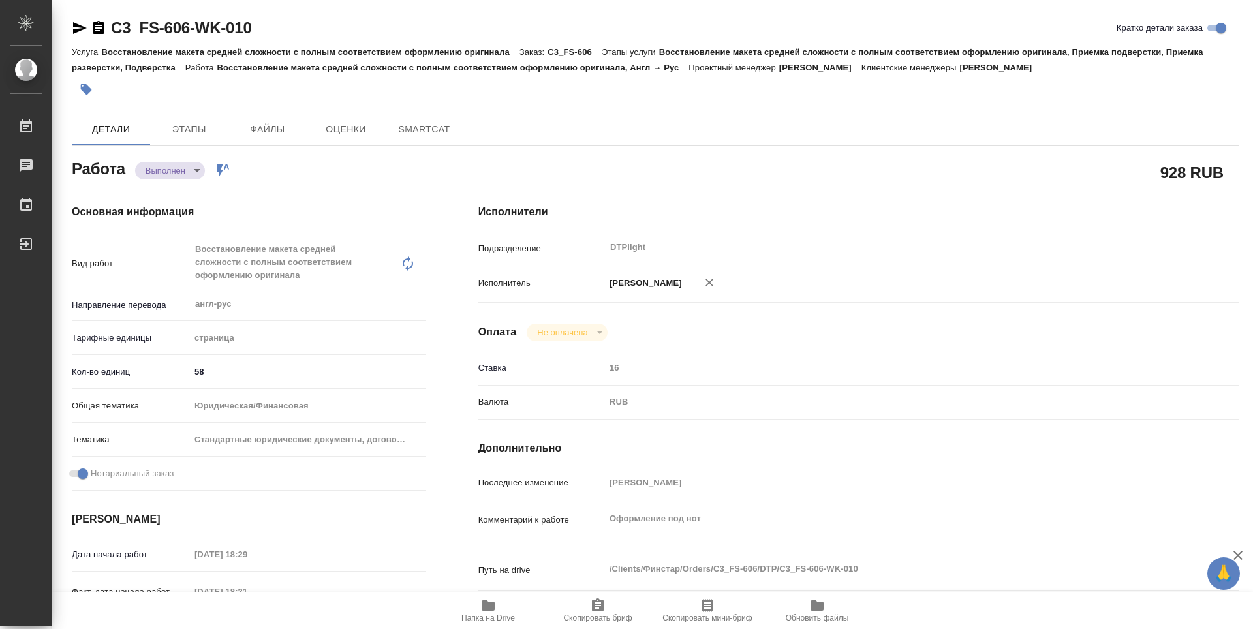
type textarea "x"
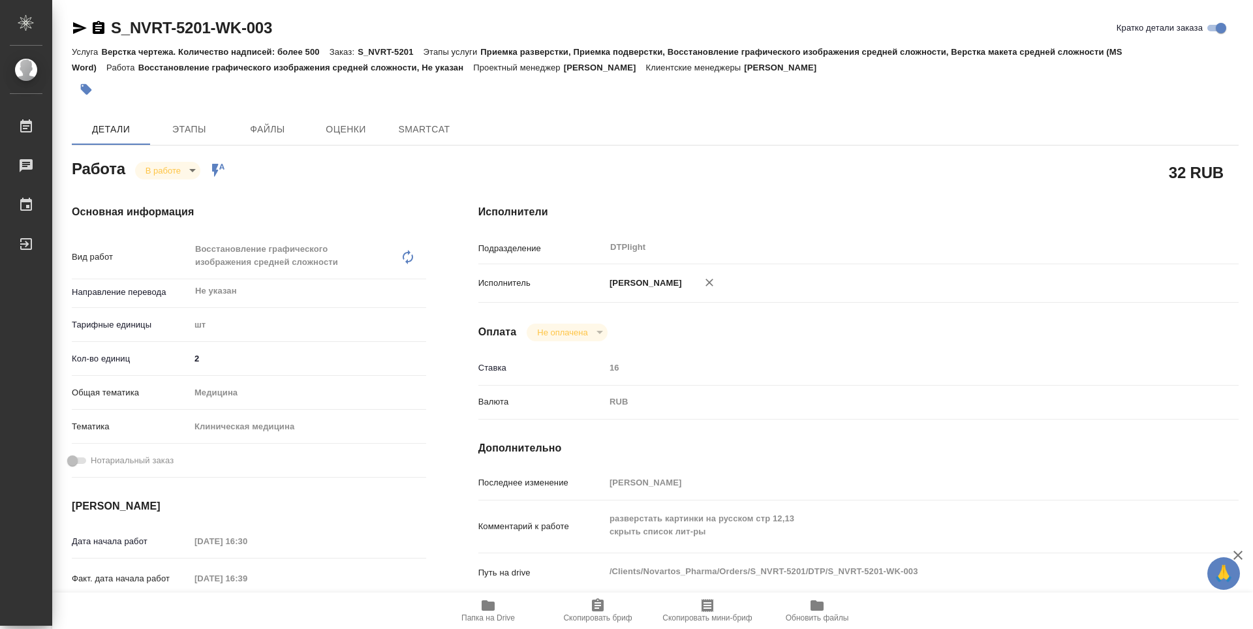
type textarea "x"
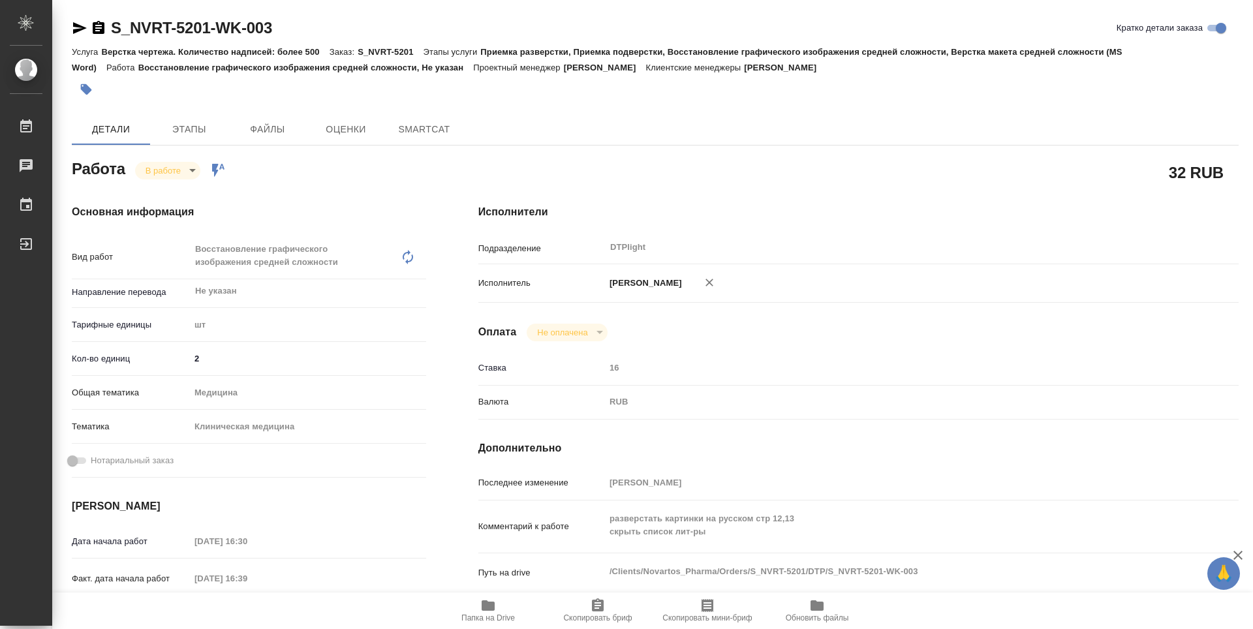
type textarea "x"
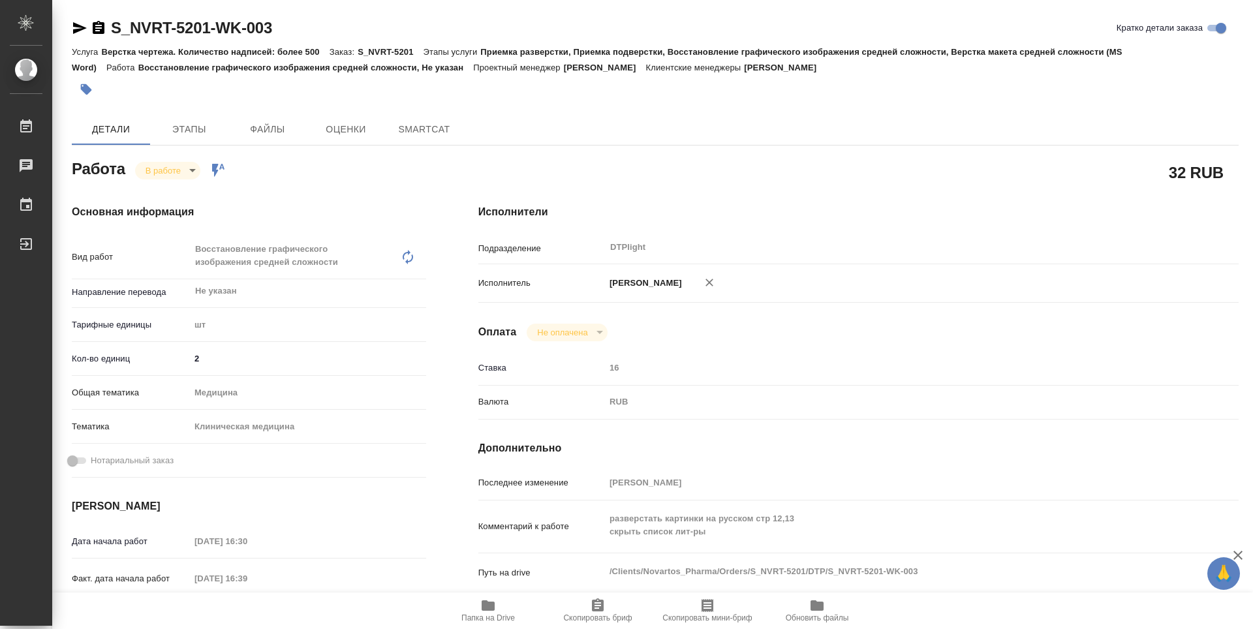
type textarea "x"
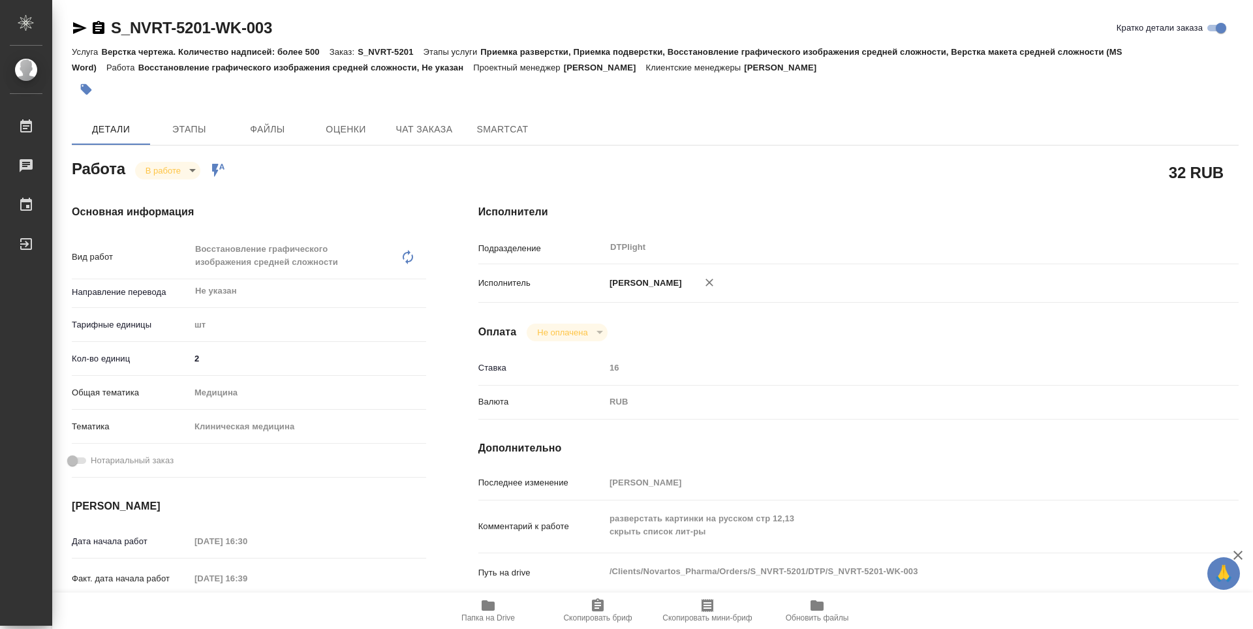
type textarea "x"
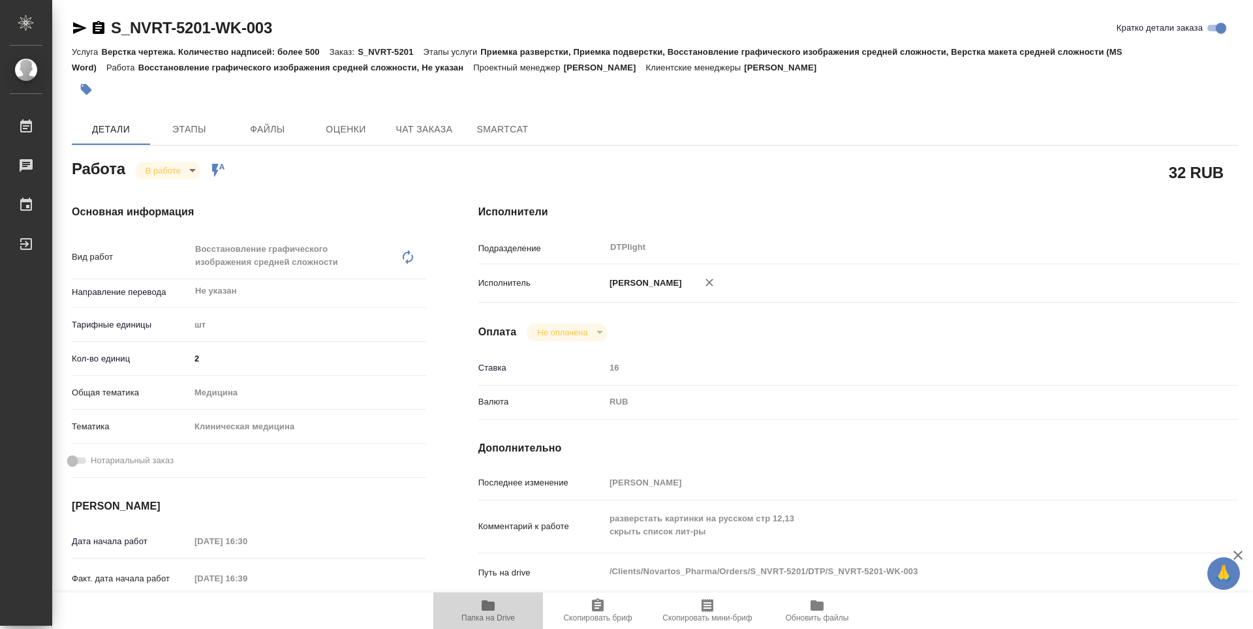
click at [496, 604] on span "Папка на Drive" at bounding box center [488, 610] width 94 height 25
type textarea "x"
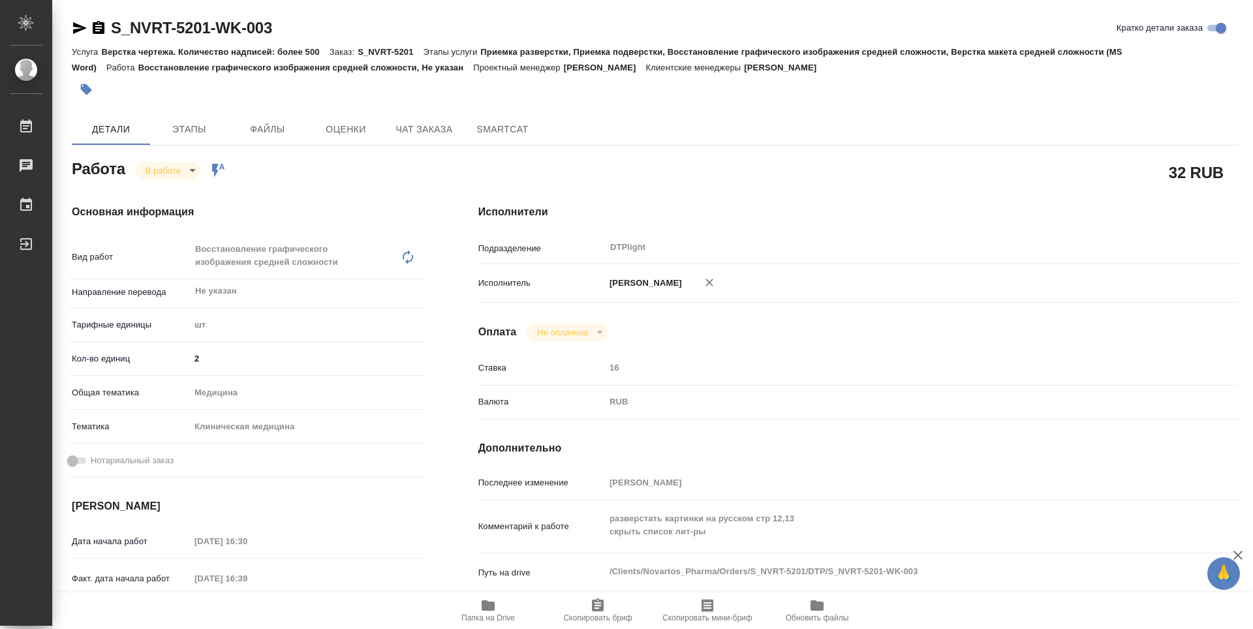
type textarea "x"
drag, startPoint x: 481, startPoint y: 620, endPoint x: 493, endPoint y: 585, distance: 37.2
click at [481, 621] on span "Папка на Drive" at bounding box center [489, 618] width 54 height 9
click at [189, 173] on body "🙏 .cls-1 fill:#fff; AWATERA Guselnikov Roman Работы 0 Чаты График Выйти S_NVRT-…" at bounding box center [626, 314] width 1253 height 629
click at [174, 192] on button "Выполнен" at bounding box center [170, 192] width 48 height 14
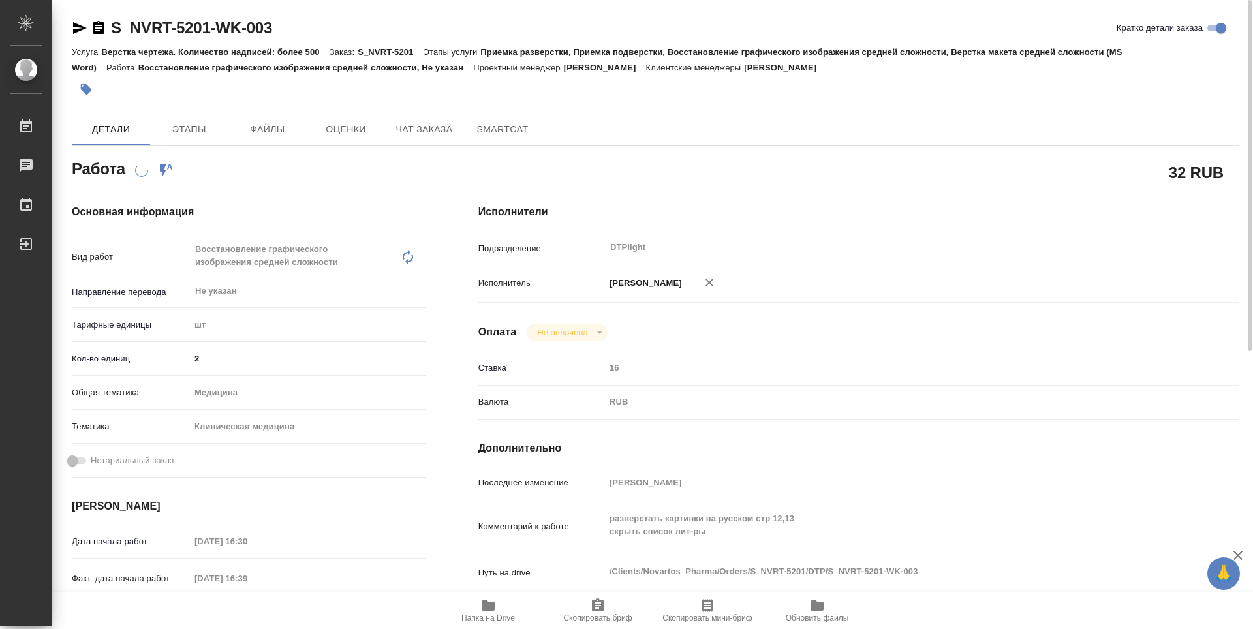
click at [94, 26] on icon "button" at bounding box center [99, 27] width 12 height 13
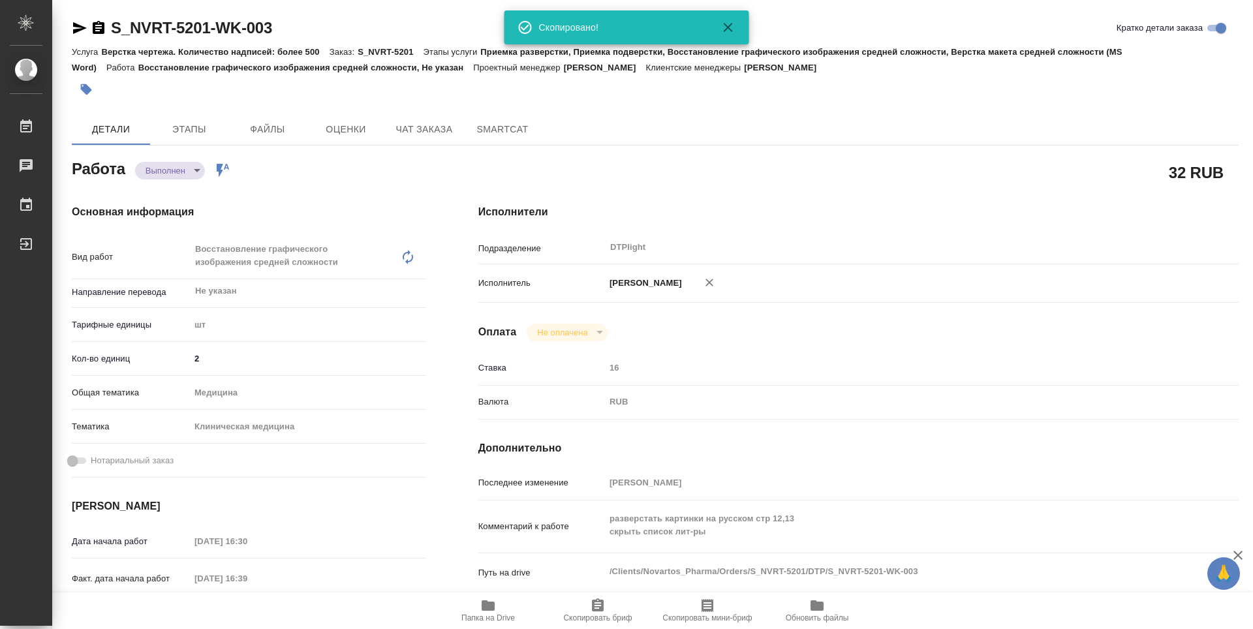
type textarea "x"
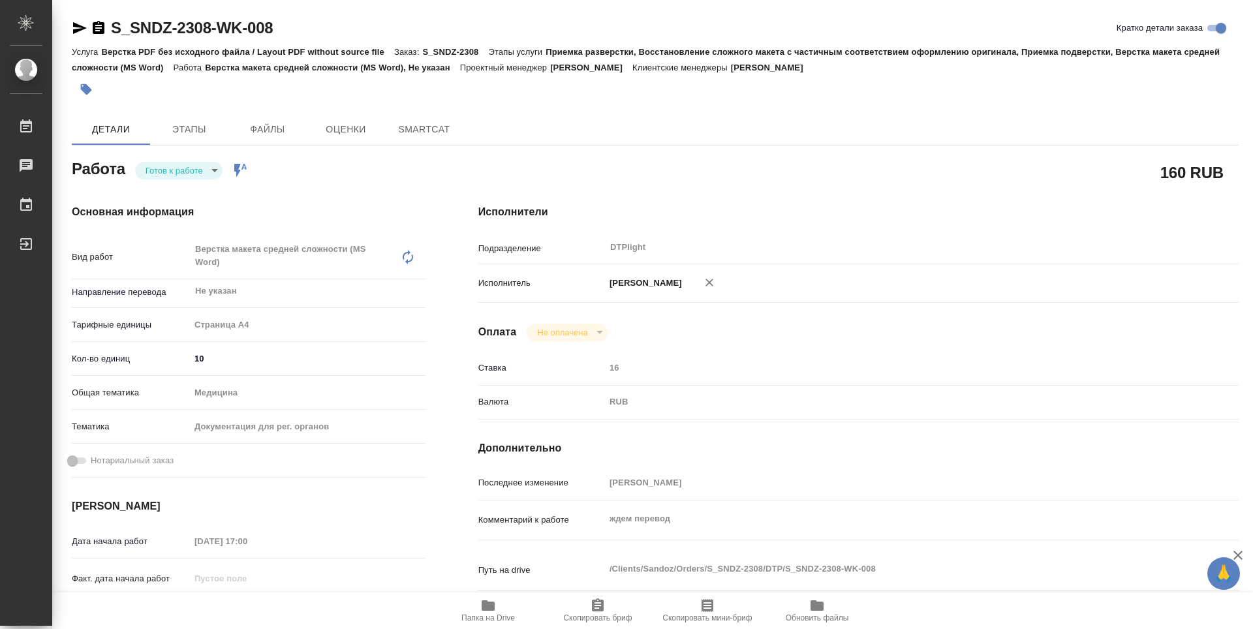
type textarea "x"
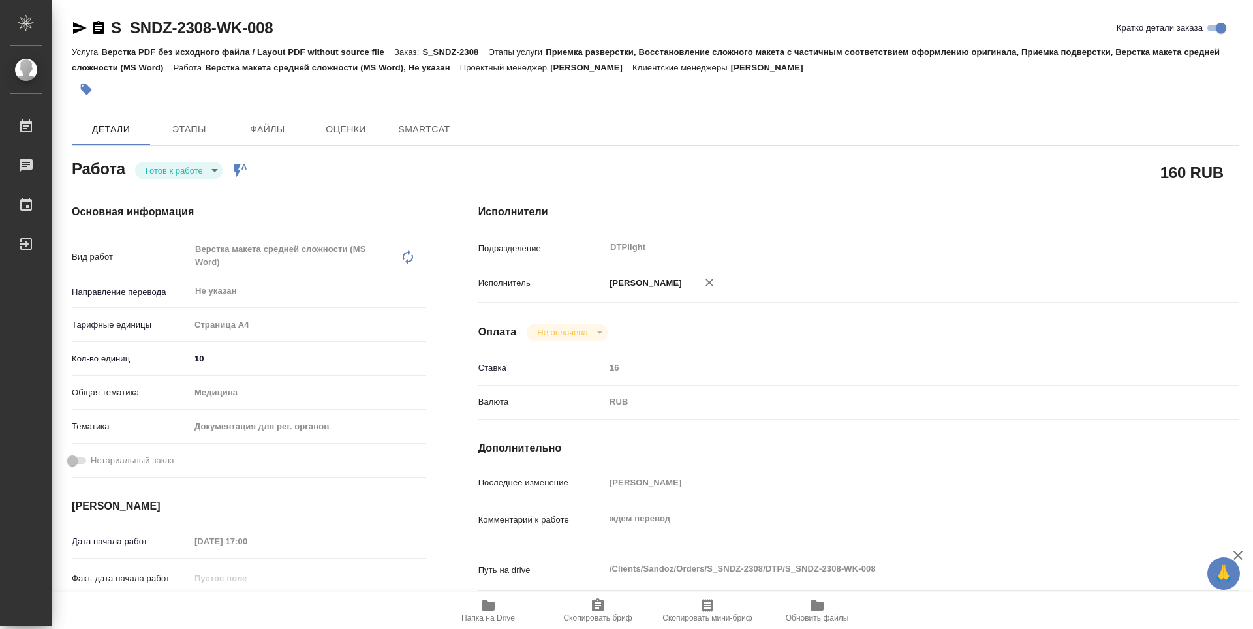
type textarea "x"
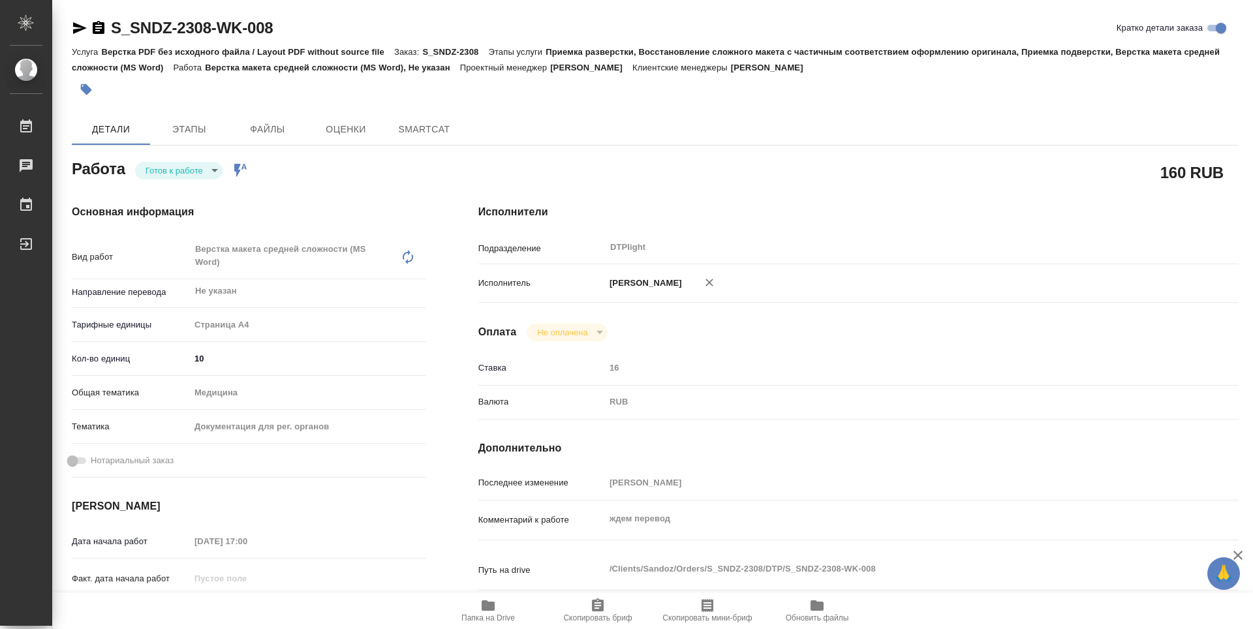
type textarea "x"
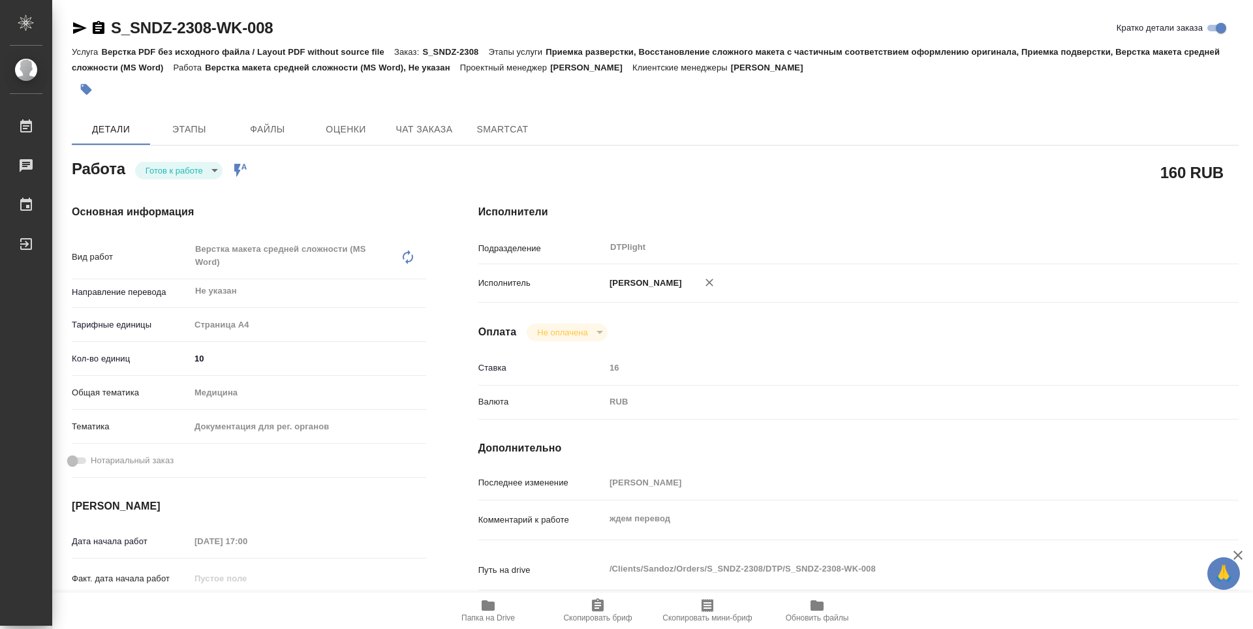
type textarea "x"
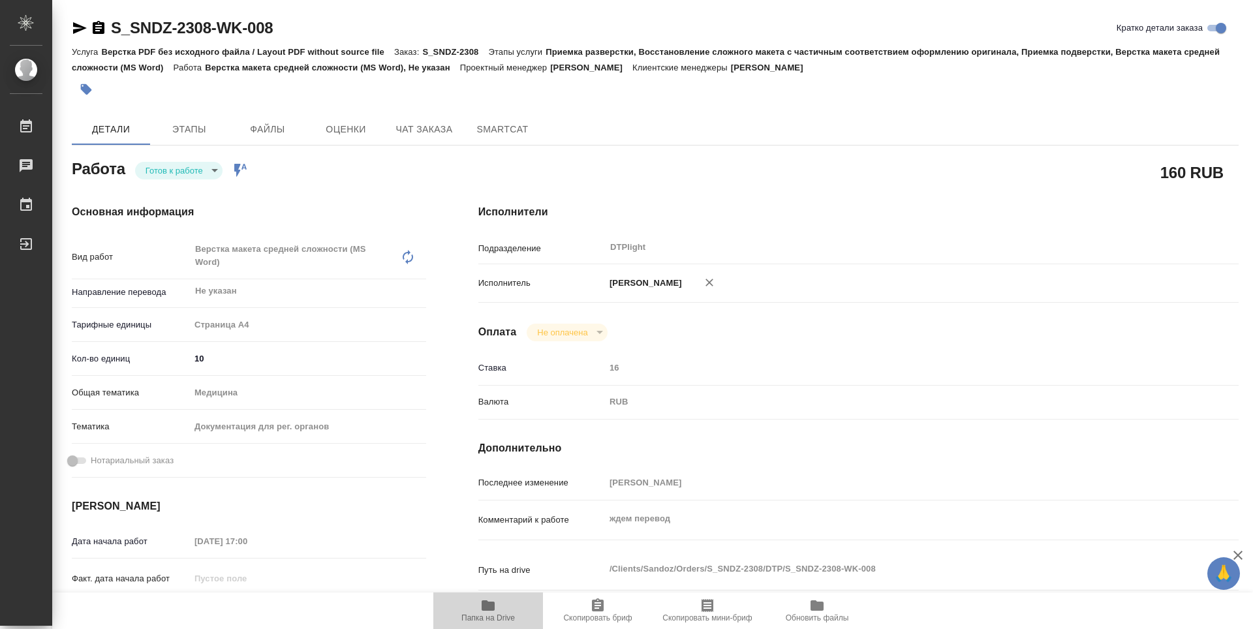
click at [500, 606] on span "Папка на Drive" at bounding box center [488, 610] width 94 height 25
type textarea "x"
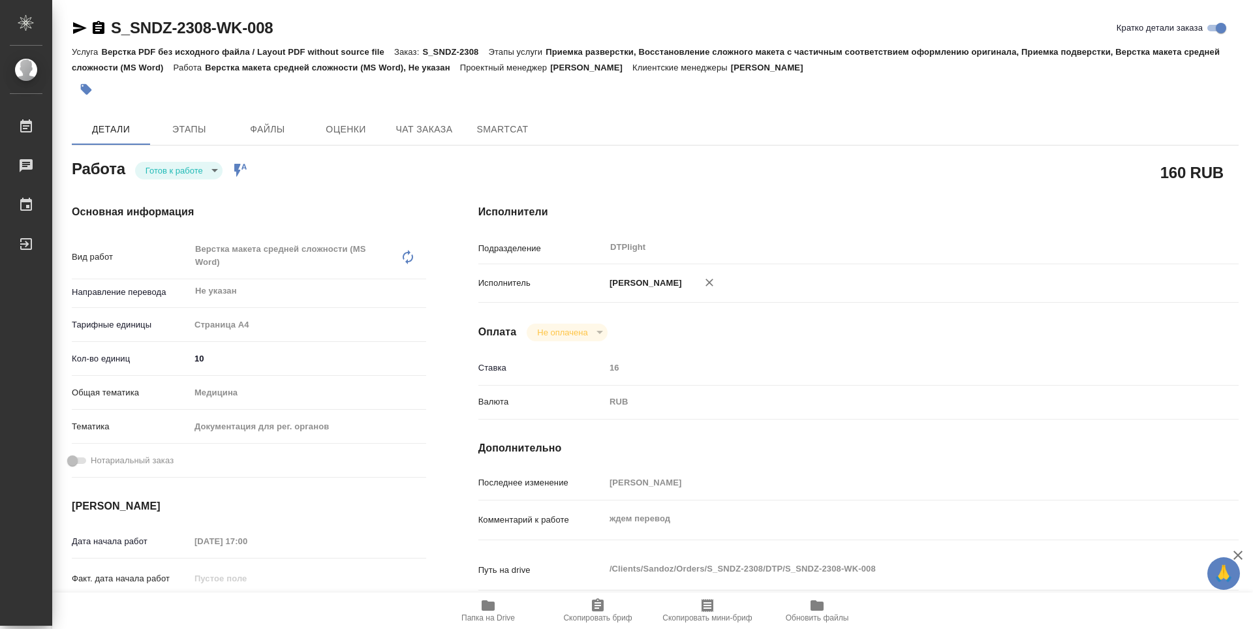
type textarea "x"
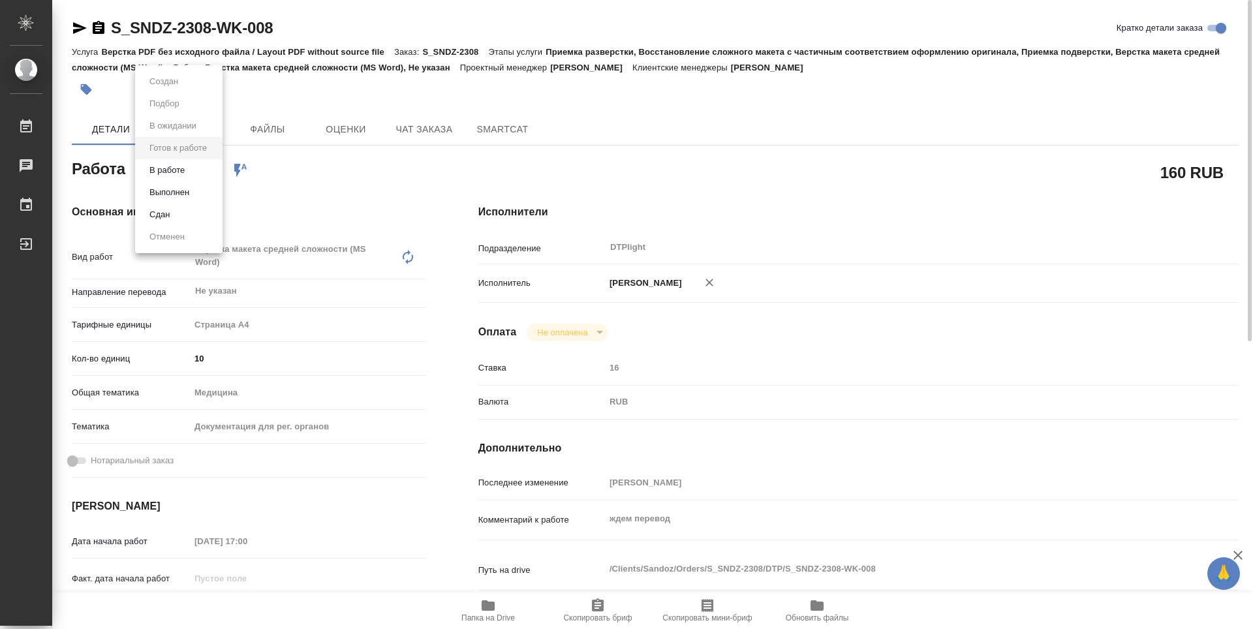
click at [204, 168] on body "🙏 .cls-1 fill:#fff; AWATERA Guselnikov Roman Работы 0 Чаты График Выйти S_SNDZ-…" at bounding box center [626, 314] width 1253 height 629
click at [175, 168] on button "В работе" at bounding box center [167, 170] width 43 height 14
click at [98, 31] on icon "button" at bounding box center [99, 28] width 16 height 16
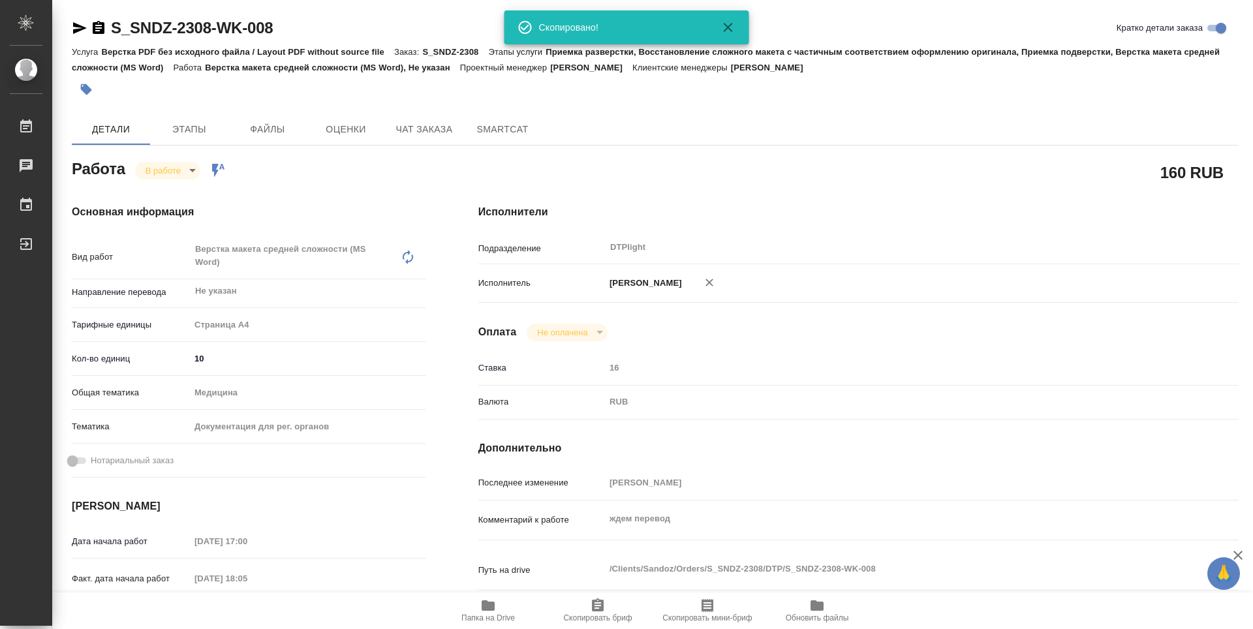
type textarea "x"
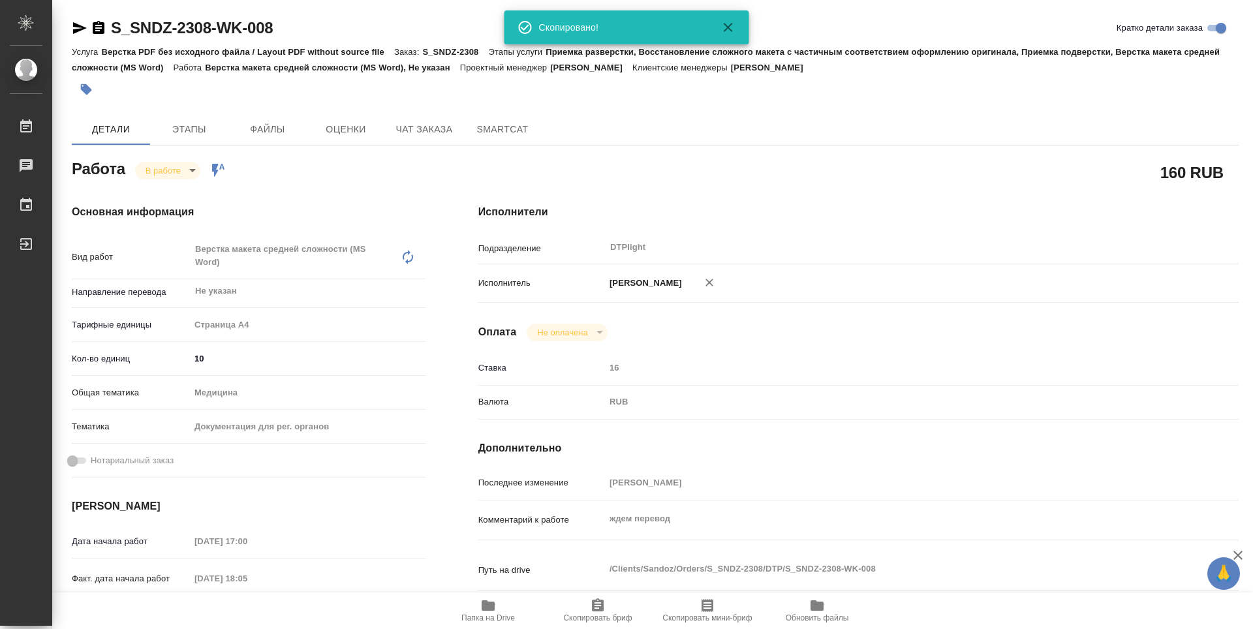
type textarea "x"
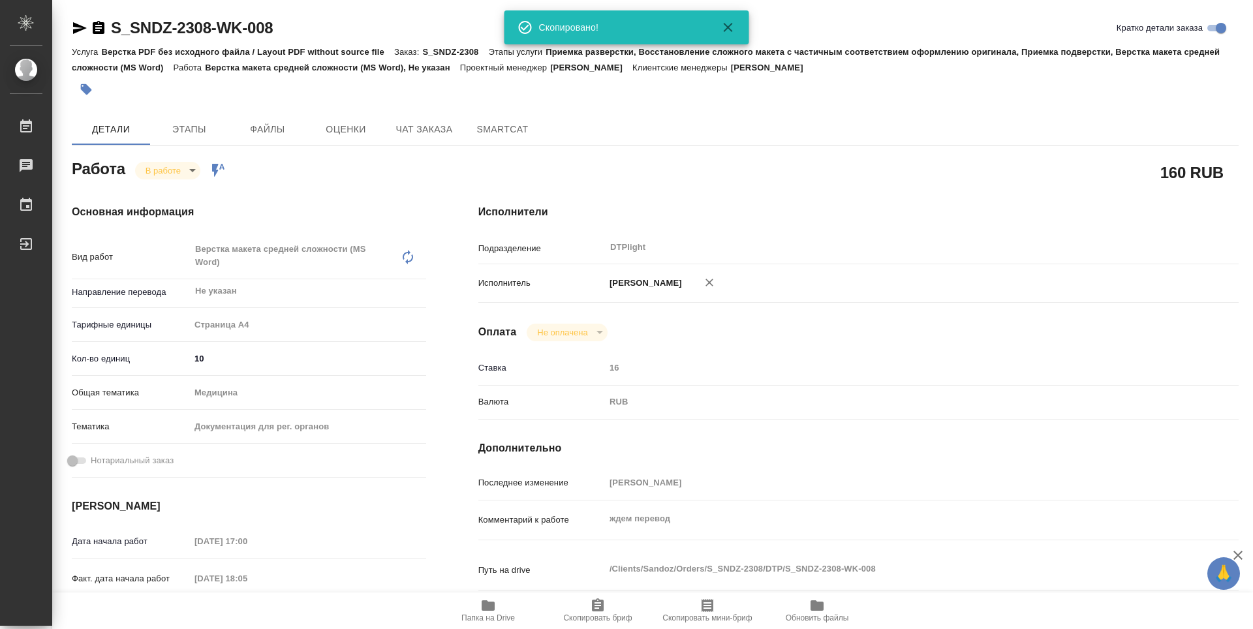
type textarea "x"
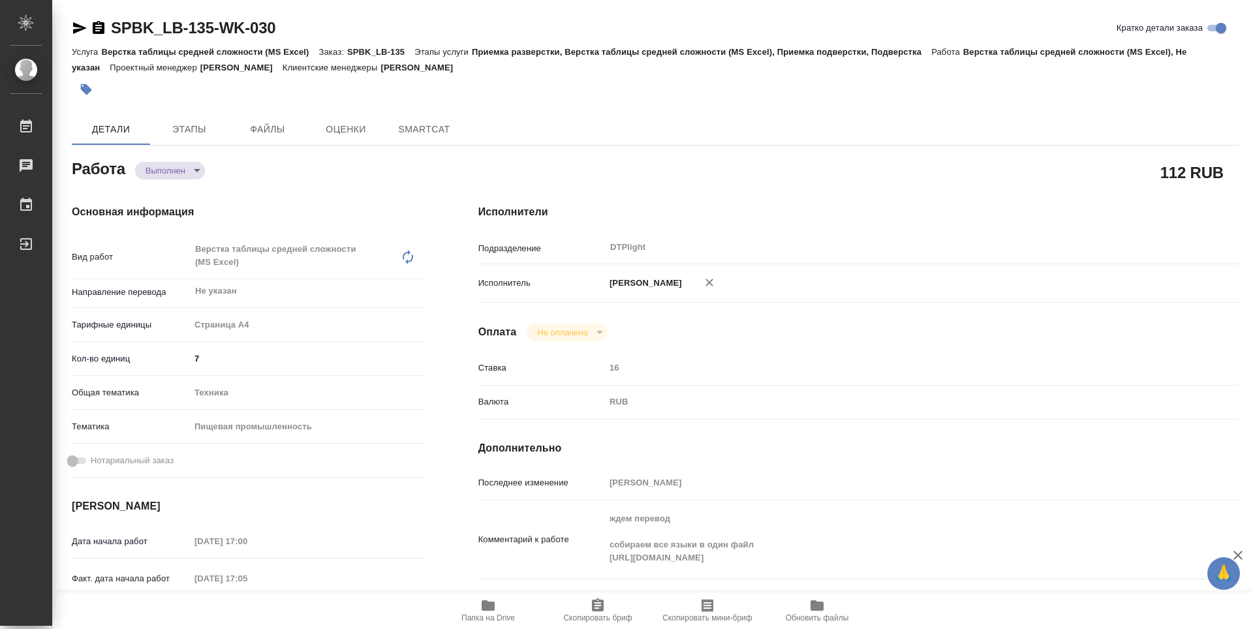
type textarea "x"
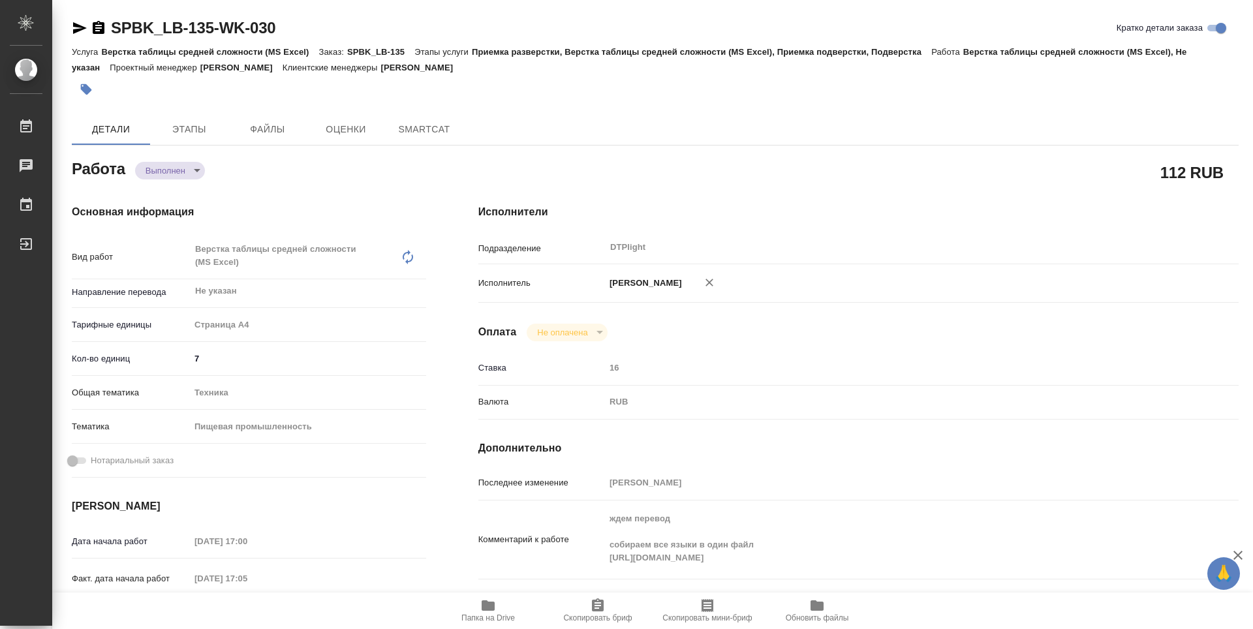
type textarea "x"
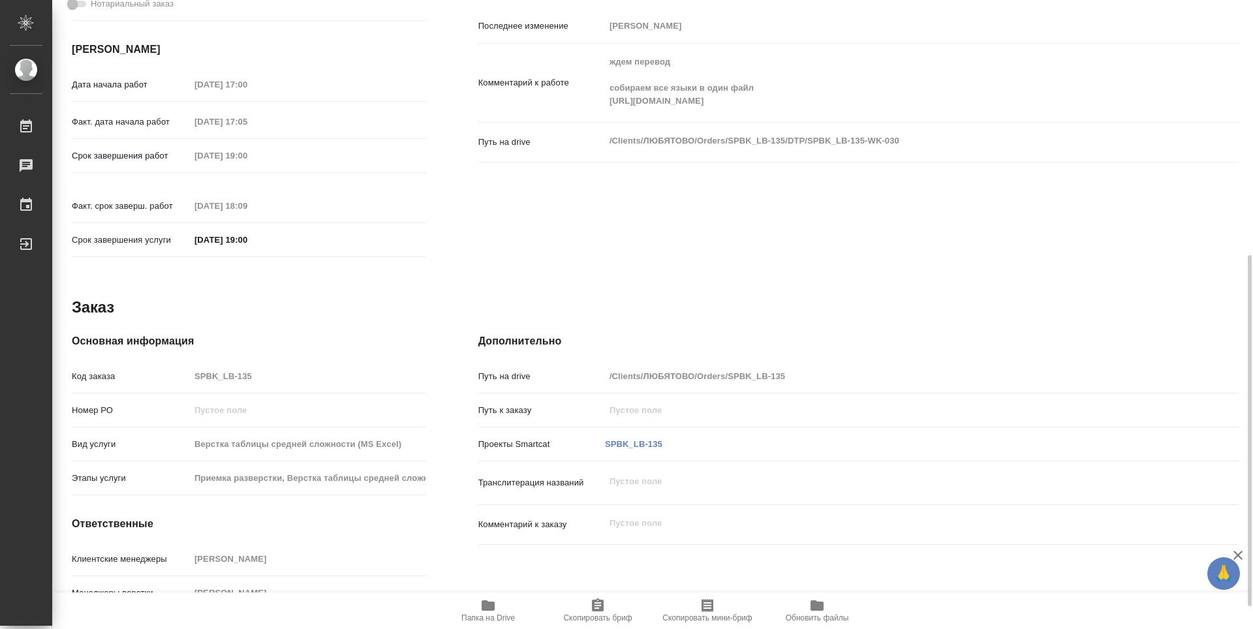
type textarea "x"
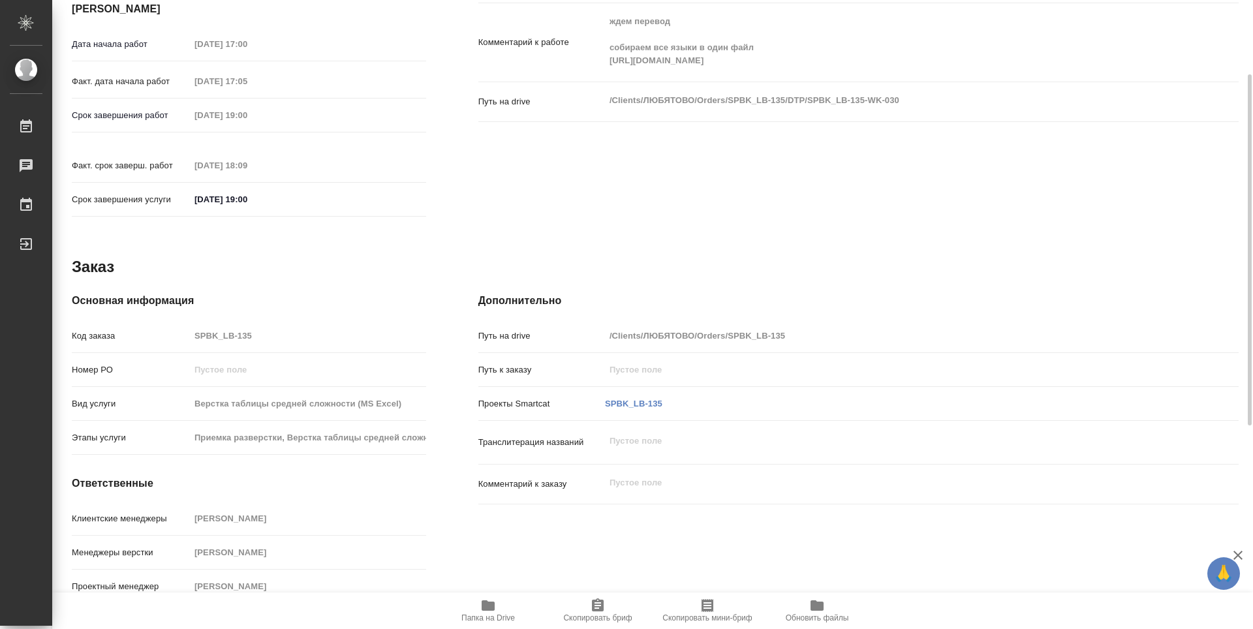
scroll to position [236, 0]
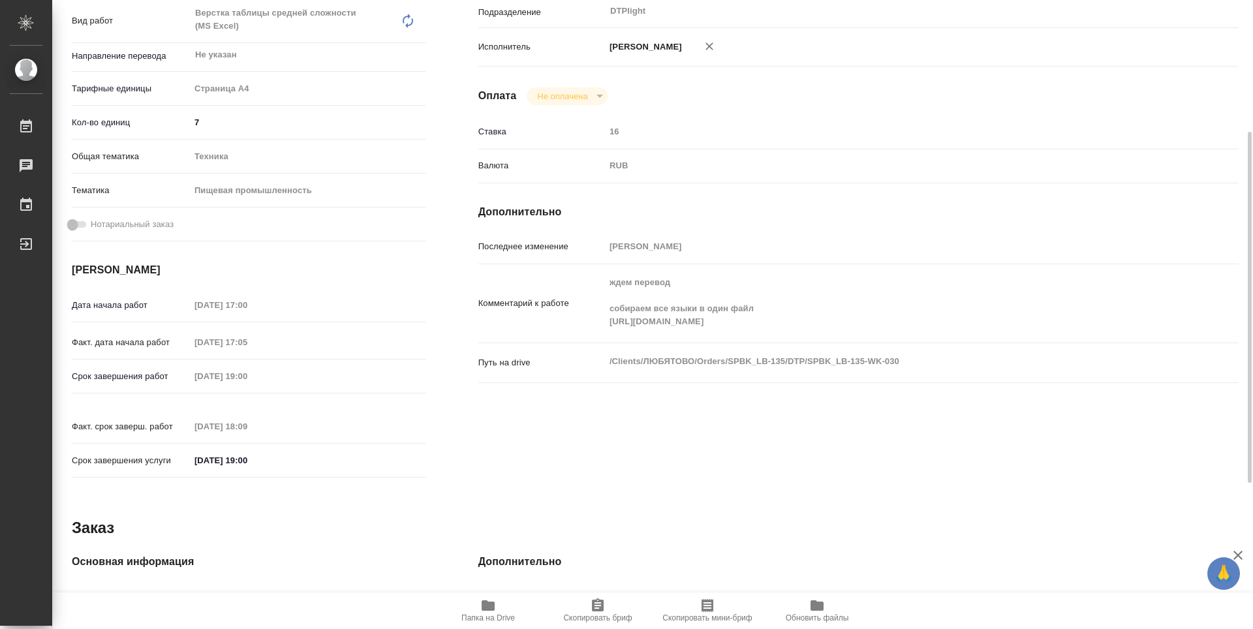
type textarea "x"
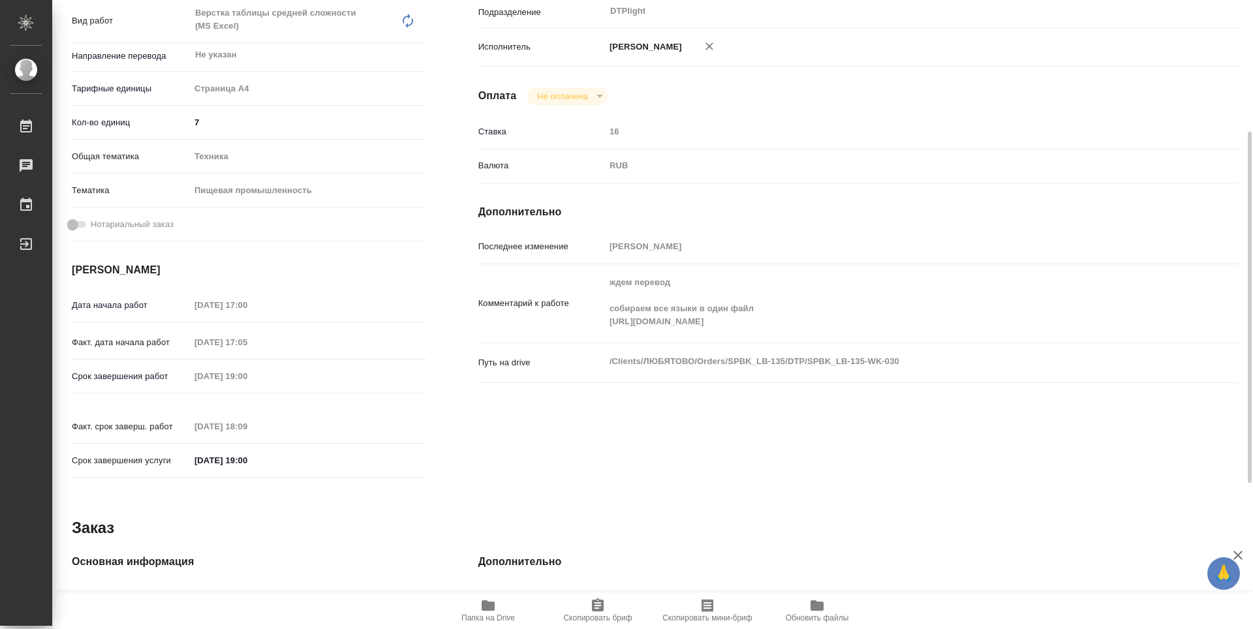
scroll to position [0, 0]
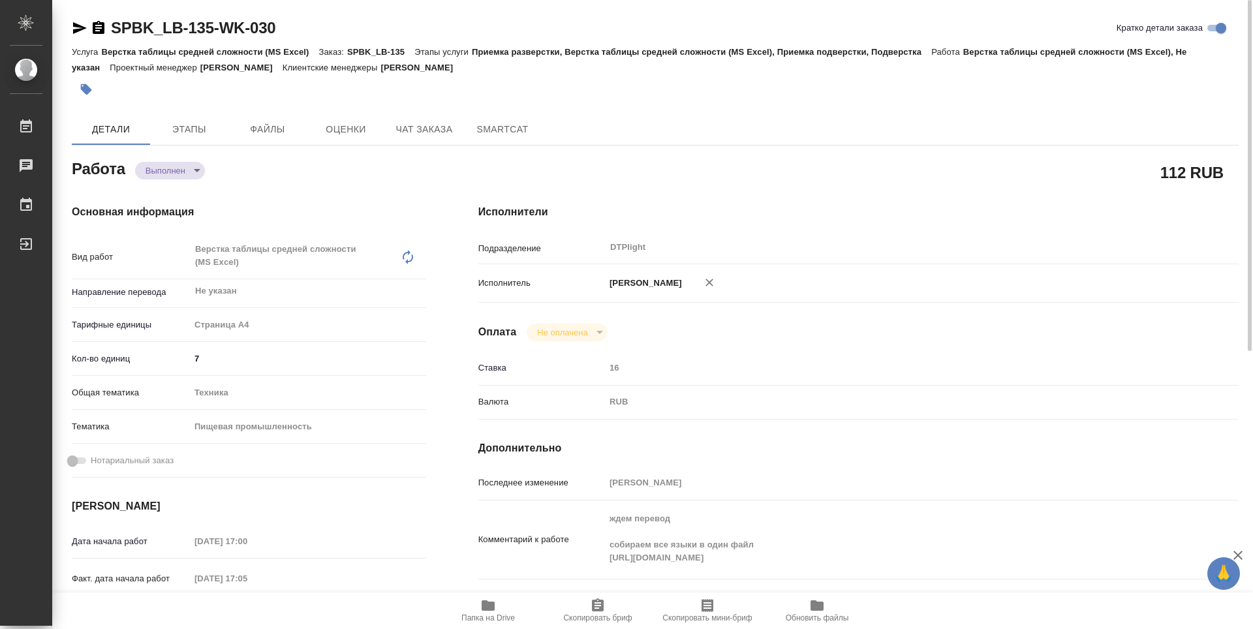
type textarea "x"
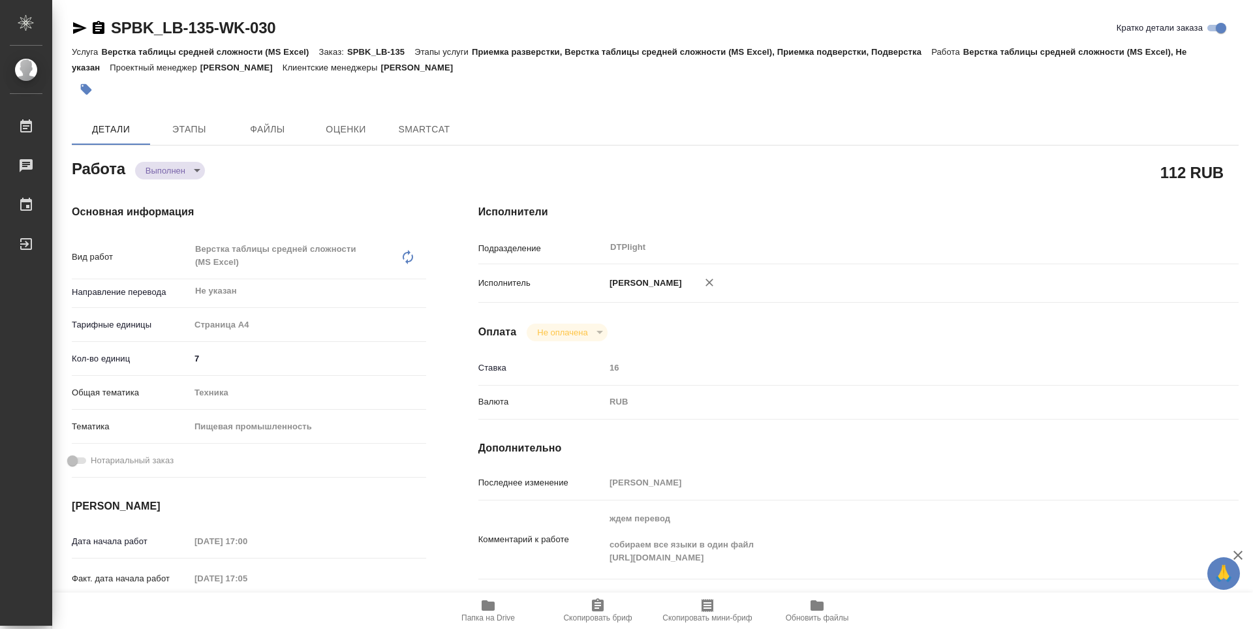
type textarea "x"
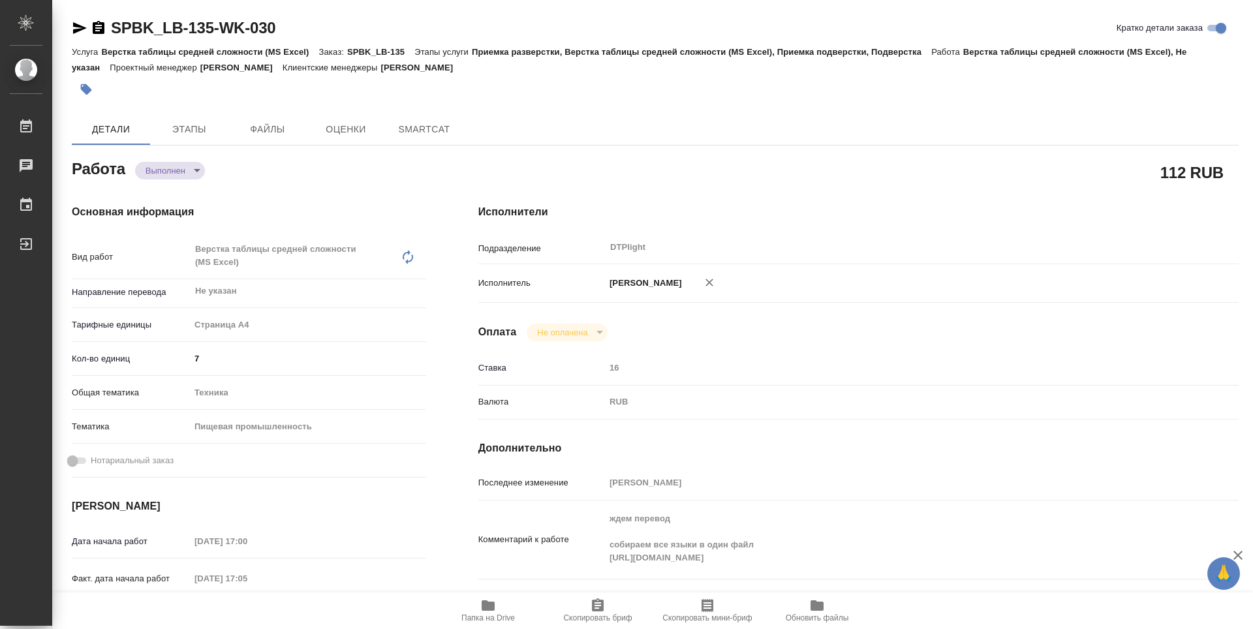
type textarea "x"
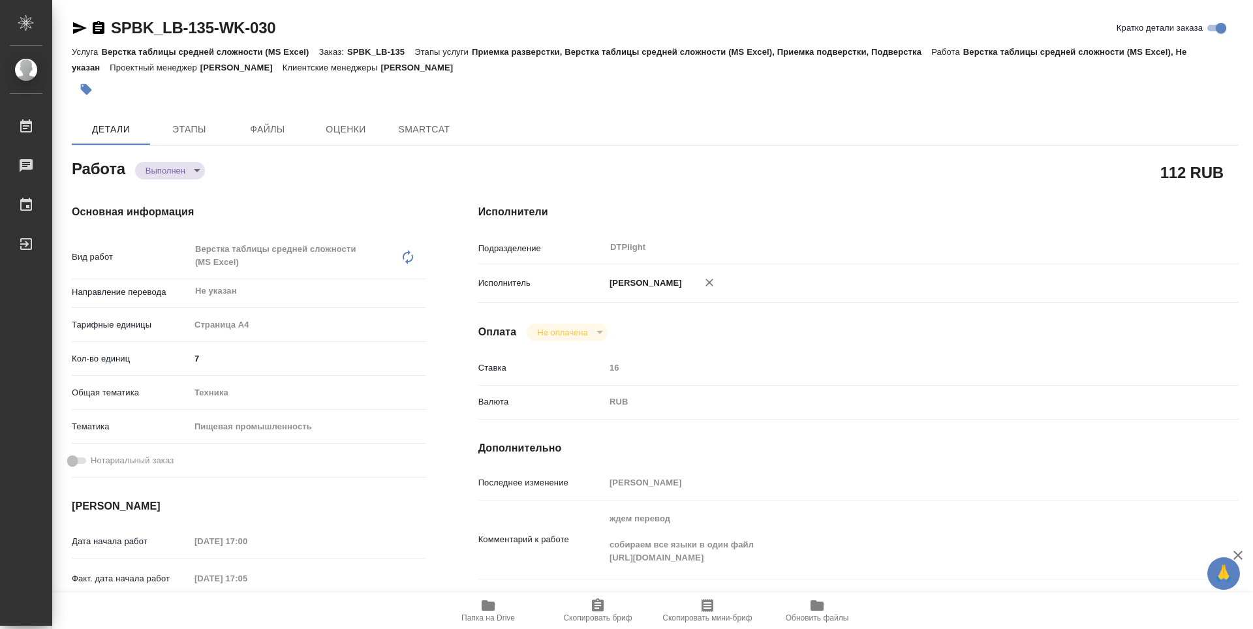
type textarea "x"
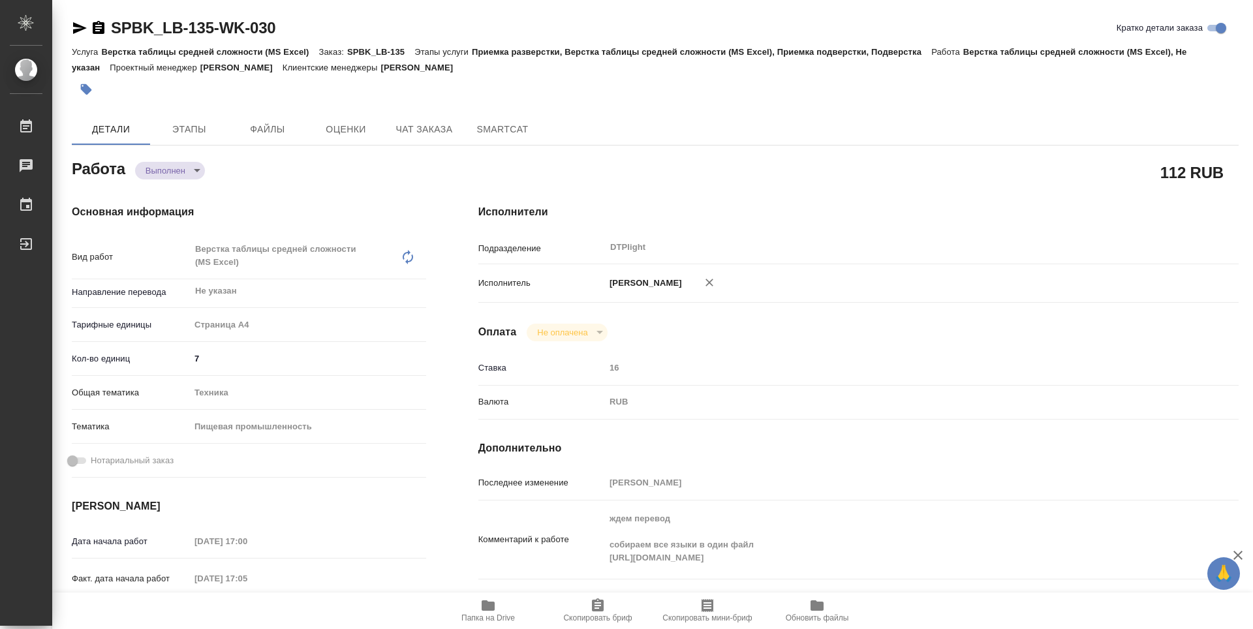
scroll to position [497, 0]
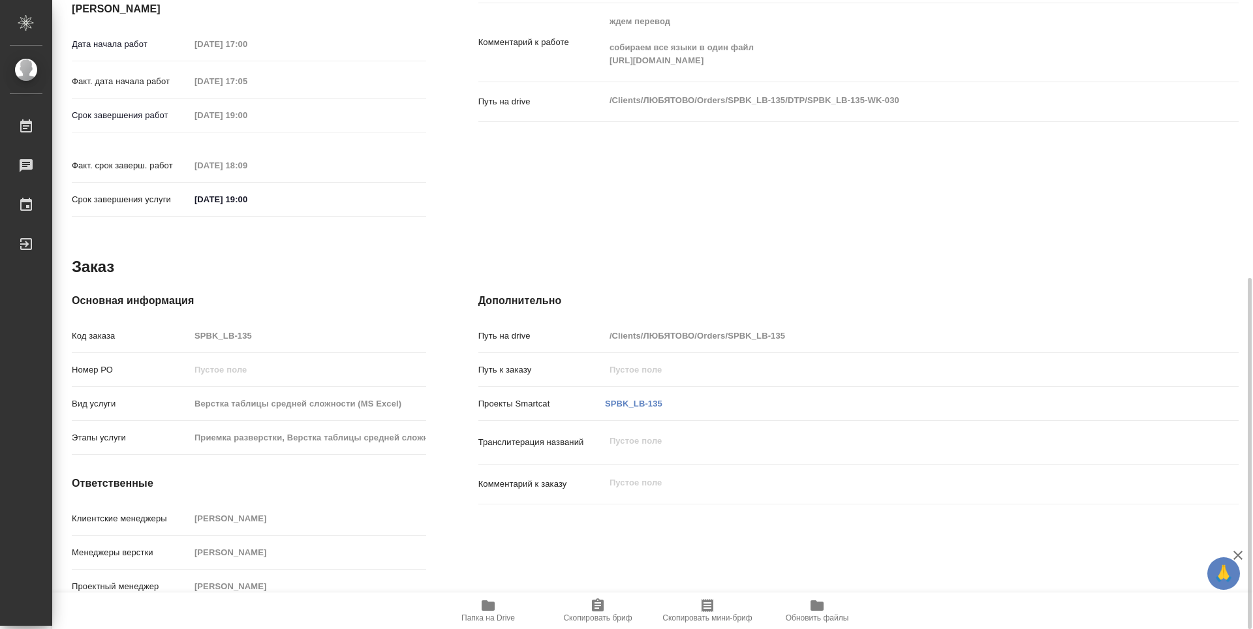
type textarea "x"
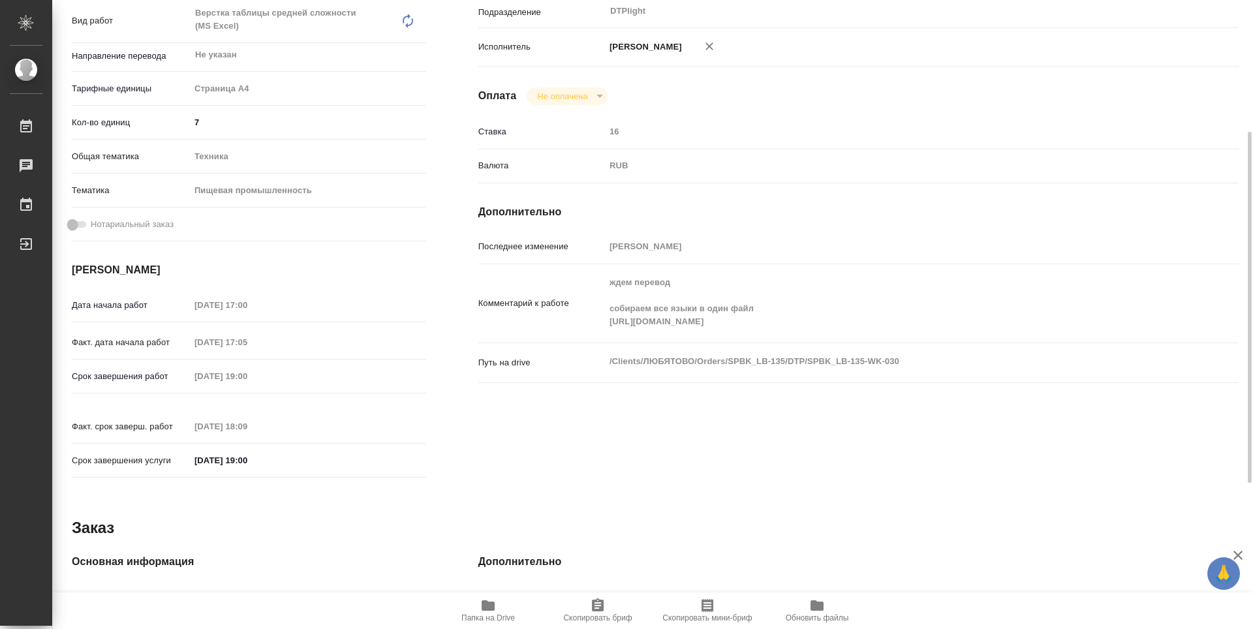
scroll to position [171, 0]
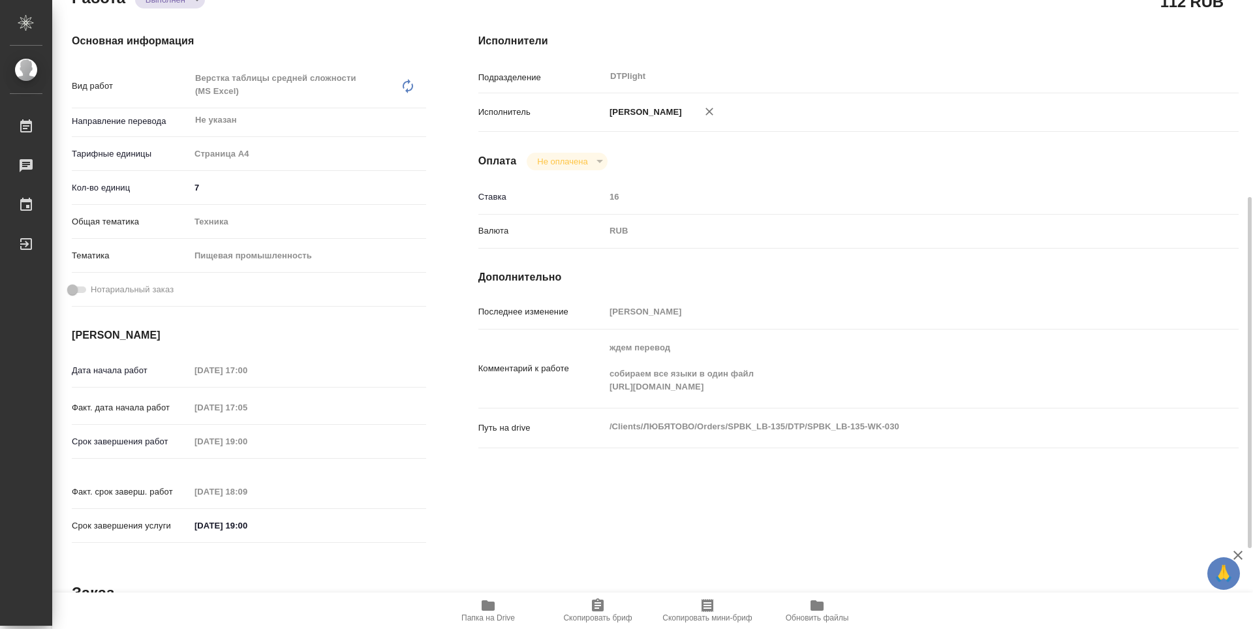
type textarea "x"
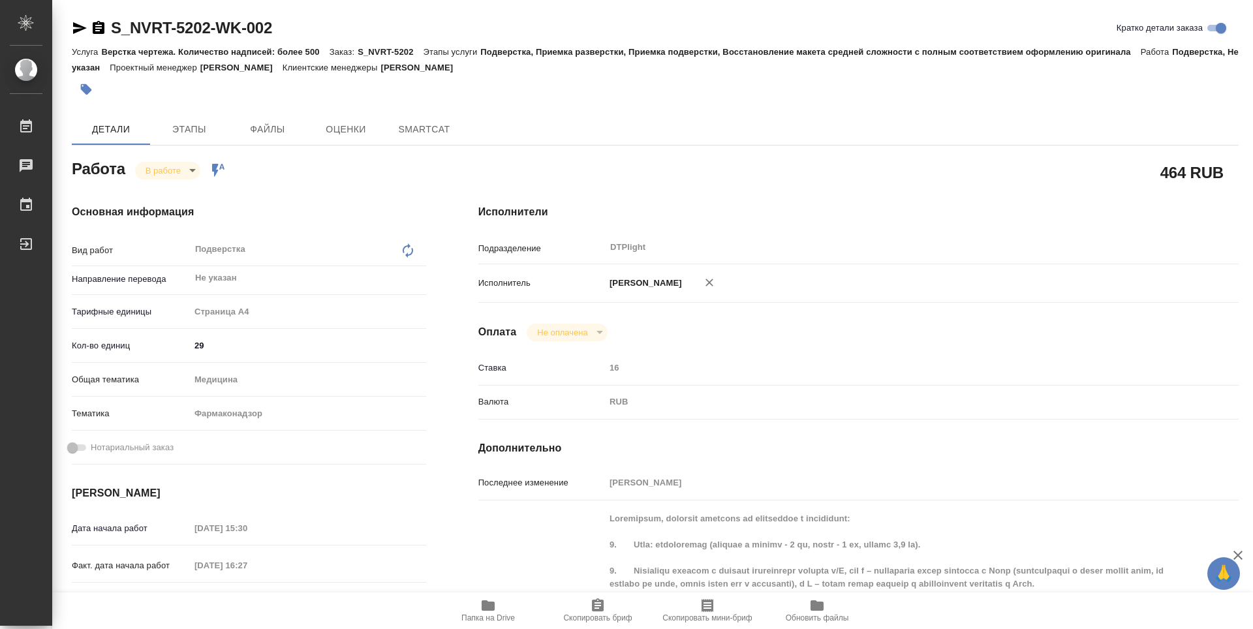
type textarea "x"
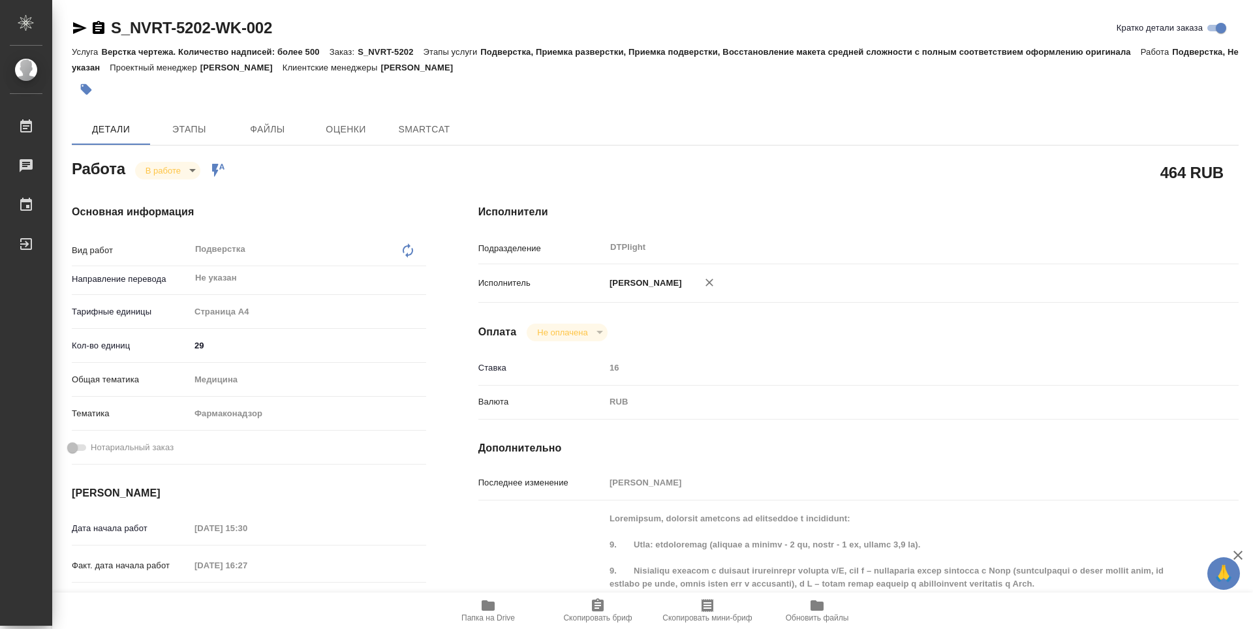
type textarea "x"
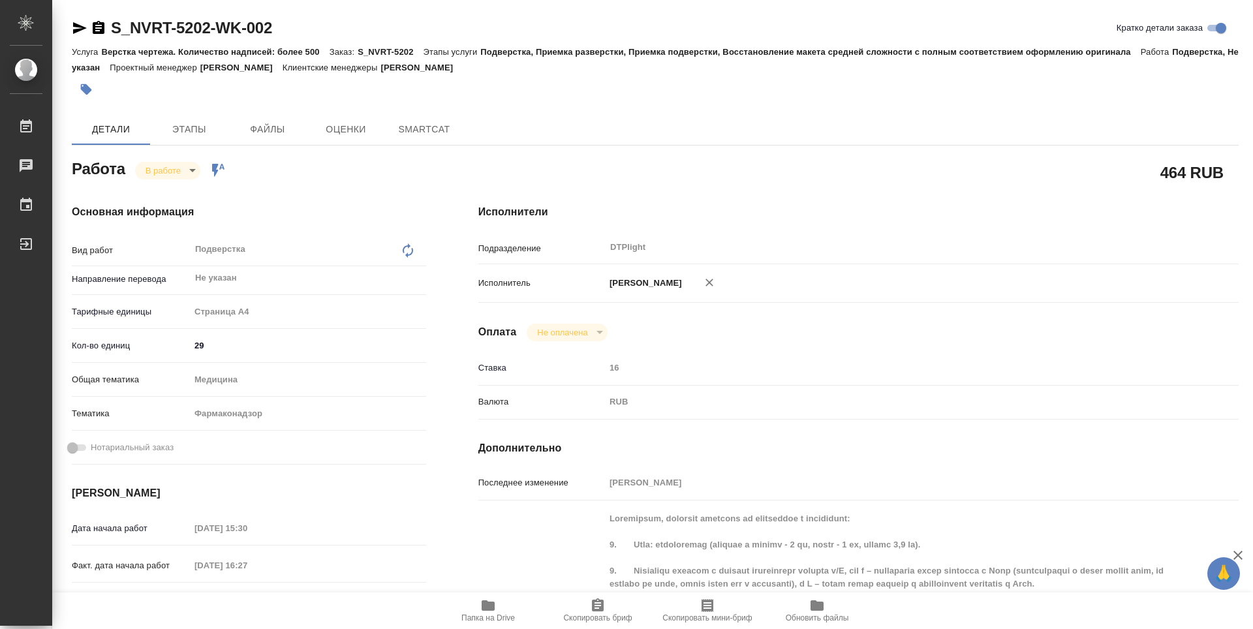
type textarea "x"
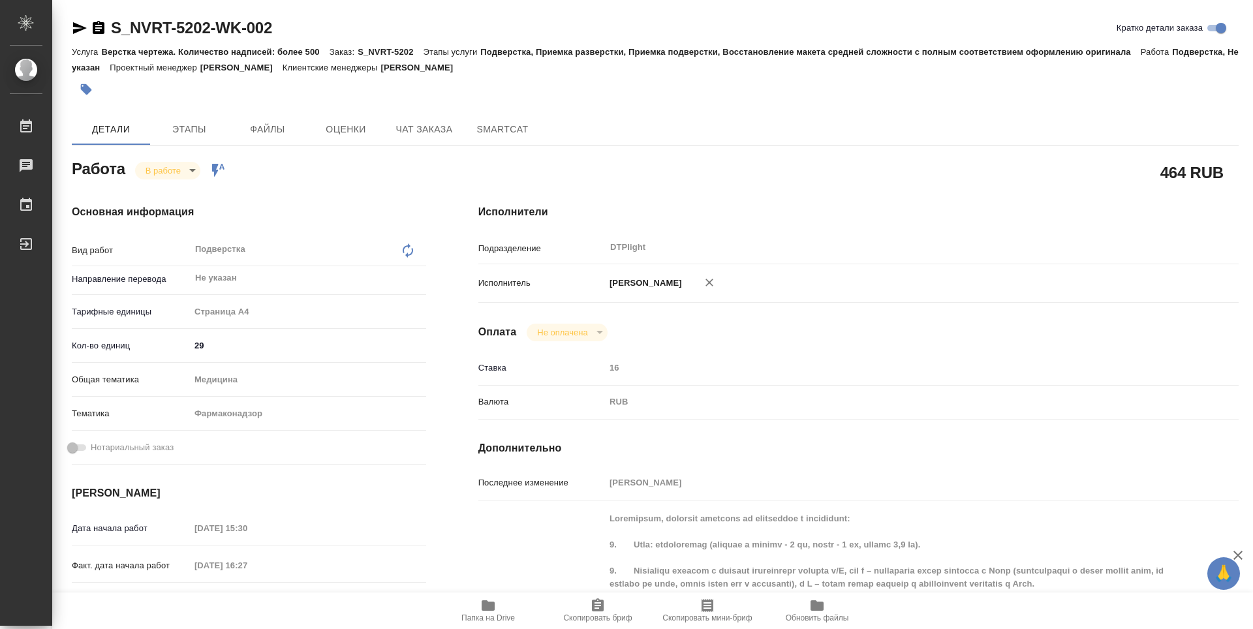
type textarea "x"
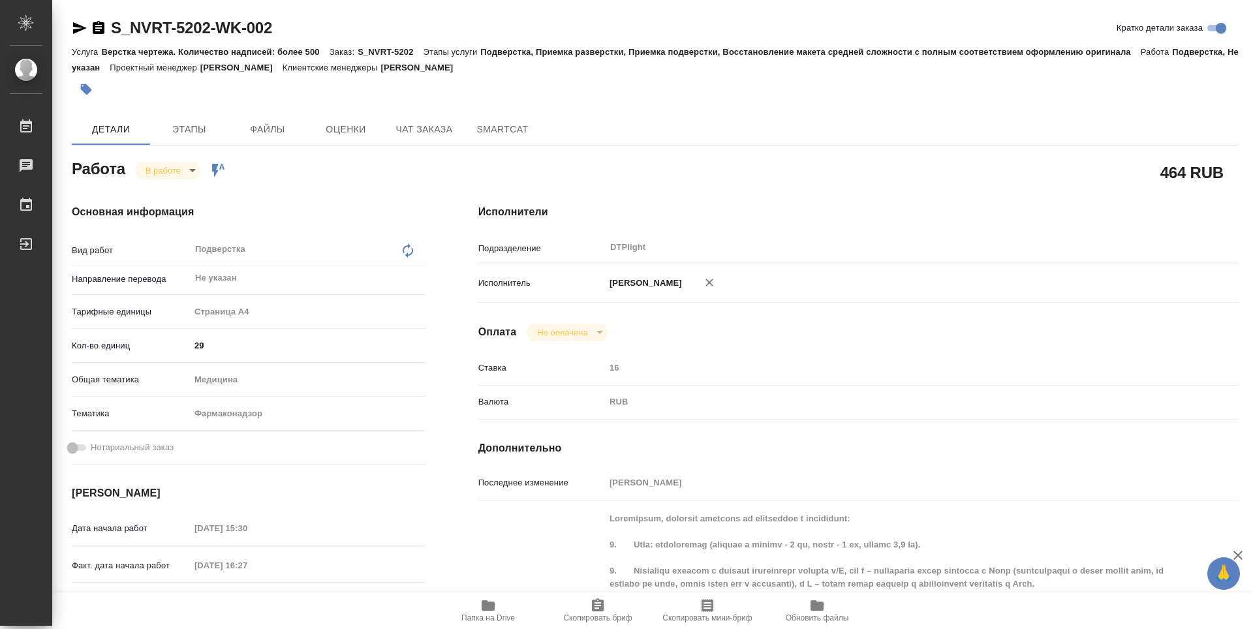
type textarea "x"
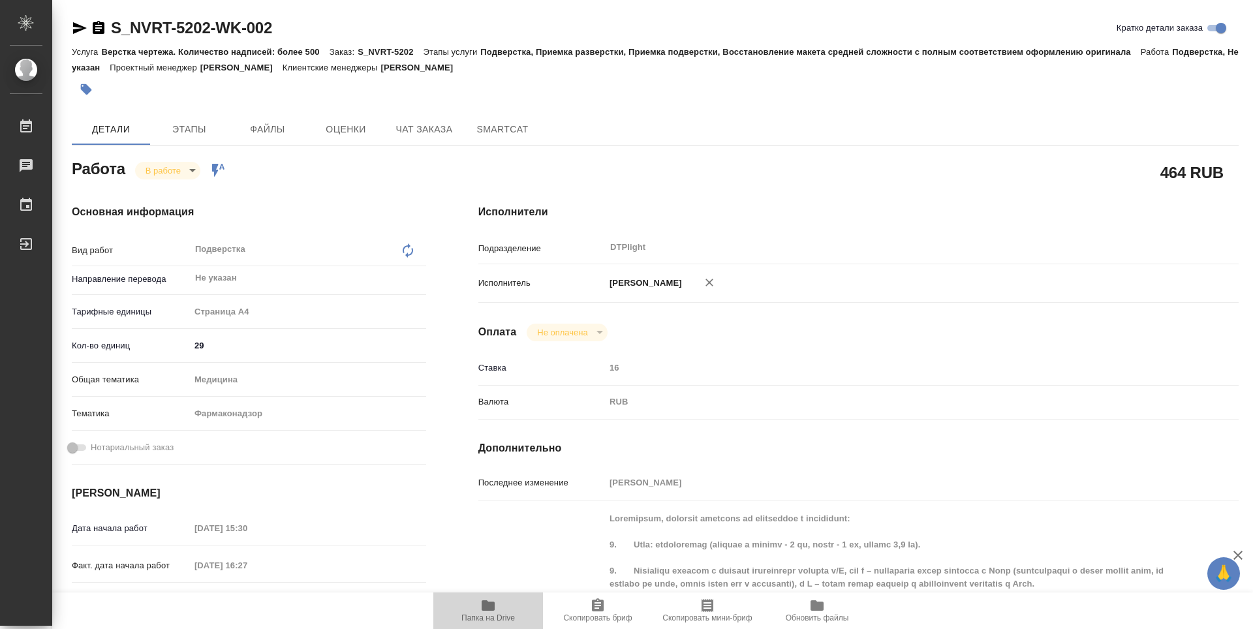
click at [485, 605] on icon "button" at bounding box center [488, 606] width 13 height 10
click at [178, 172] on body "🙏 .cls-1 fill:#fff; AWATERA Guselnikov Roman Работы 0 Чаты График Выйти S_NVRT-…" at bounding box center [626, 314] width 1253 height 629
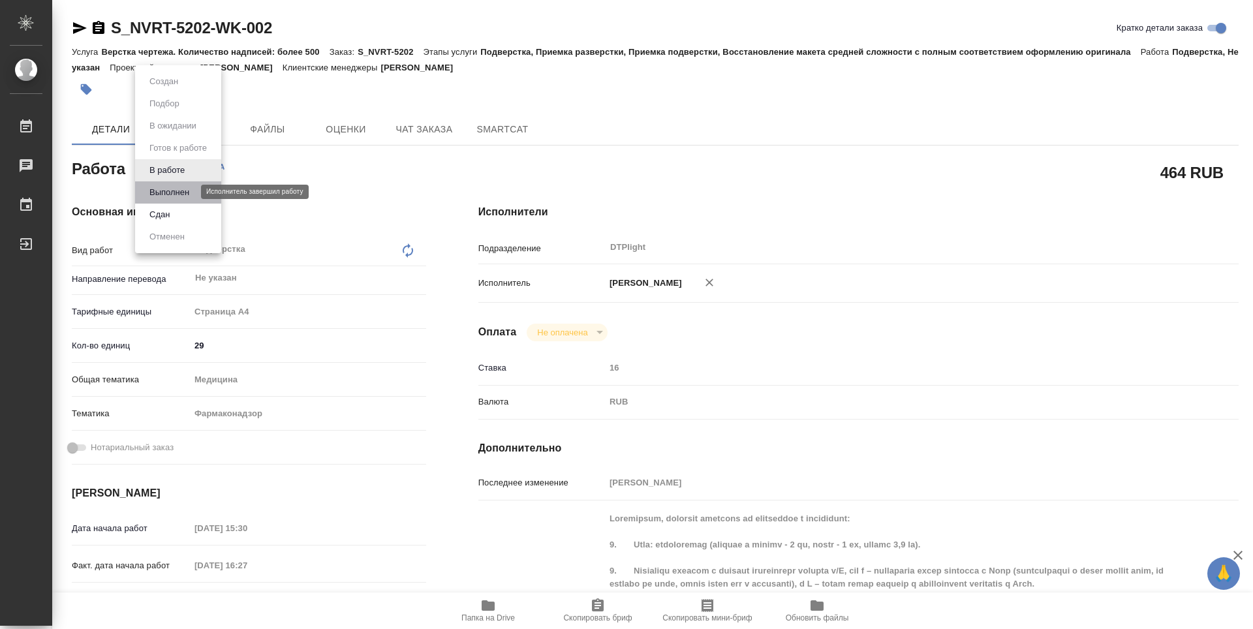
click at [157, 197] on button "Выполнен" at bounding box center [170, 192] width 48 height 14
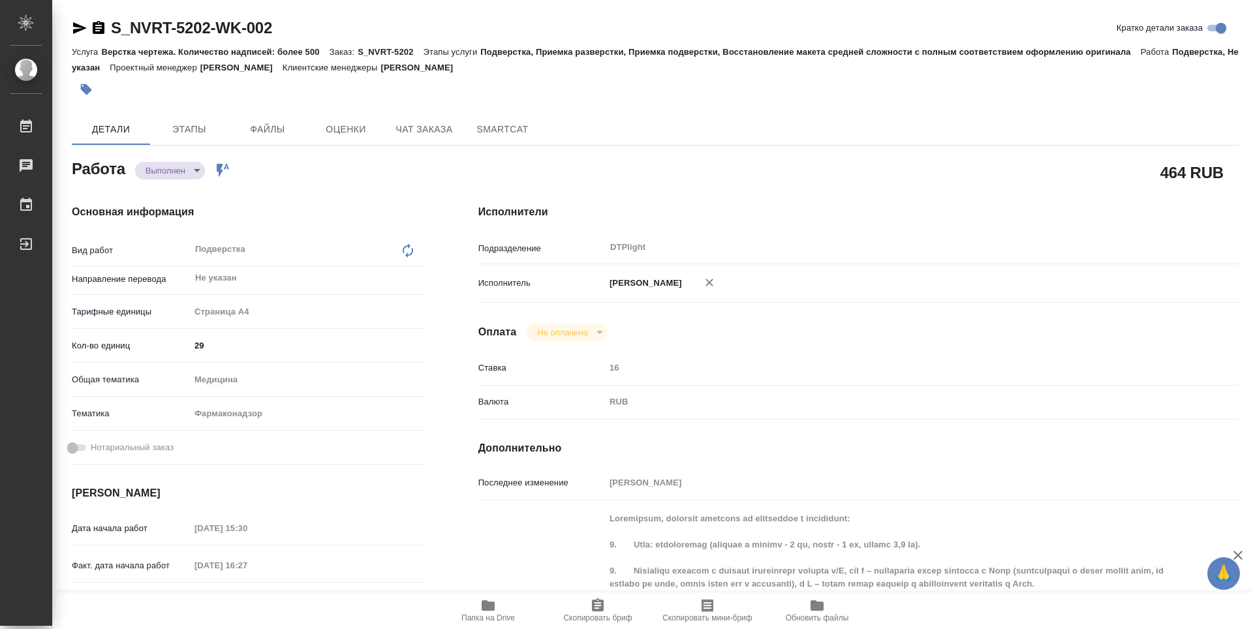
type textarea "x"
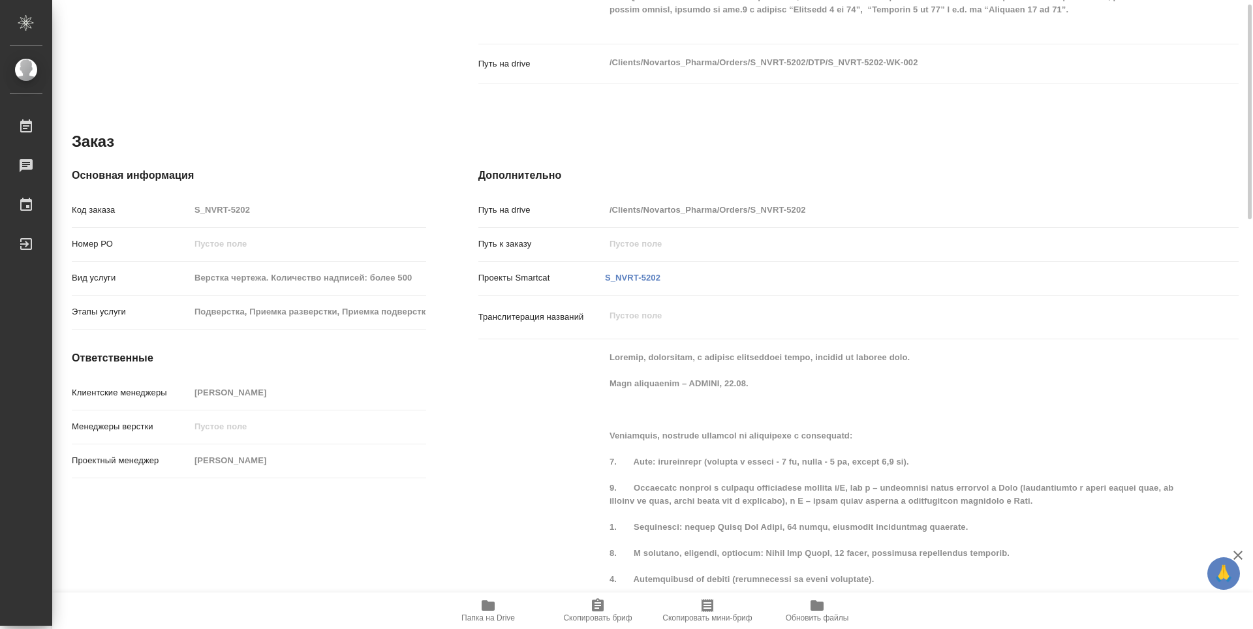
type textarea "x"
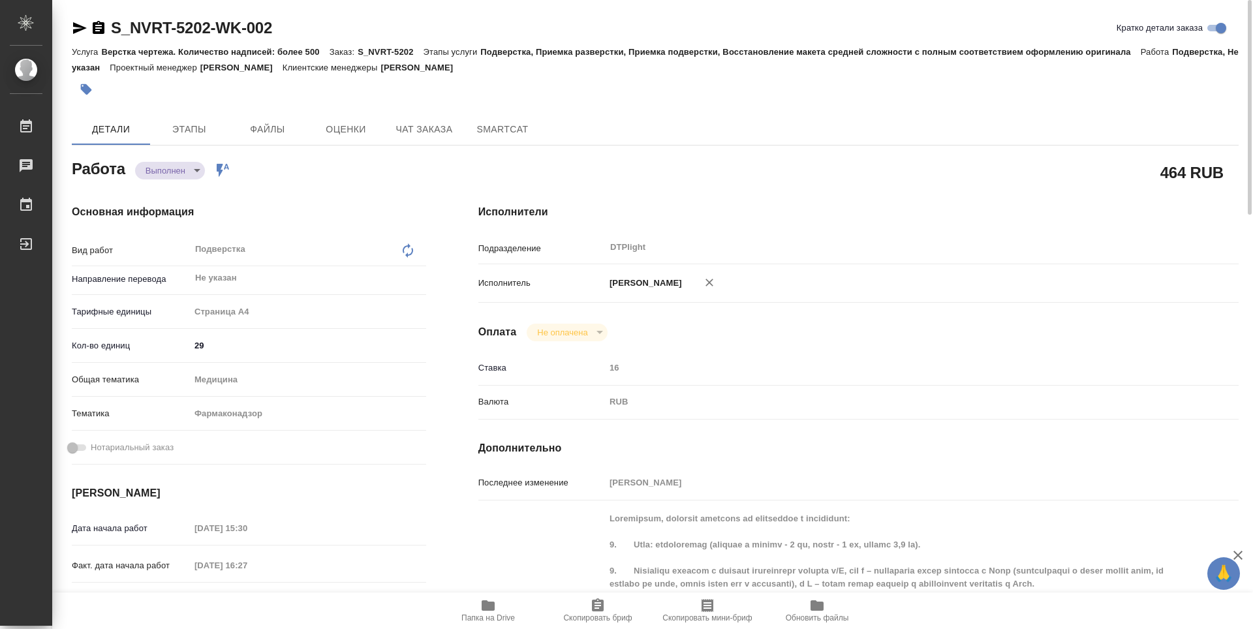
click at [192, 174] on body "🙏 .cls-1 fill:#fff; AWATERA Guselnikov Roman Работы 0 Чаты График Выйти S_NVRT-…" at bounding box center [626, 314] width 1253 height 629
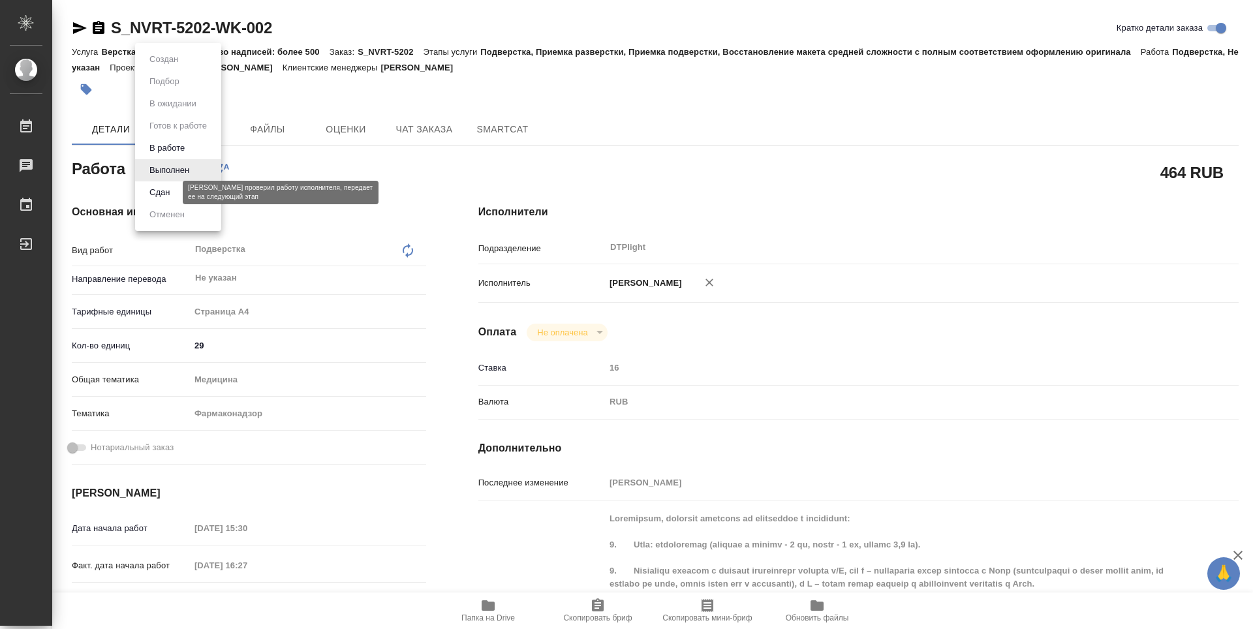
click at [170, 193] on button "Сдан" at bounding box center [160, 192] width 28 height 14
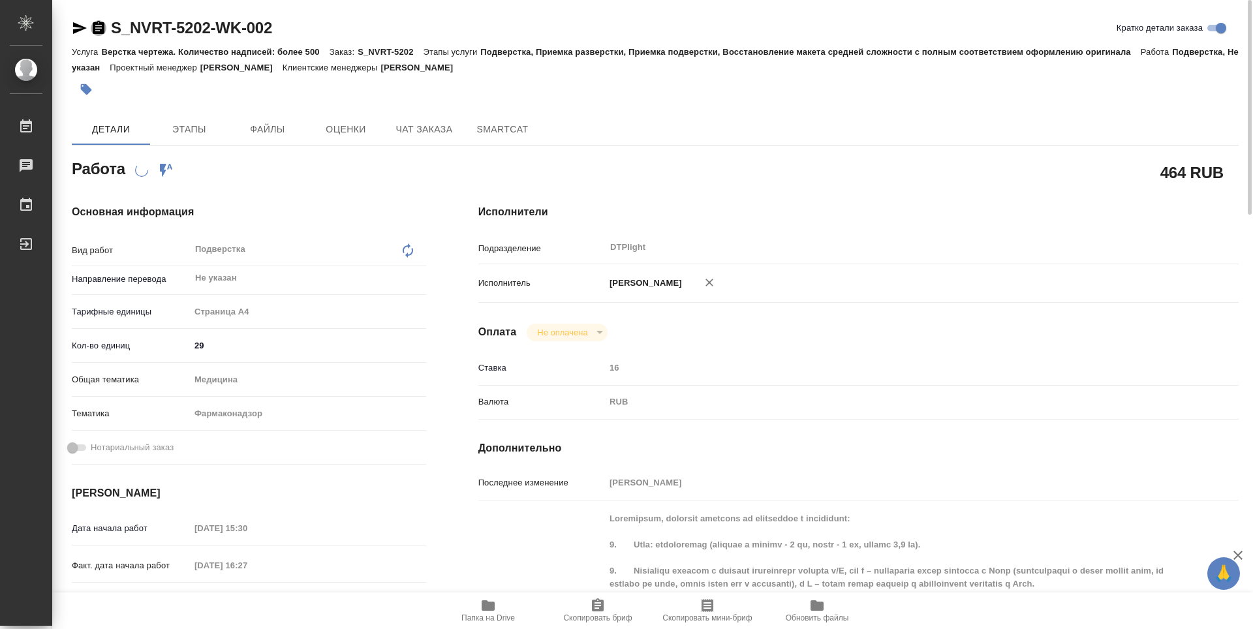
click at [98, 25] on icon "button" at bounding box center [99, 27] width 12 height 13
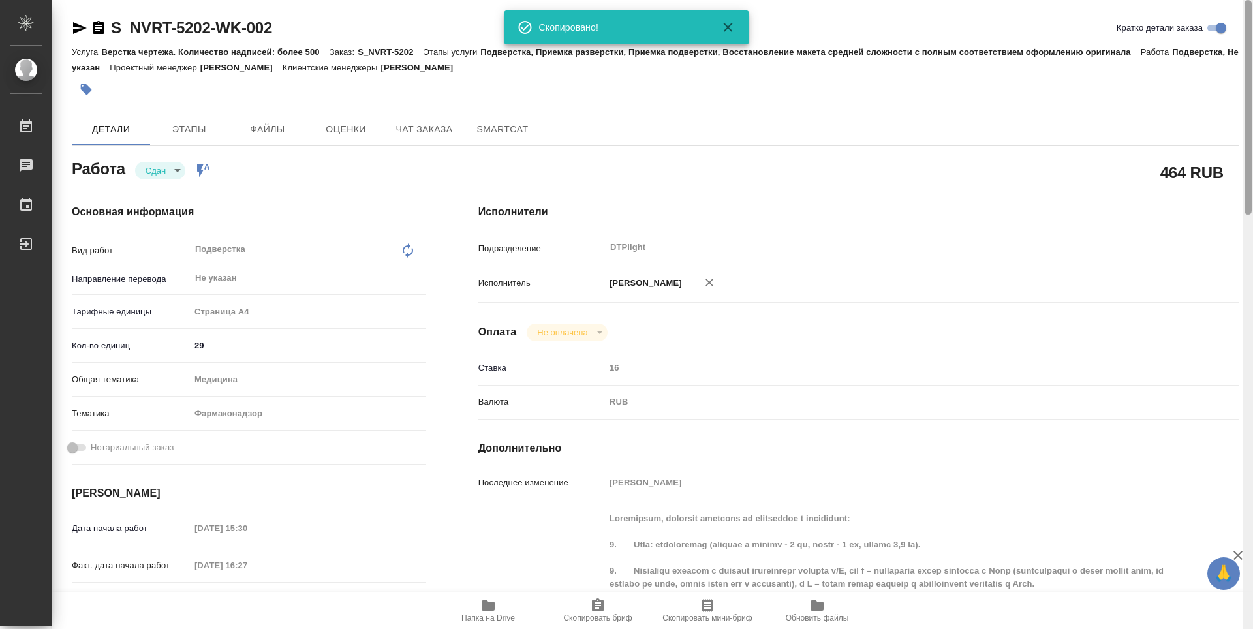
type textarea "x"
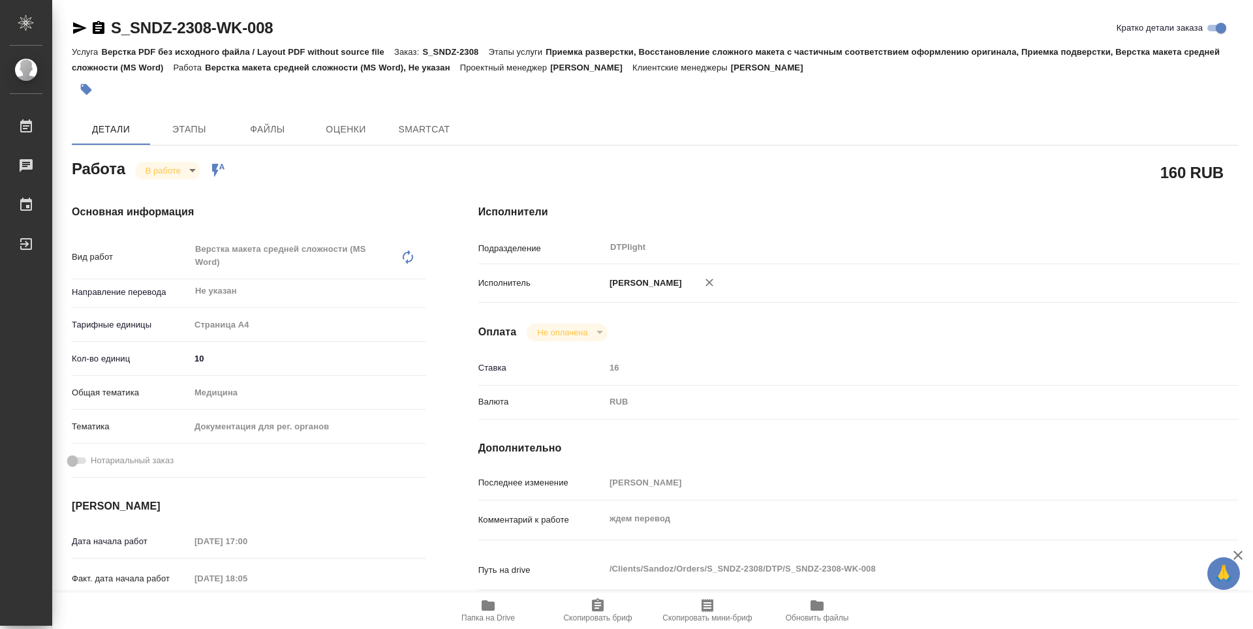
type textarea "x"
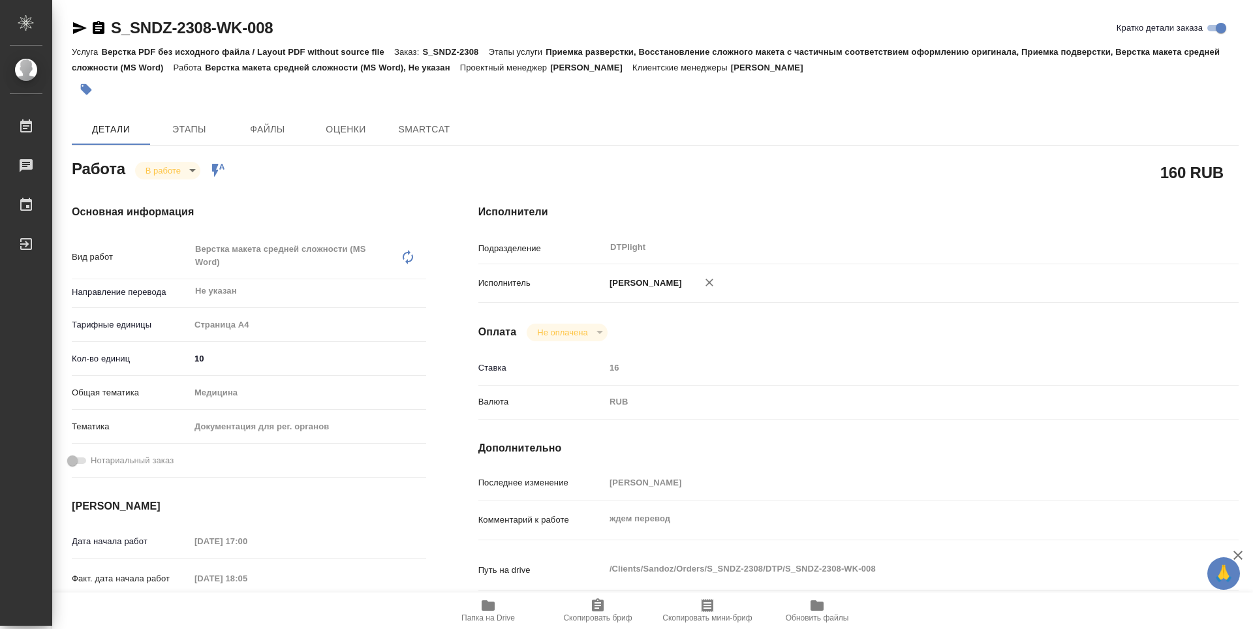
type textarea "x"
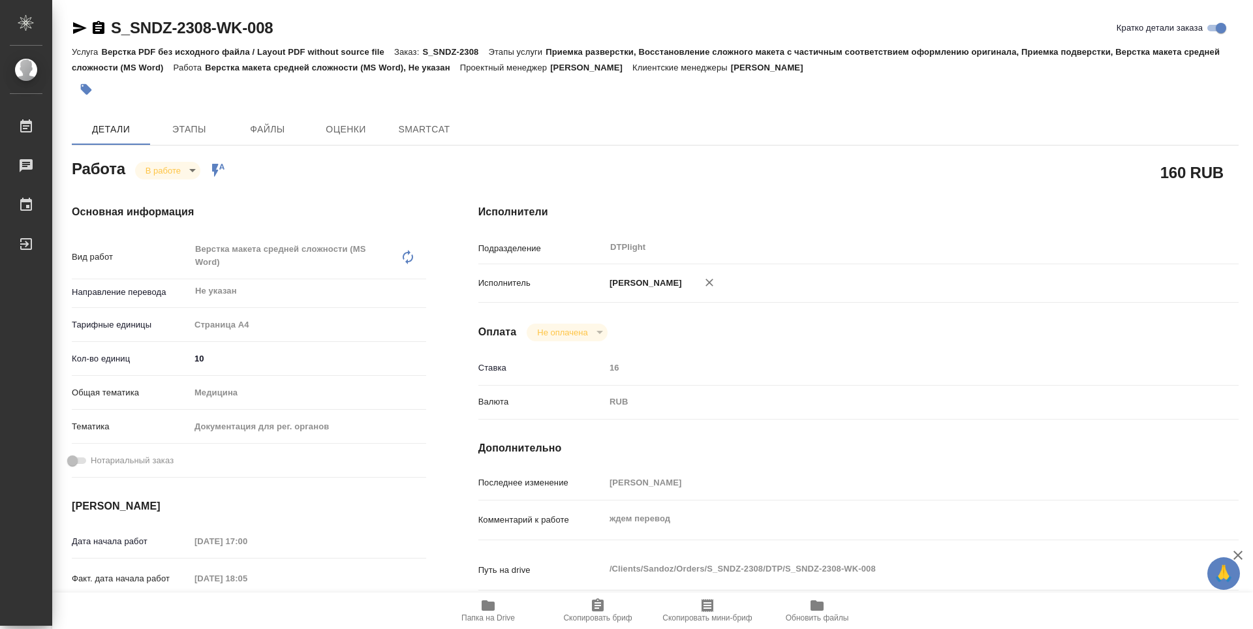
type textarea "x"
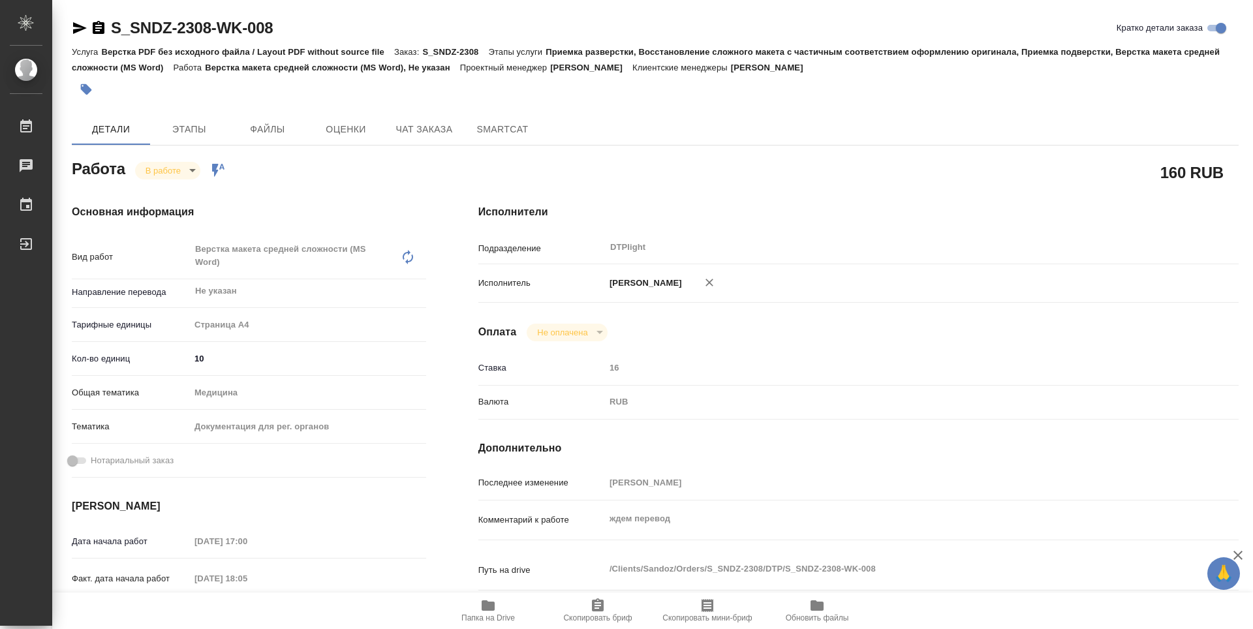
click at [490, 610] on icon "button" at bounding box center [488, 606] width 13 height 10
type textarea "x"
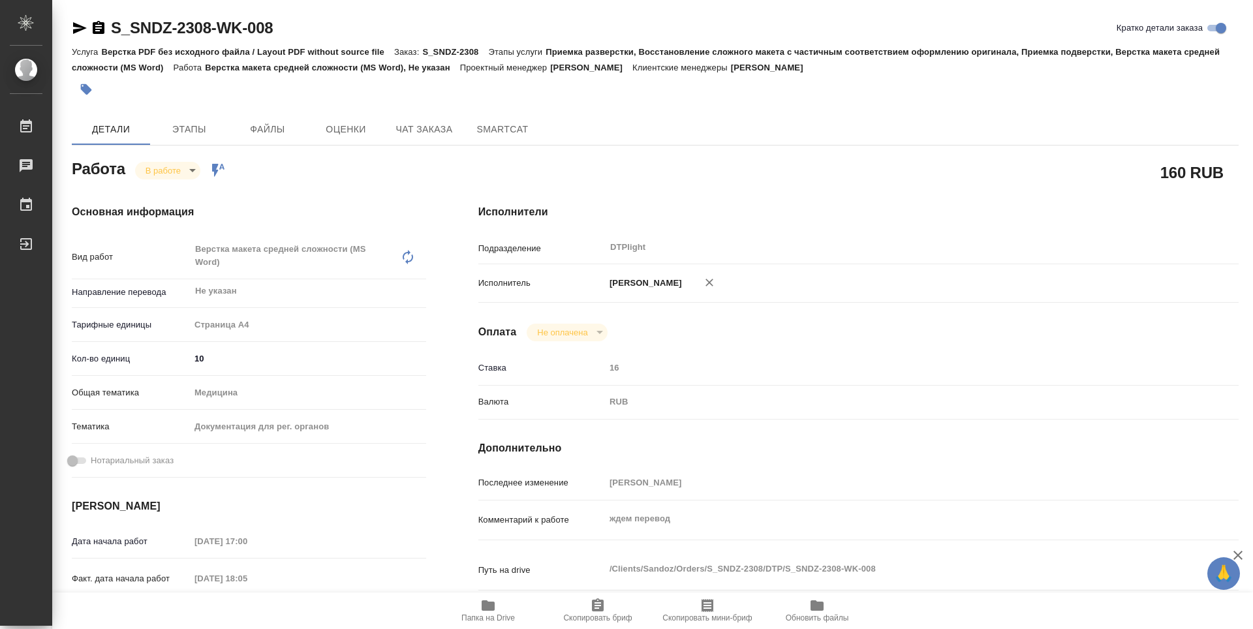
type textarea "x"
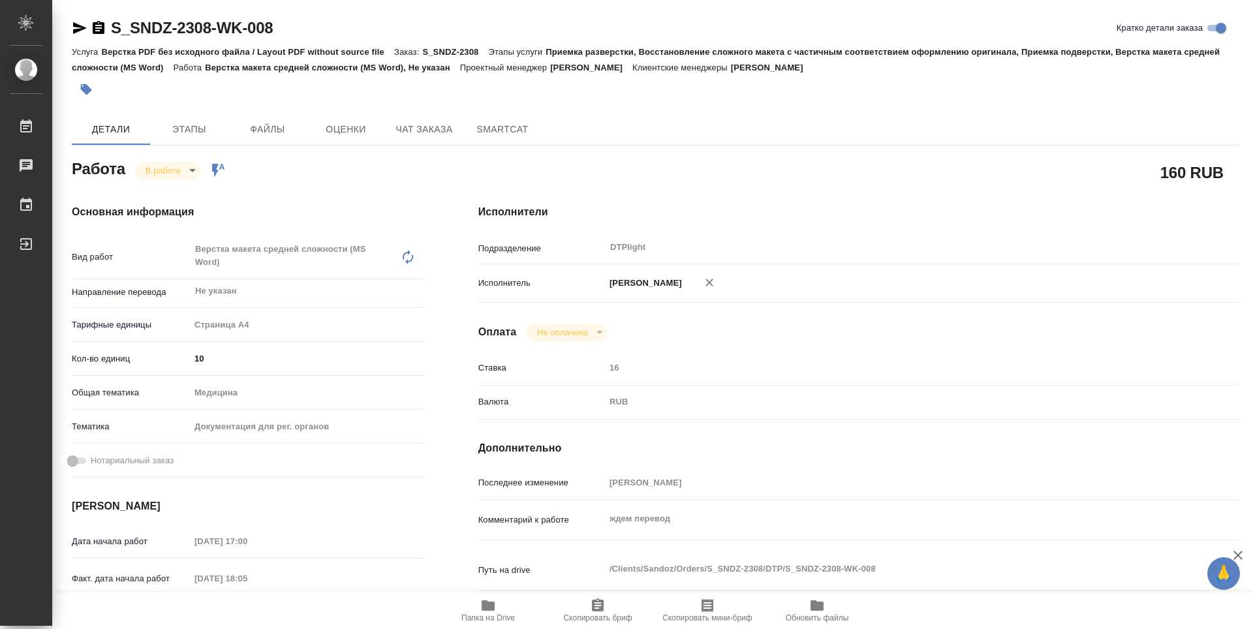
type textarea "x"
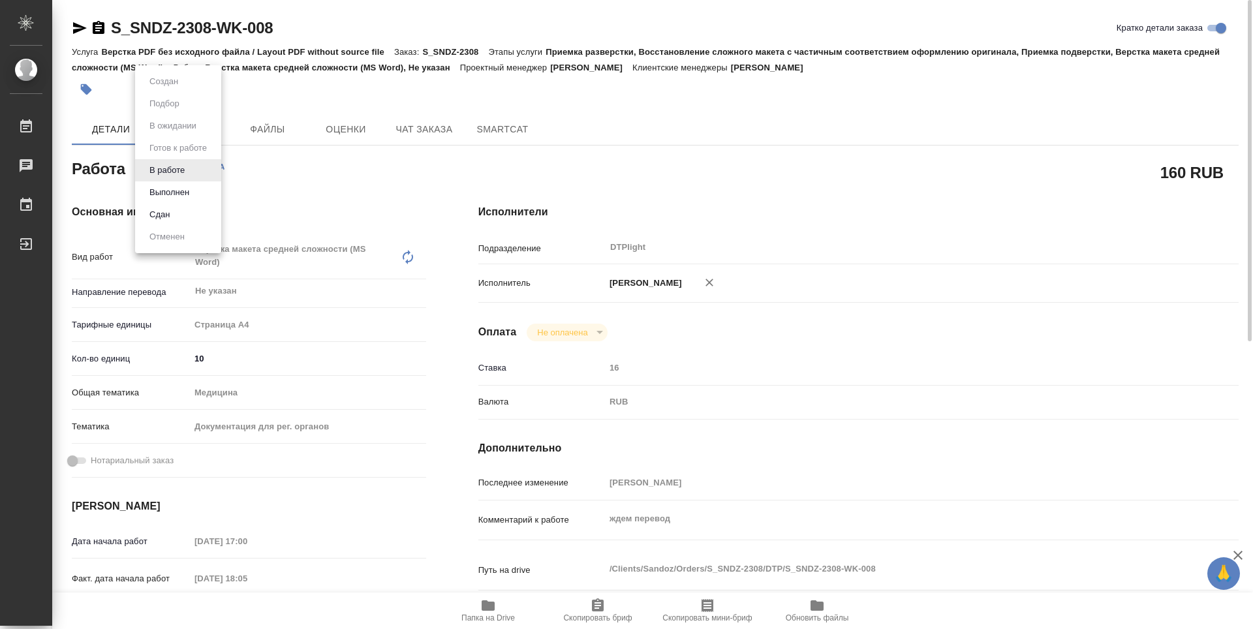
click at [191, 167] on body "🙏 .cls-1 fill:#fff; AWATERA Guselnikov Roman Работы 0 Чаты График Выйти S_SNDZ-…" at bounding box center [626, 314] width 1253 height 629
click at [176, 196] on button "Выполнен" at bounding box center [170, 192] width 48 height 14
click at [102, 27] on icon "button" at bounding box center [99, 27] width 12 height 13
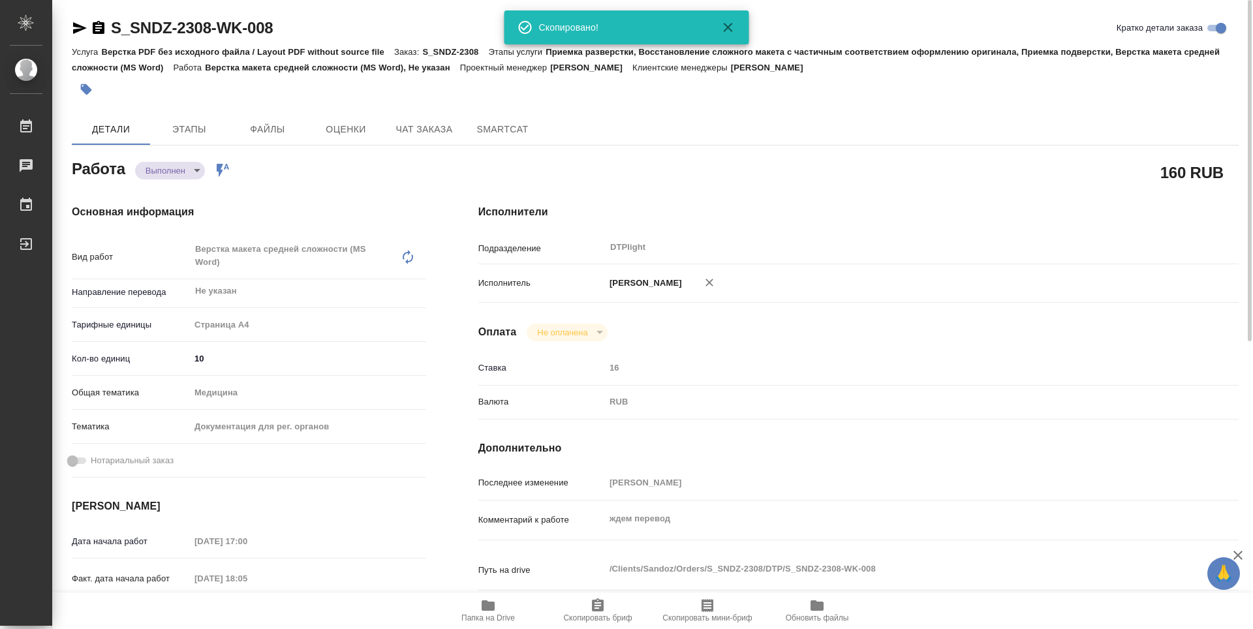
type textarea "x"
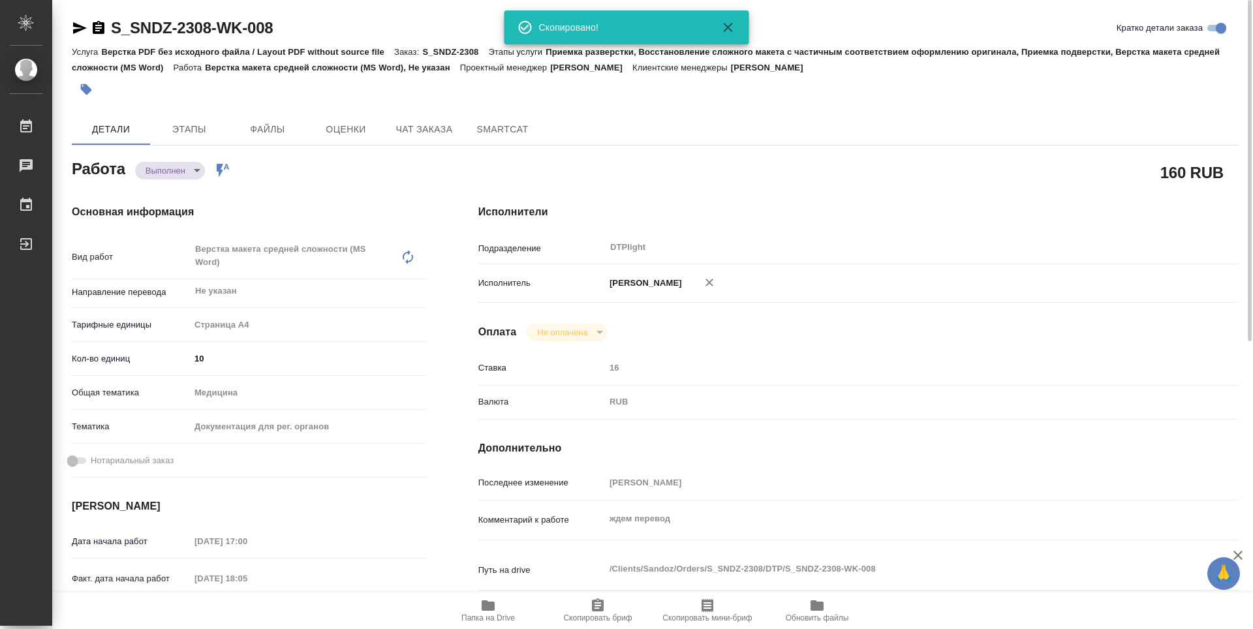
type textarea "x"
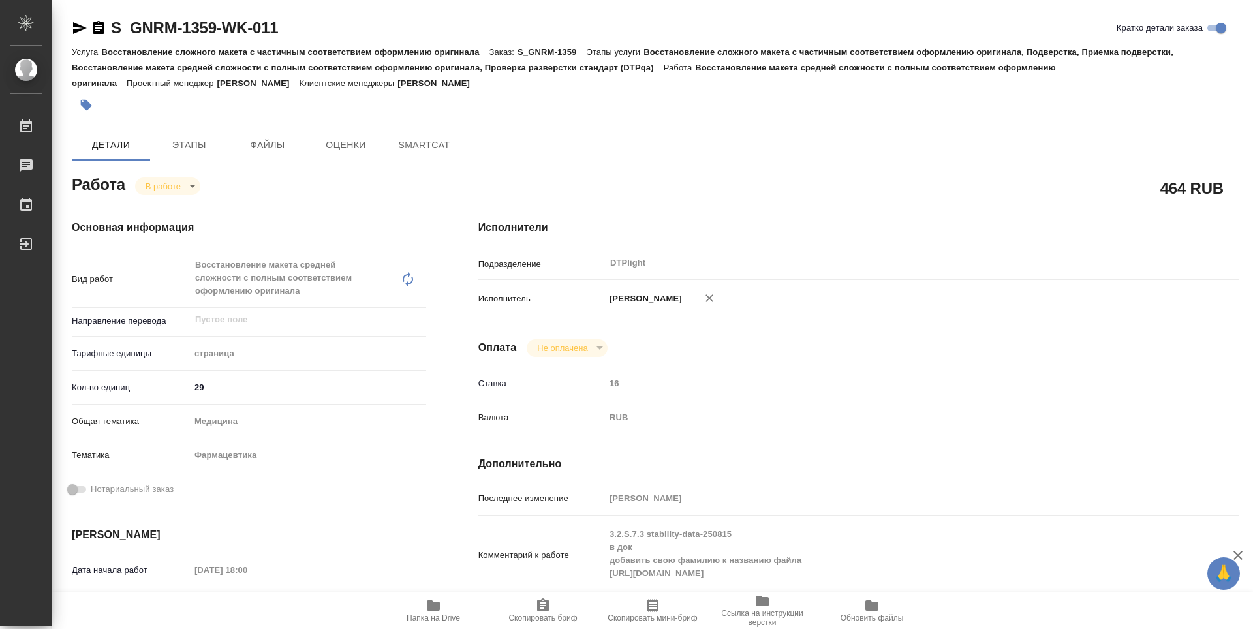
type textarea "x"
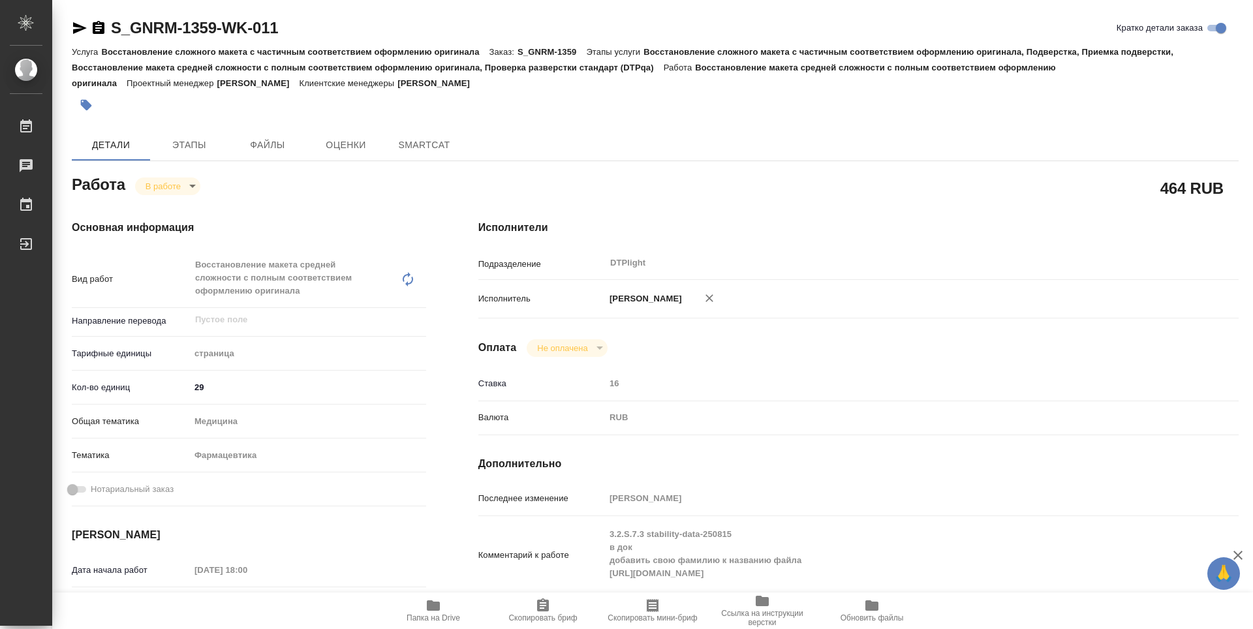
type textarea "x"
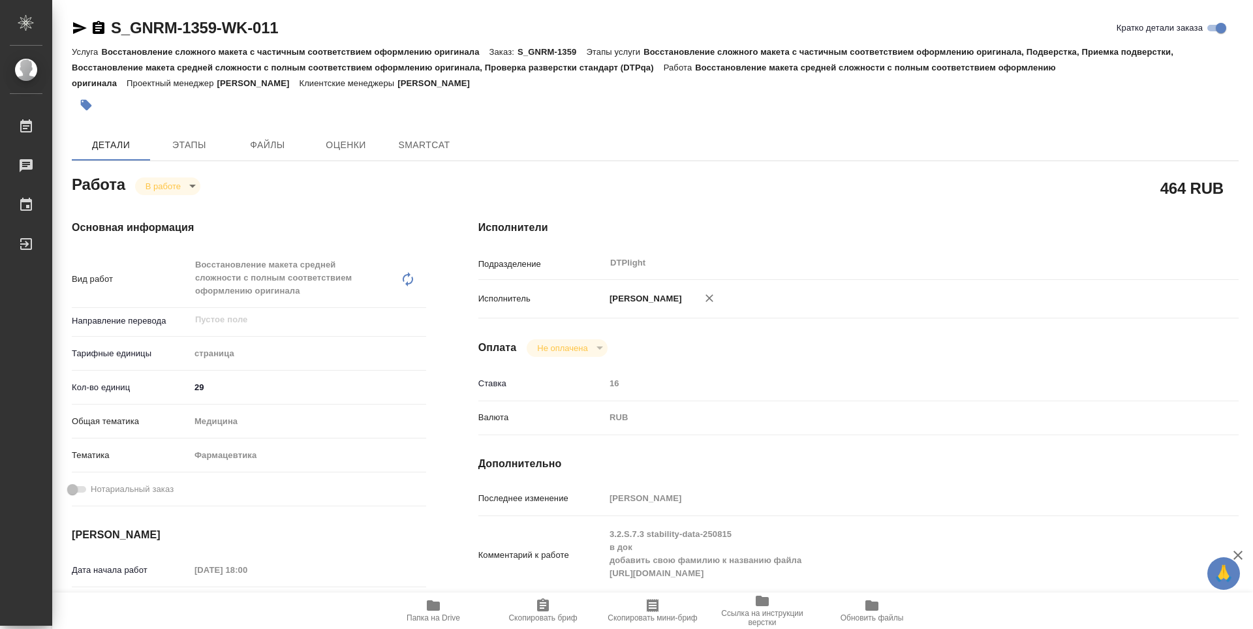
type textarea "x"
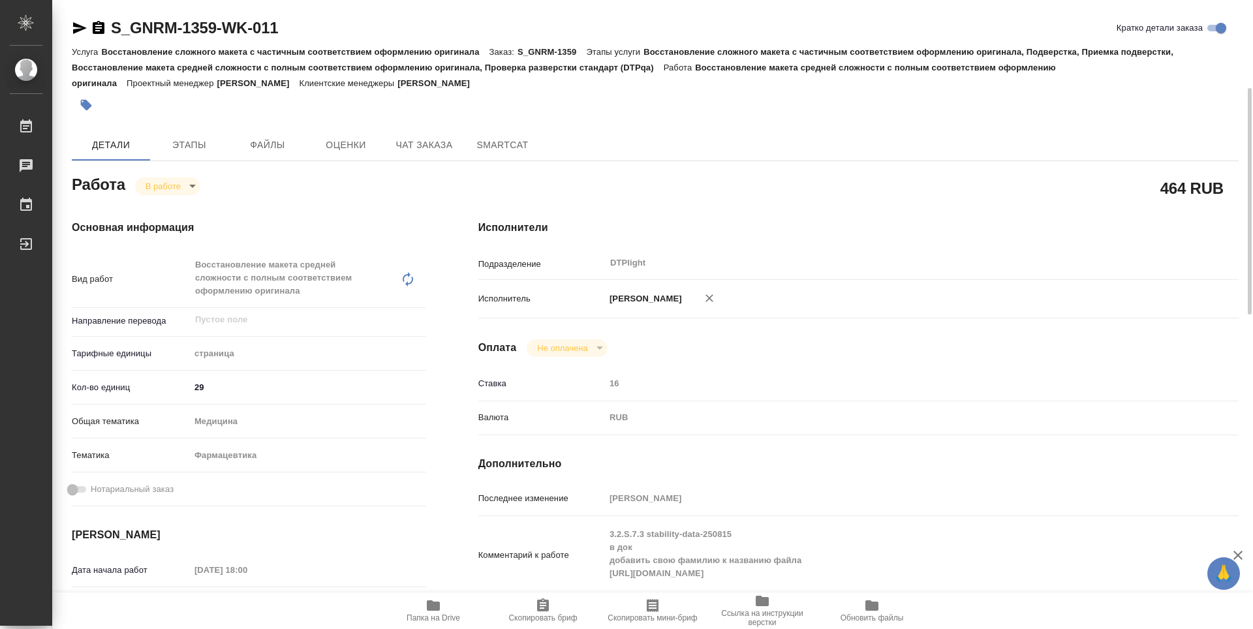
scroll to position [65, 0]
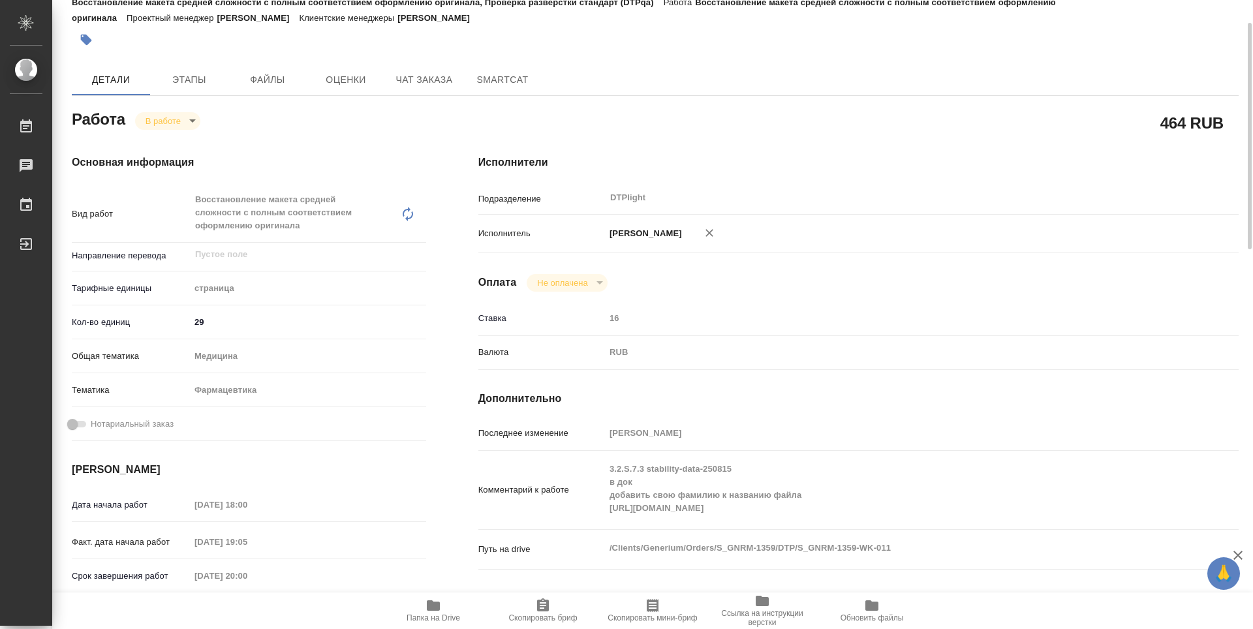
type textarea "x"
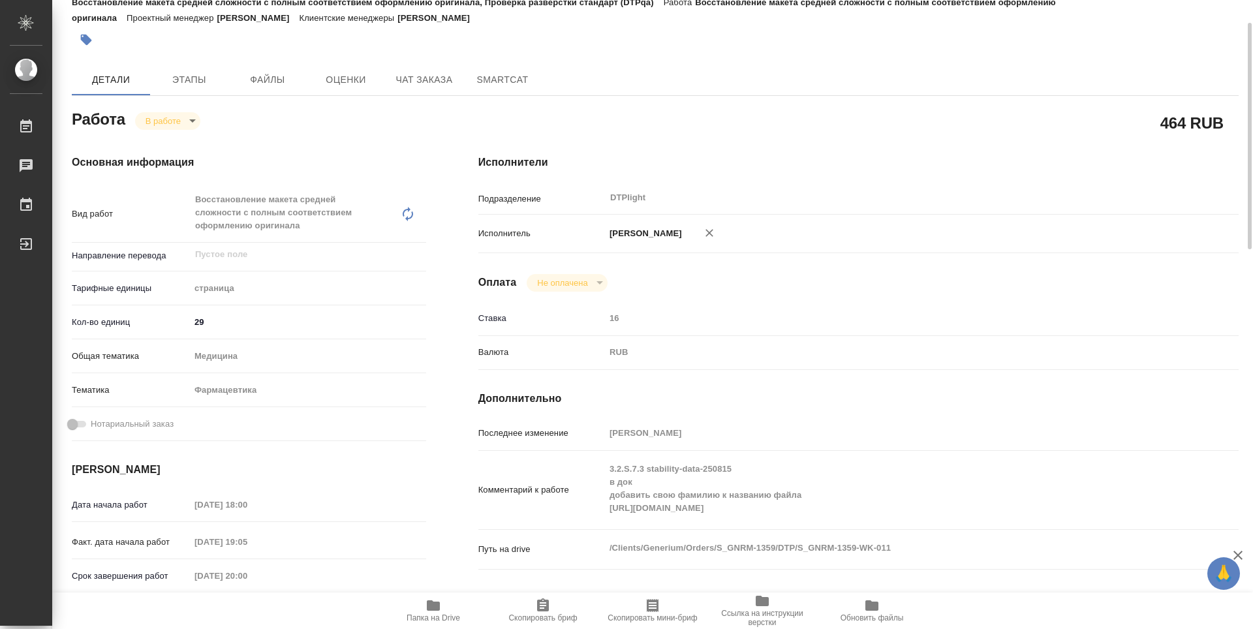
type textarea "x"
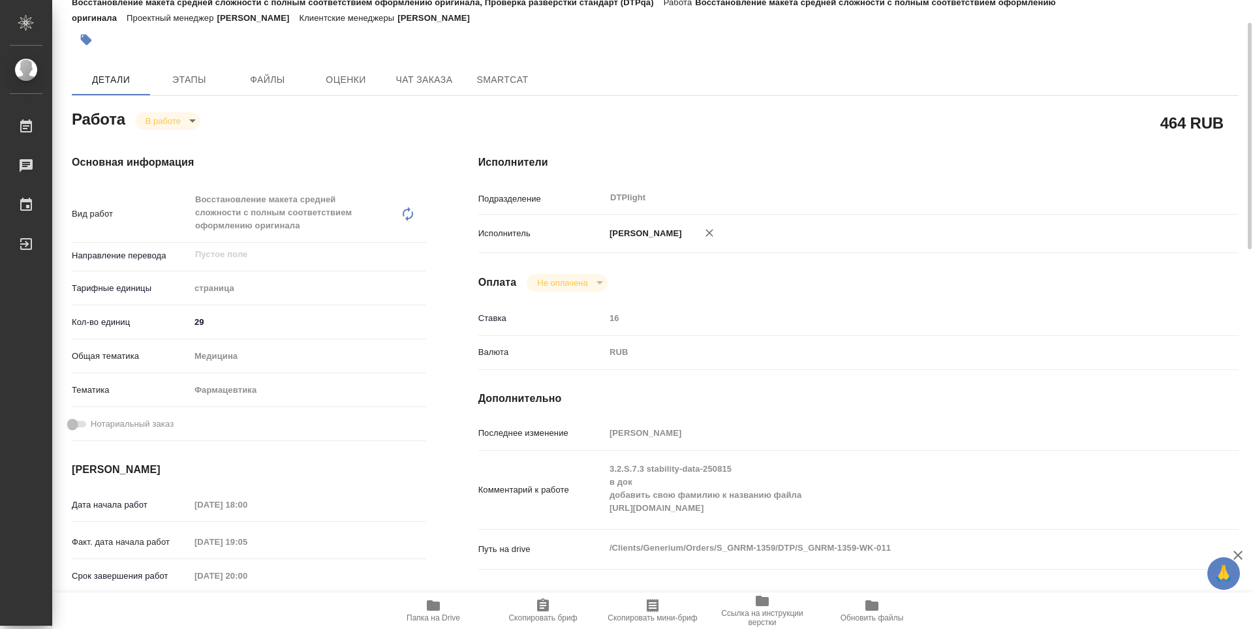
click at [411, 618] on span "Папка на Drive" at bounding box center [434, 618] width 54 height 9
click at [442, 605] on span "Папка на Drive" at bounding box center [433, 610] width 94 height 25
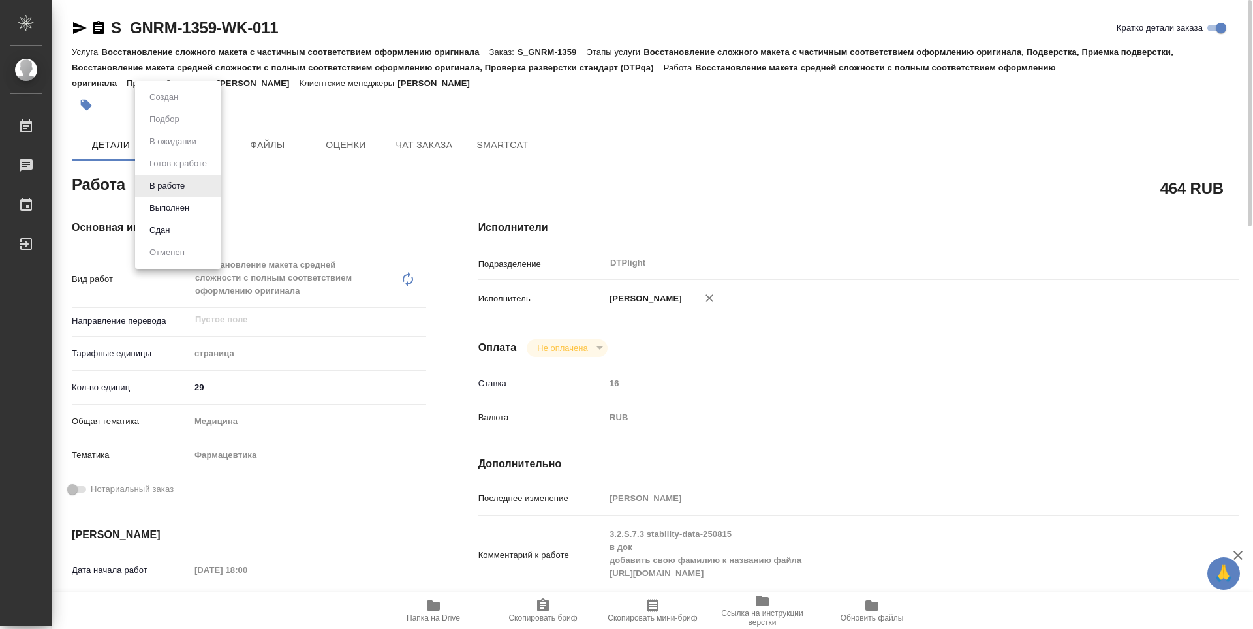
click at [191, 182] on body "🙏 .cls-1 fill:#fff; AWATERA Guselnikov Roman Работы 0 Чаты График Выйти S_GNRM-…" at bounding box center [626, 314] width 1253 height 629
click at [176, 201] on button "Выполнен" at bounding box center [170, 208] width 48 height 14
type textarea "x"
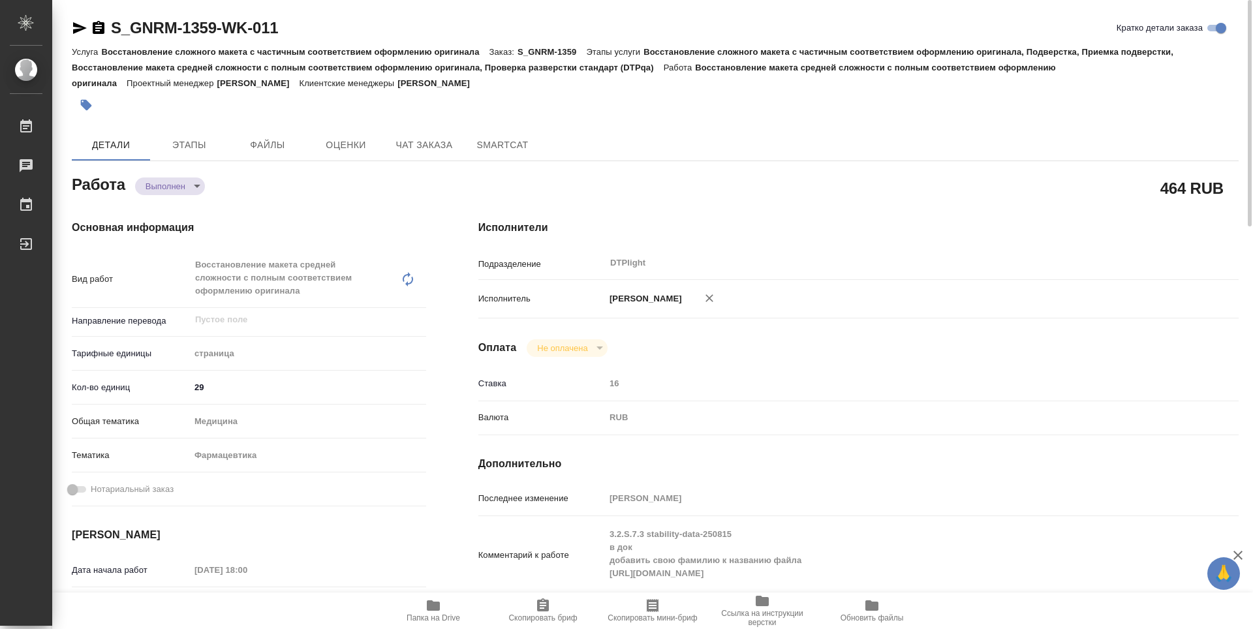
type textarea "x"
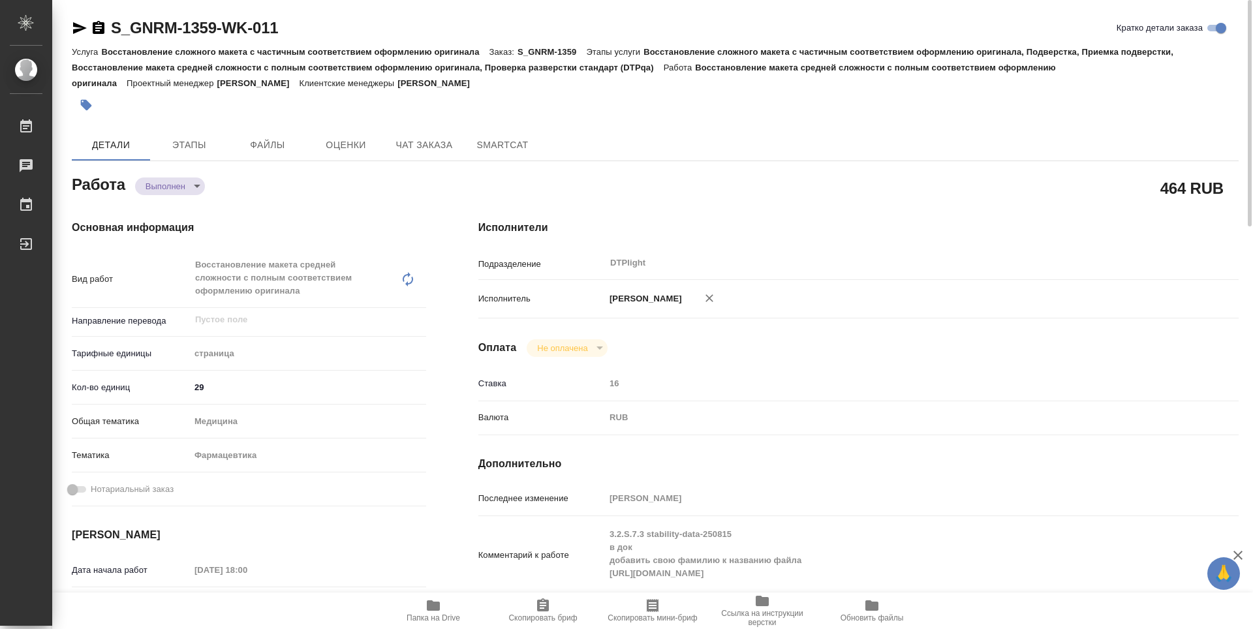
type textarea "x"
click at [100, 22] on icon "button" at bounding box center [99, 27] width 12 height 13
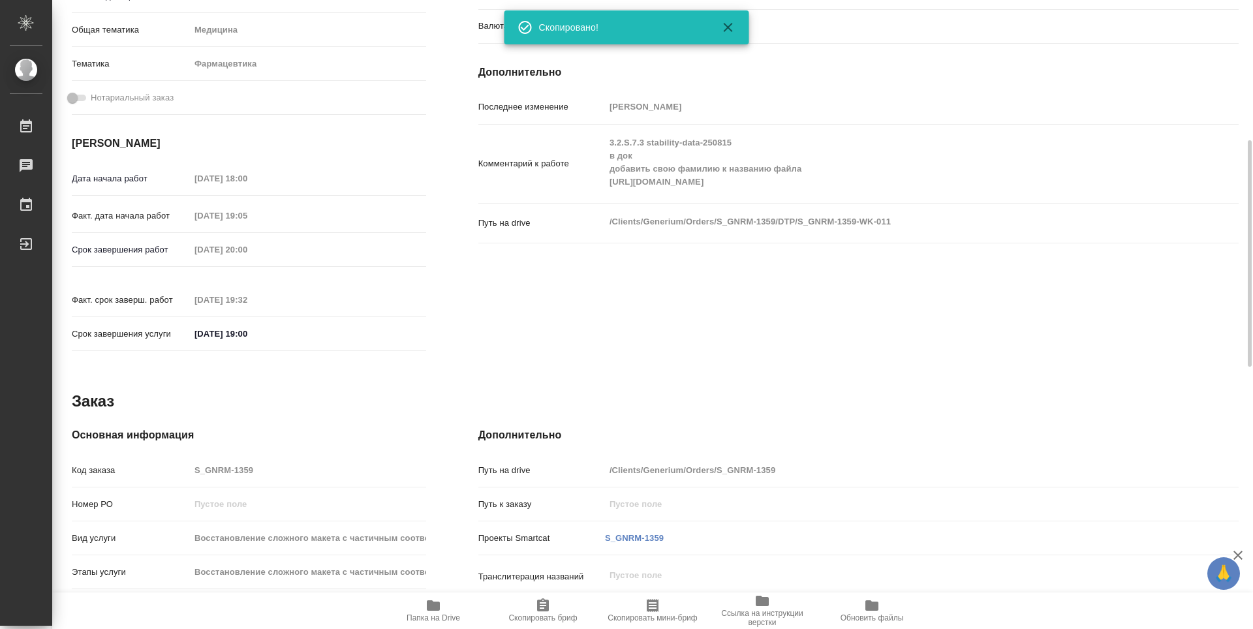
type textarea "x"
